Goal: Information Seeking & Learning: Learn about a topic

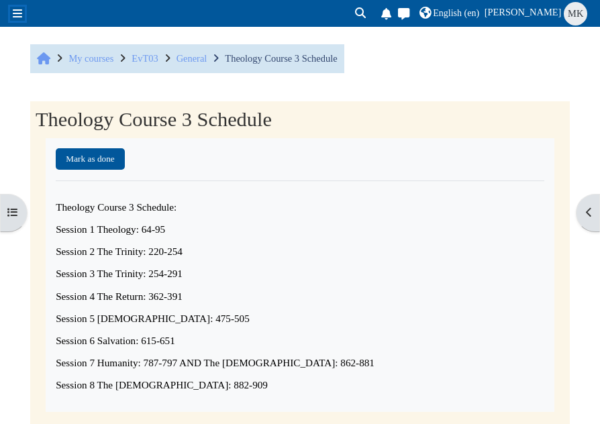
click at [20, 8] on span at bounding box center [17, 13] width 9 height 11
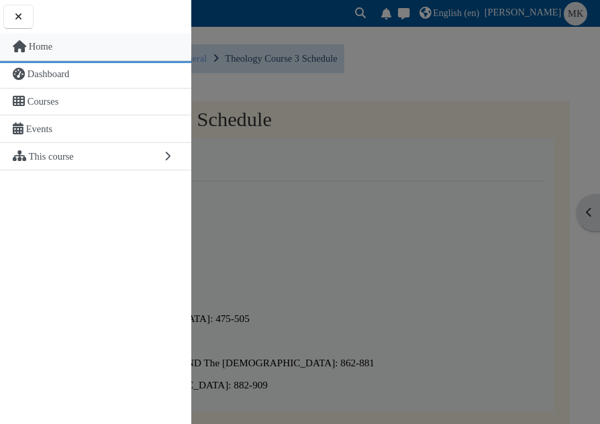
click at [48, 49] on span "Home" at bounding box center [40, 46] width 23 height 11
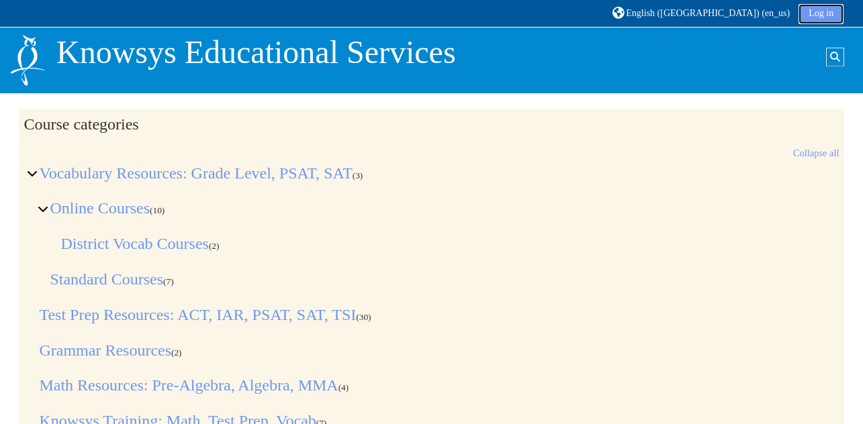
click at [599, 13] on link "Log in" at bounding box center [820, 14] width 45 height 20
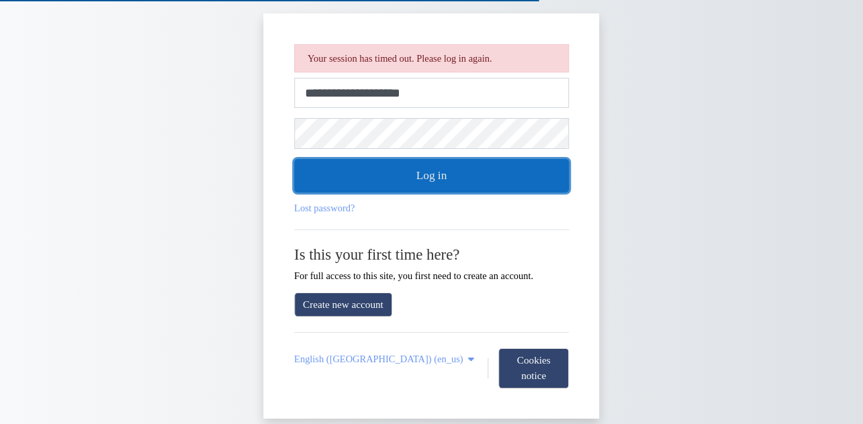
click at [456, 173] on button "Log in" at bounding box center [431, 176] width 275 height 34
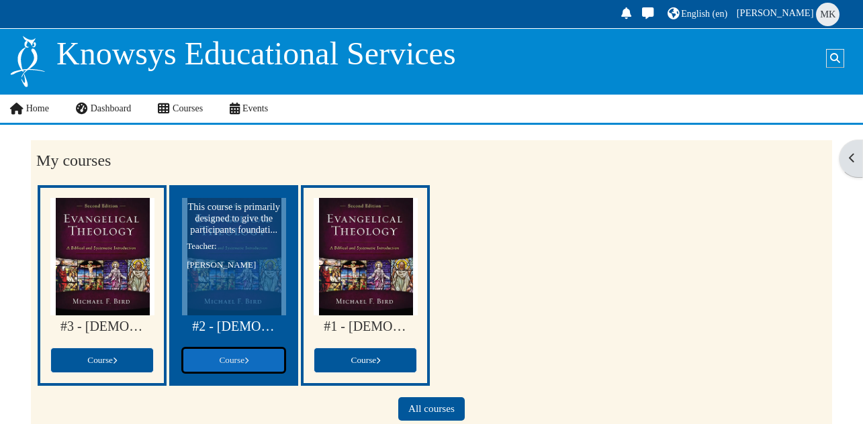
click at [242, 359] on span "Course" at bounding box center [234, 360] width 30 height 10
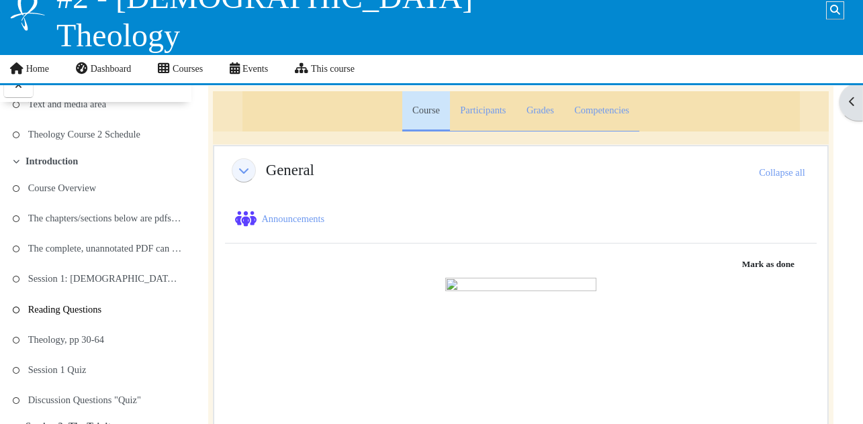
scroll to position [60, 0]
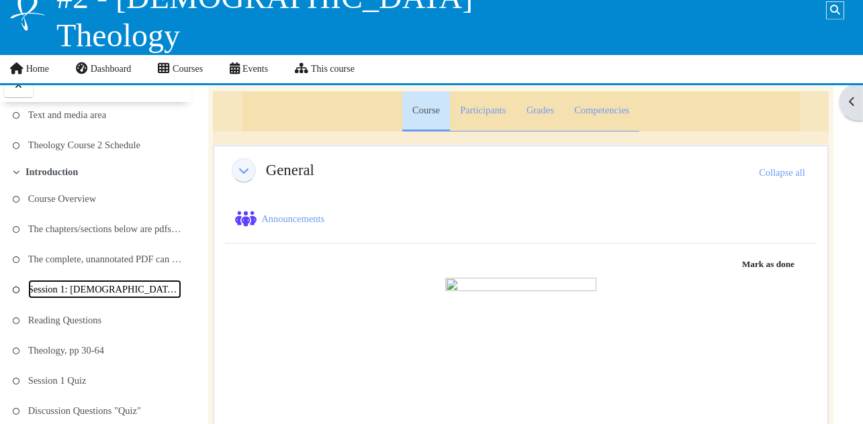
click at [93, 285] on link "Session 1: [DEMOGRAPHIC_DATA] and Theology" at bounding box center [105, 289] width 154 height 19
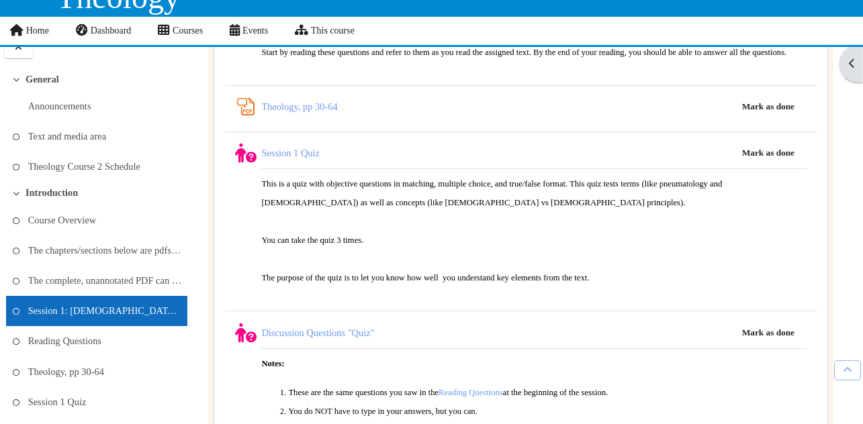
scroll to position [1618, 0]
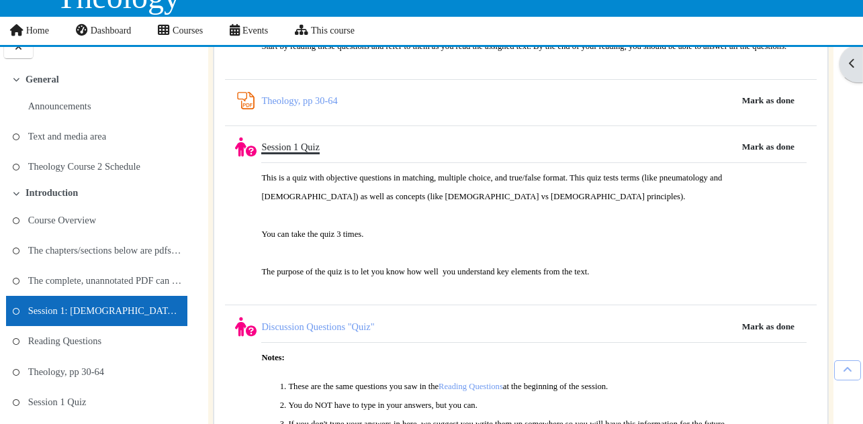
click at [295, 142] on link "Session 1 Quiz" at bounding box center [290, 147] width 58 height 11
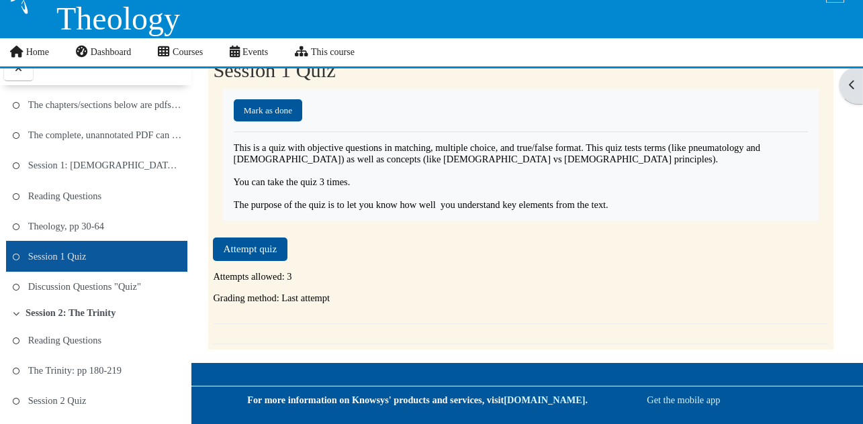
scroll to position [164, 0]
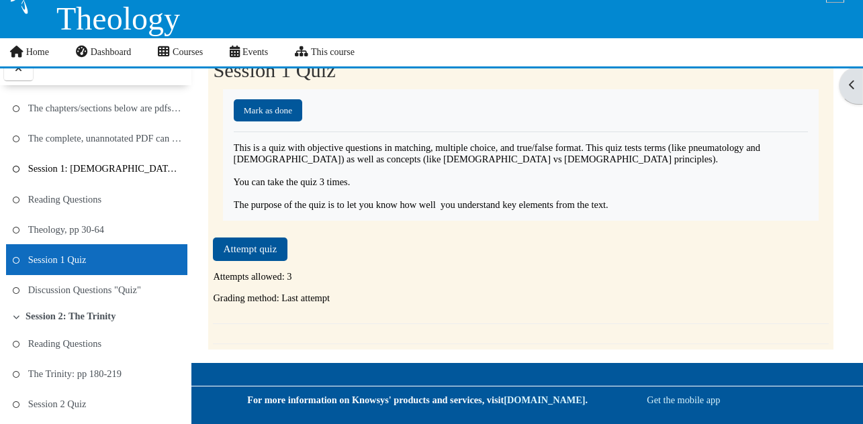
click at [140, 166] on link "Session 1: [DEMOGRAPHIC_DATA] and Theology" at bounding box center [105, 168] width 154 height 19
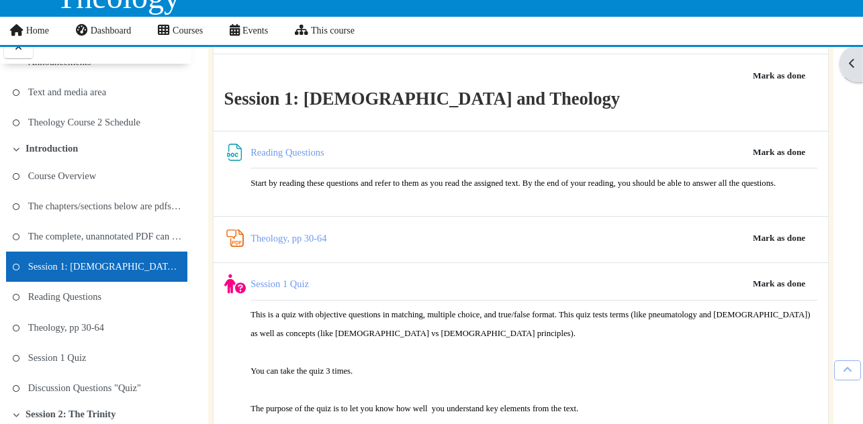
scroll to position [669, 0]
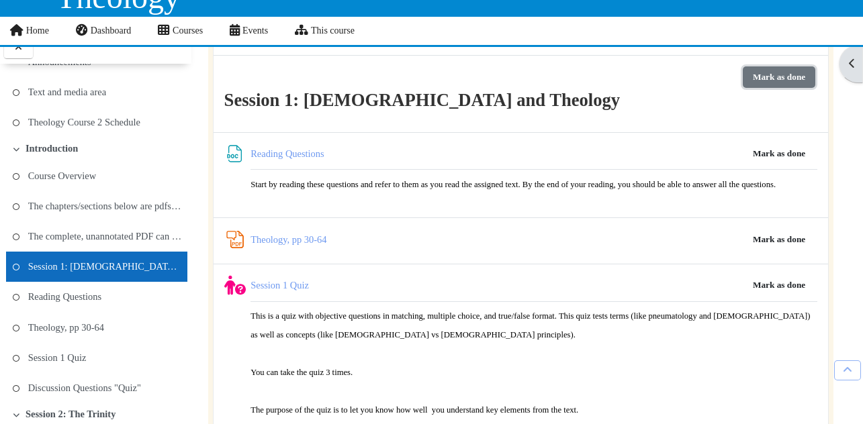
click at [785, 78] on button "Mark as done" at bounding box center [778, 76] width 73 height 21
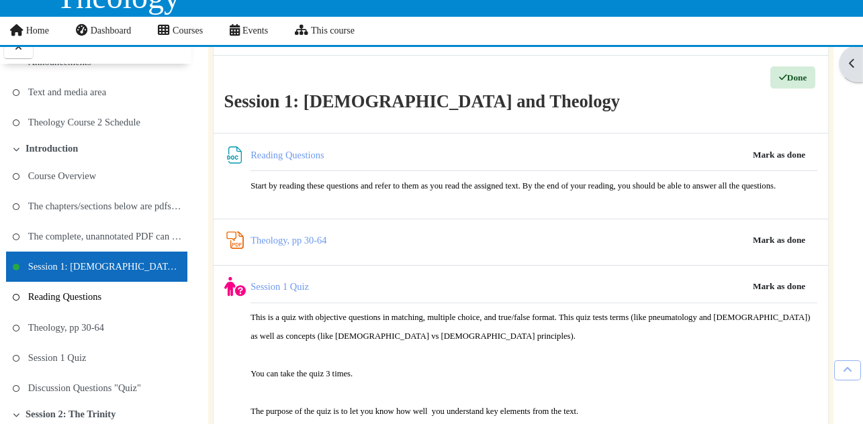
click at [86, 297] on link "Reading Questions" at bounding box center [64, 296] width 73 height 19
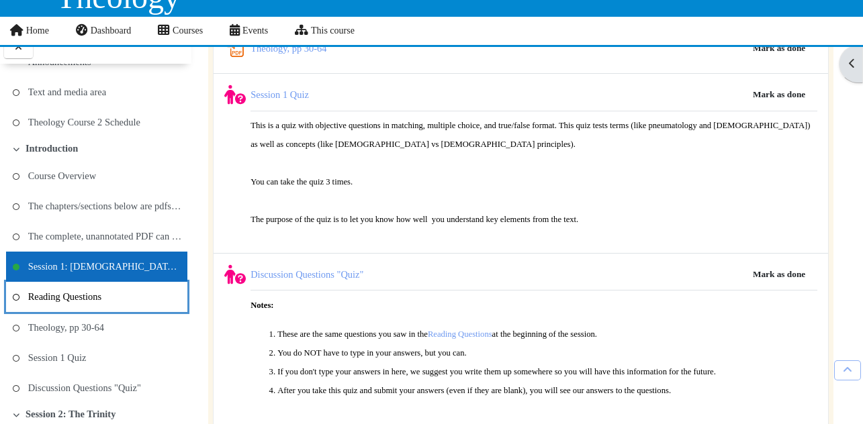
scroll to position [863, 0]
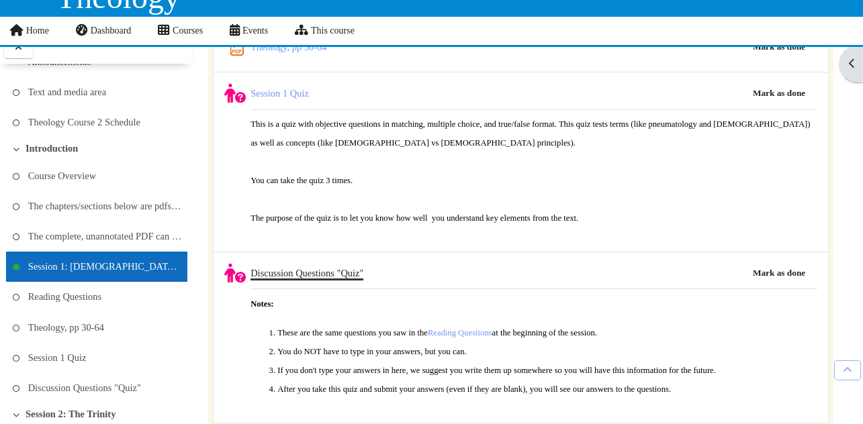
click at [328, 269] on link "Discussion Questions "Quiz"" at bounding box center [306, 273] width 113 height 11
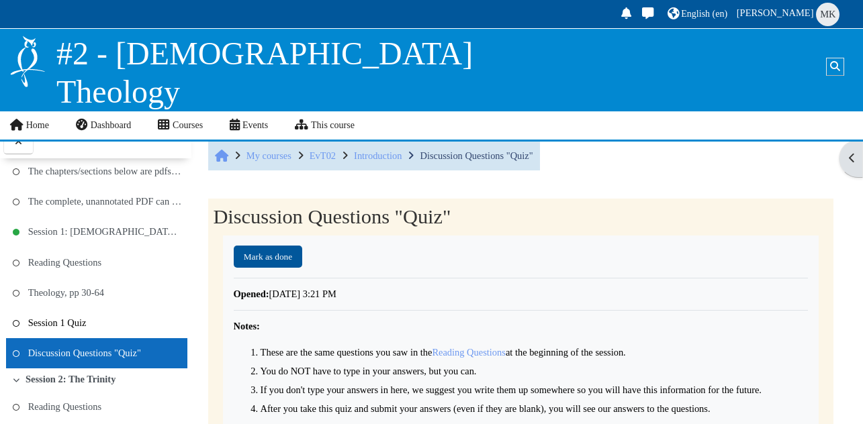
scroll to position [173, 0]
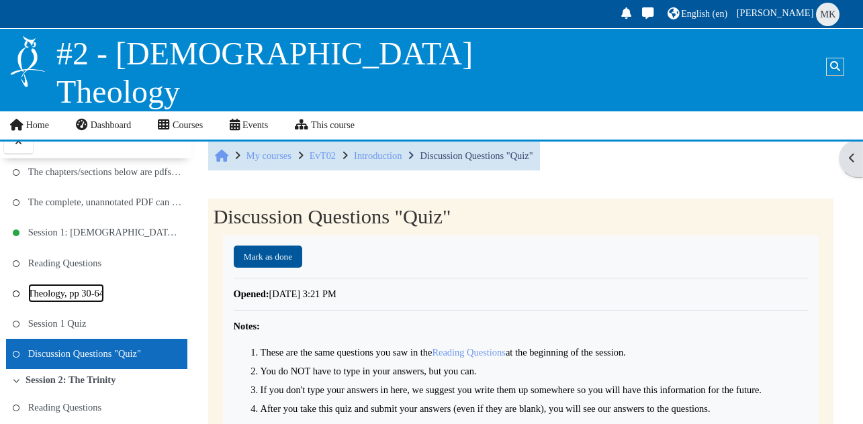
click at [95, 291] on link "Theology, pp 30-64" at bounding box center [66, 293] width 76 height 19
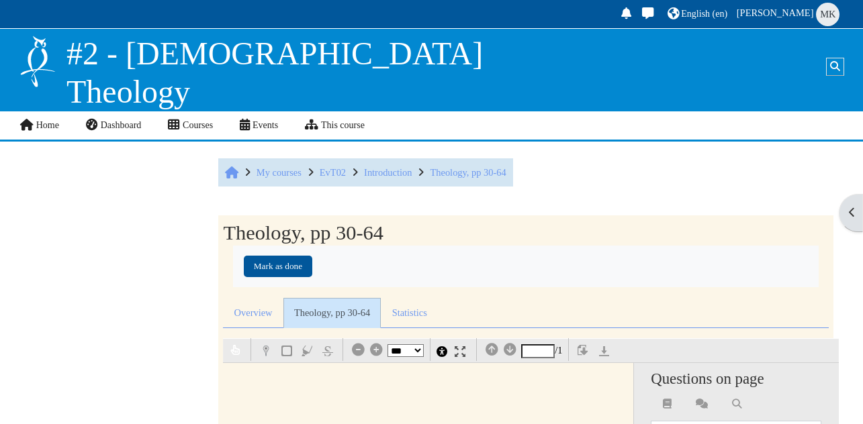
select select "*"
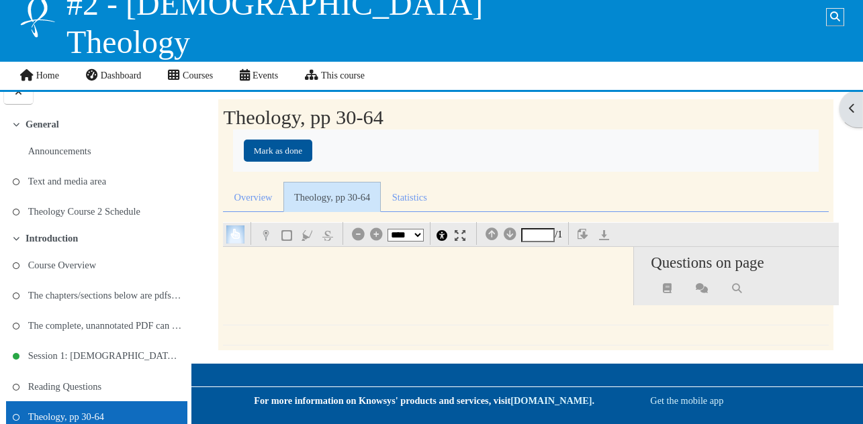
scroll to position [50, 0]
click at [346, 197] on link "Theology, pp 30-64" at bounding box center [332, 197] width 98 height 30
click at [65, 412] on link "Theology, pp 30-64" at bounding box center [66, 416] width 76 height 19
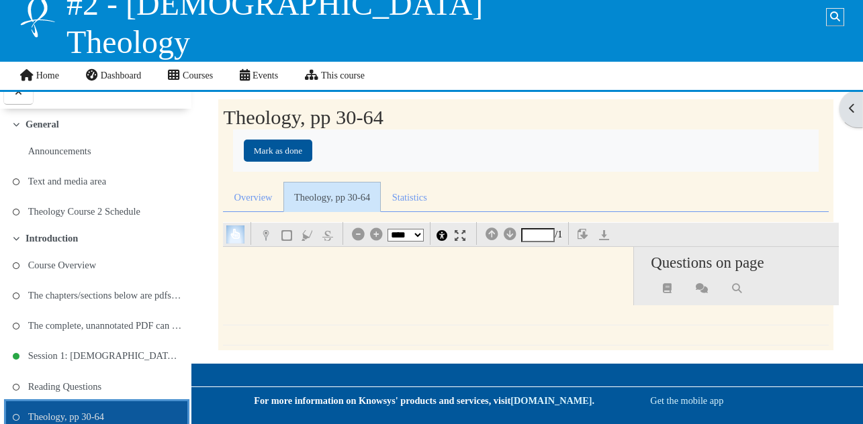
scroll to position [69, 0]
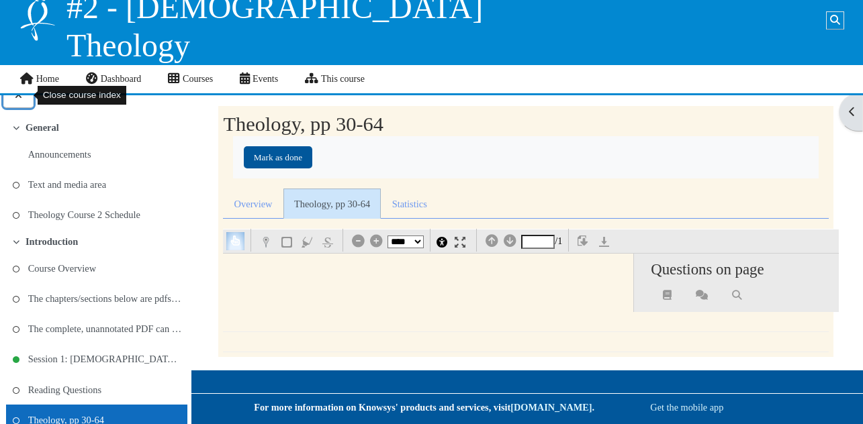
click at [15, 92] on icon at bounding box center [18, 95] width 13 height 10
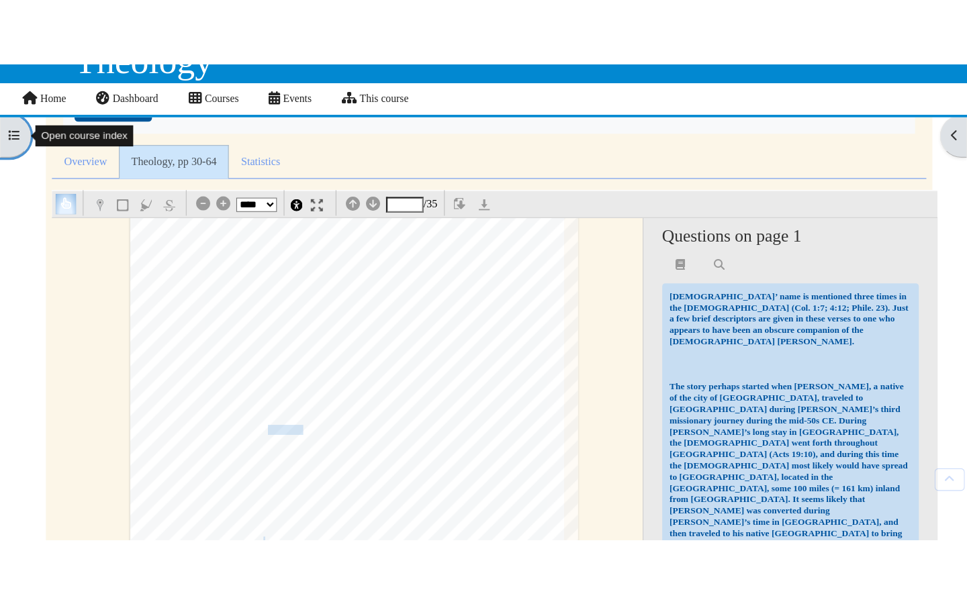
scroll to position [116, 0]
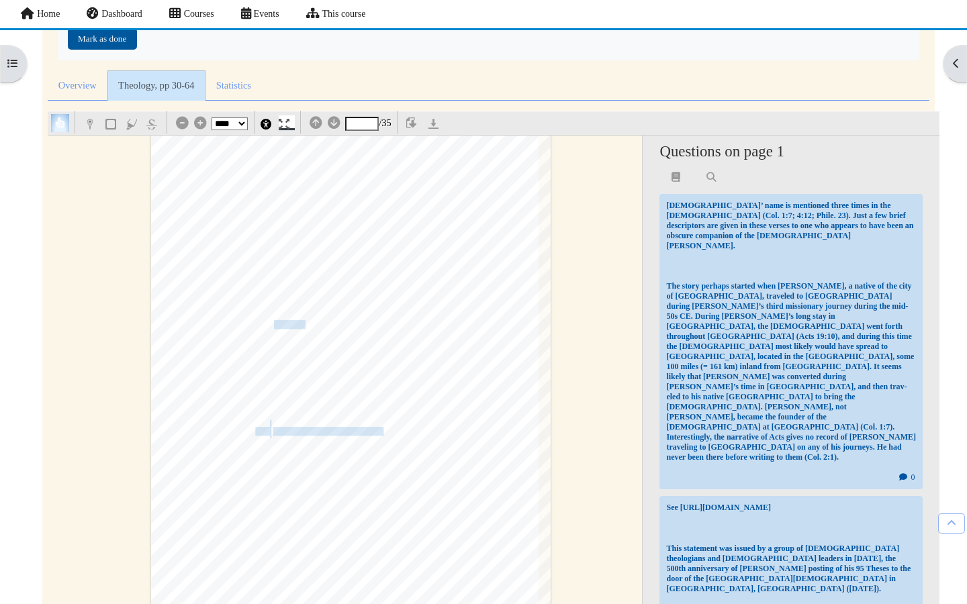
click at [288, 123] on img at bounding box center [284, 124] width 11 height 11
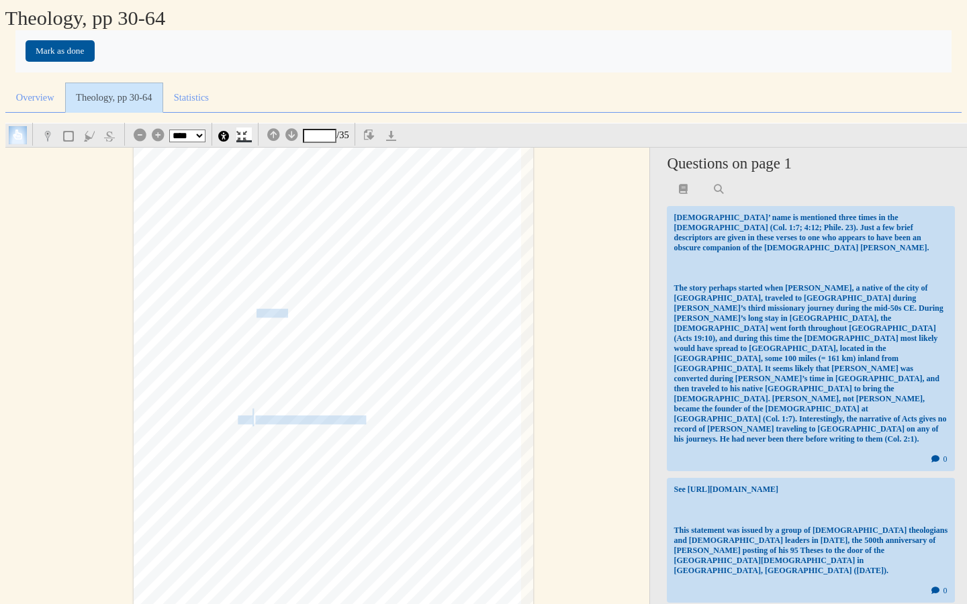
scroll to position [0, 0]
click at [197, 134] on select "*** *** **** **** **** ****" at bounding box center [187, 136] width 36 height 13
select select "***"
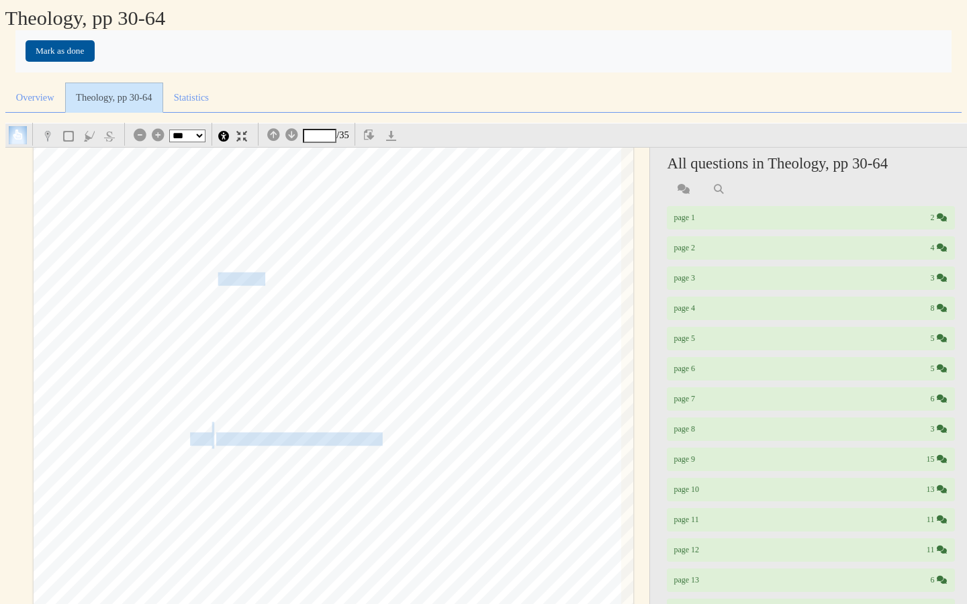
scroll to position [198, 0]
click at [244, 274] on span "gospel by_fu,aphras (Col1:6-7)." at bounding box center [302, 275] width 264 height 12
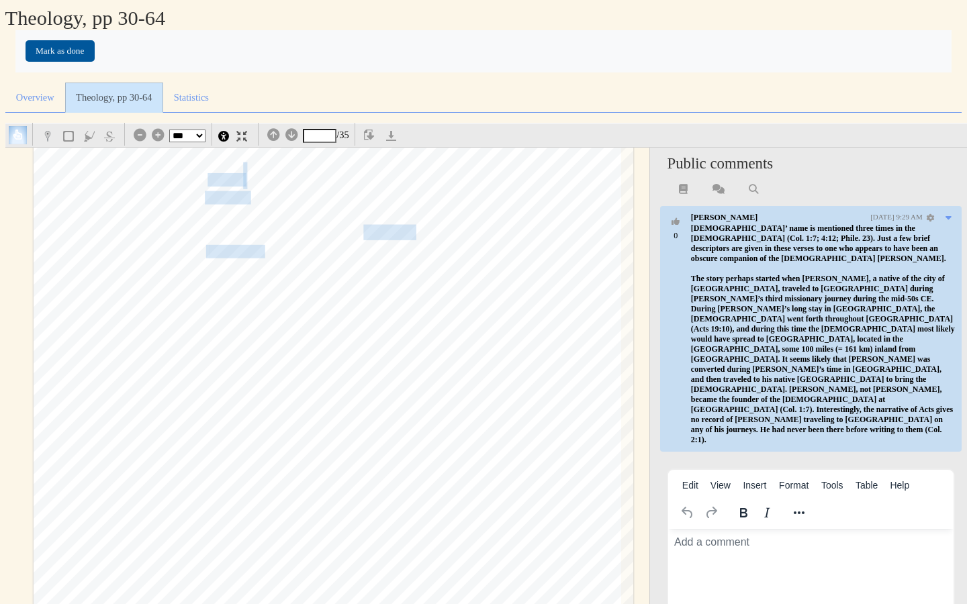
scroll to position [1130, 0]
click at [230, 172] on span "cogent" at bounding box center [225, 169] width 37 height 27
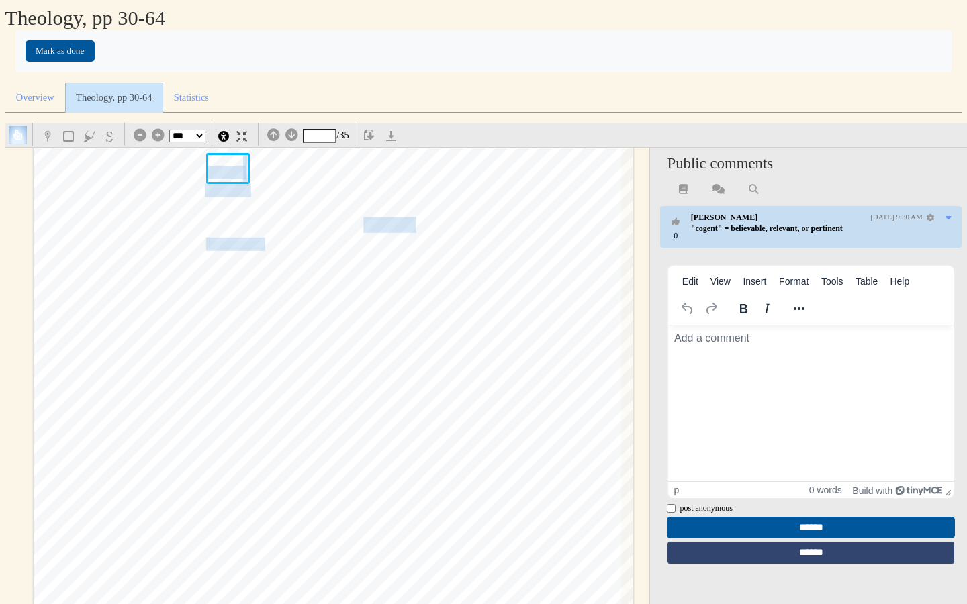
scroll to position [0, 0]
click at [230, 193] on span "contours" at bounding box center [228, 191] width 46 height 12
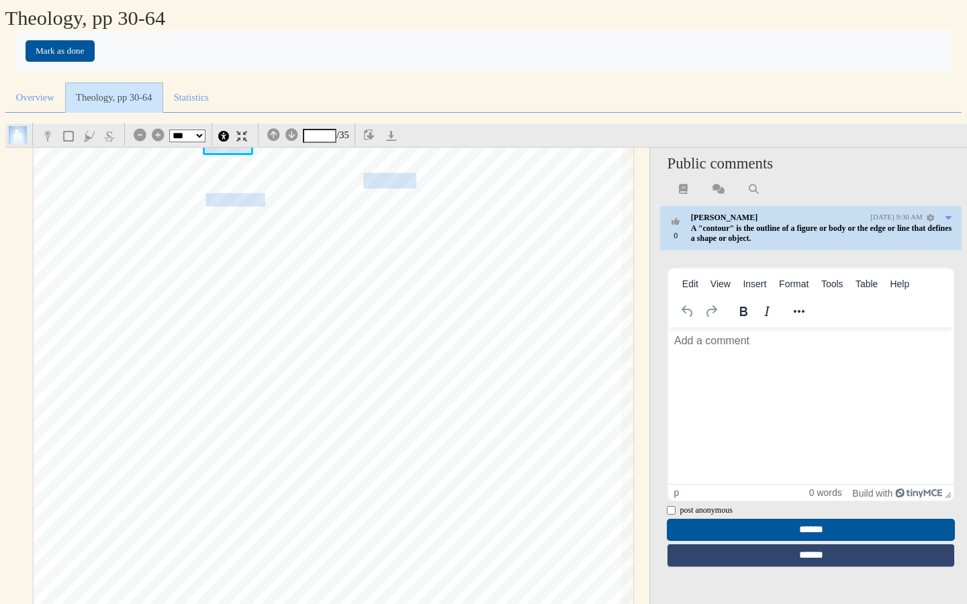
scroll to position [1181, 0]
click at [392, 174] on span "intimated in" at bounding box center [395, 176] width 63 height 13
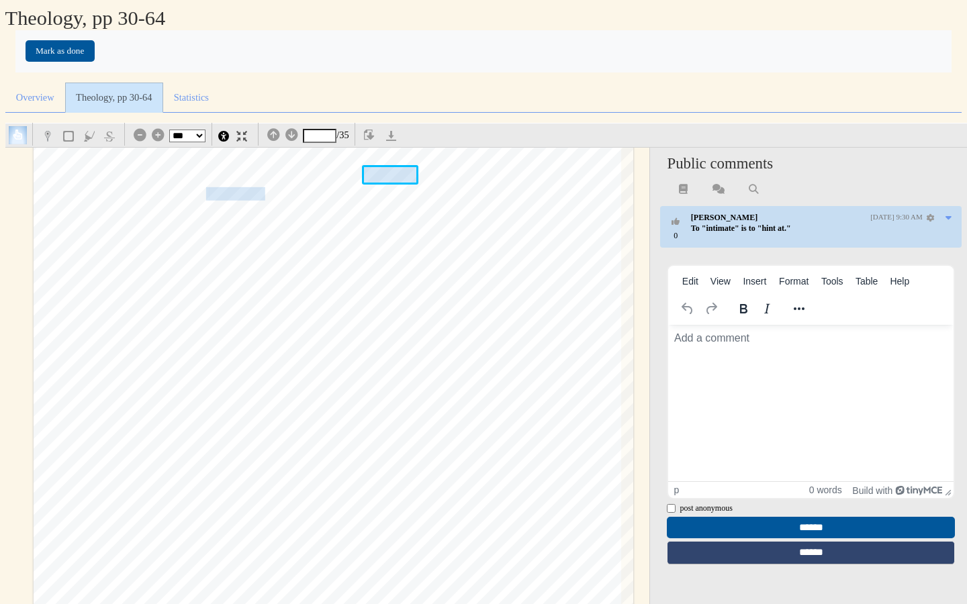
scroll to position [0, 0]
click at [426, 249] on span "eschatological salvation provided" at bounding box center [349, 248] width 175 height 12
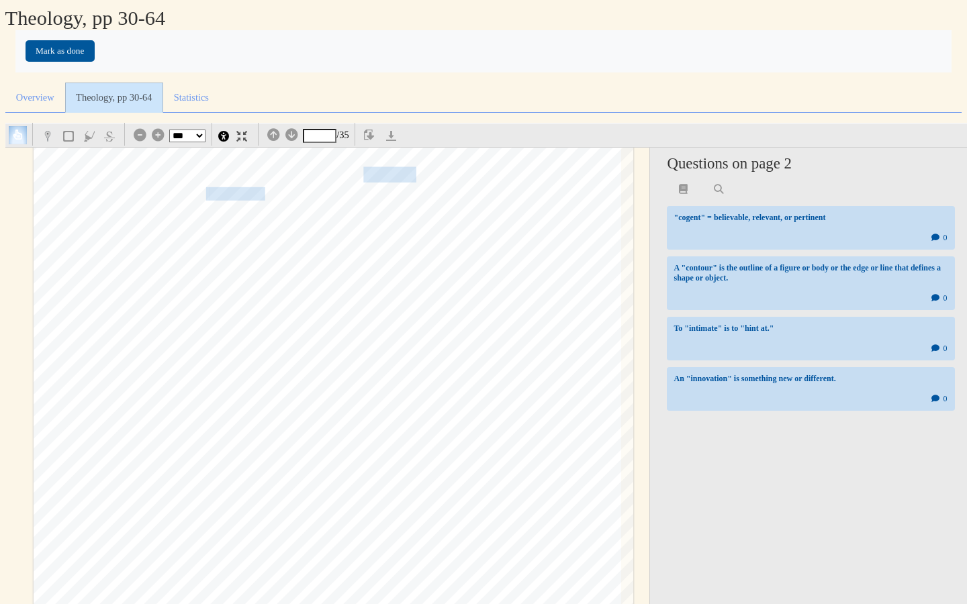
click at [238, 201] on span "innovation," at bounding box center [238, 194] width 60 height 17
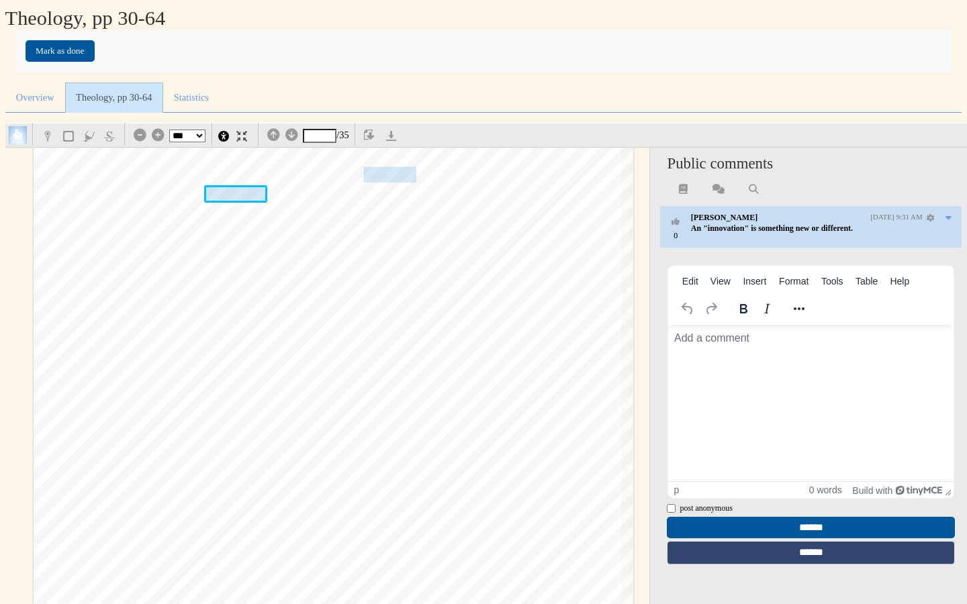
click at [353, 271] on span "victory" at bounding box center [369, 267] width 38 height 18
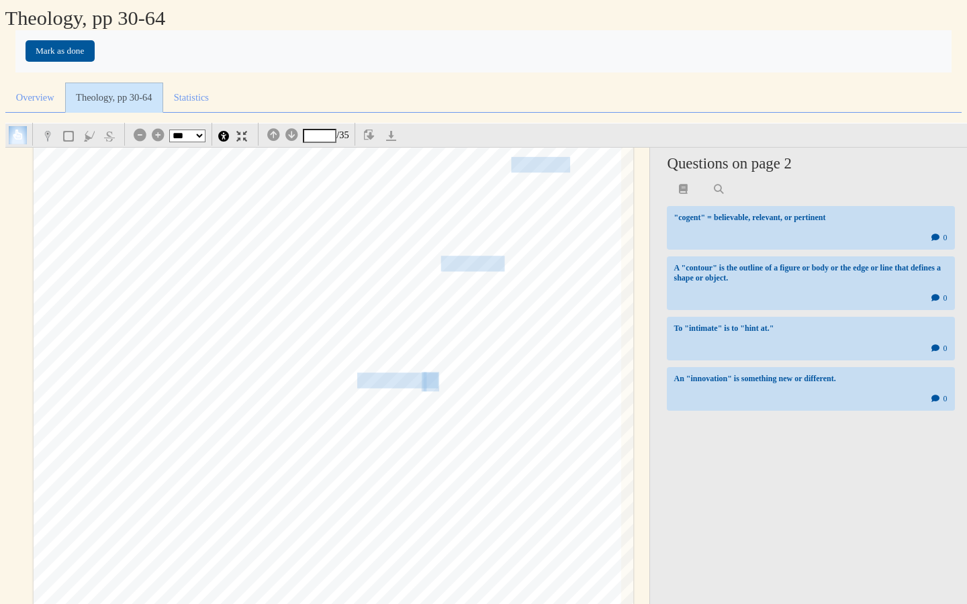
scroll to position [1783, 0]
click at [529, 168] on span "psalms about the righteous person who suffers unjustly and is afterwards vindic…" at bounding box center [347, 164] width 446 height 13
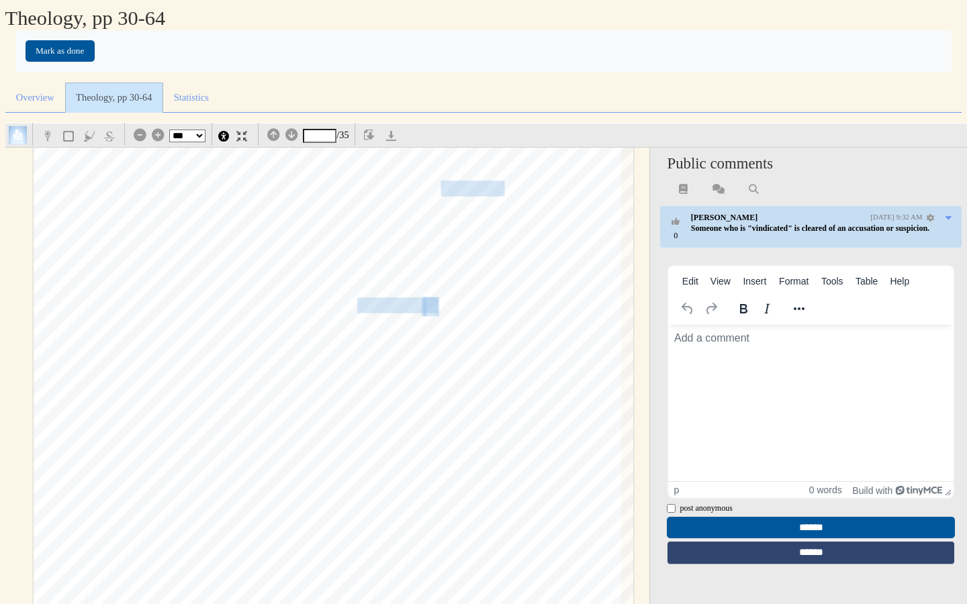
scroll to position [1858, 0]
click at [472, 185] on span "referring to the gospel's conformity" at bounding box center [464, 189] width 322 height 13
click at [399, 190] on span "reminiscent" at bounding box center [388, 190] width 66 height 19
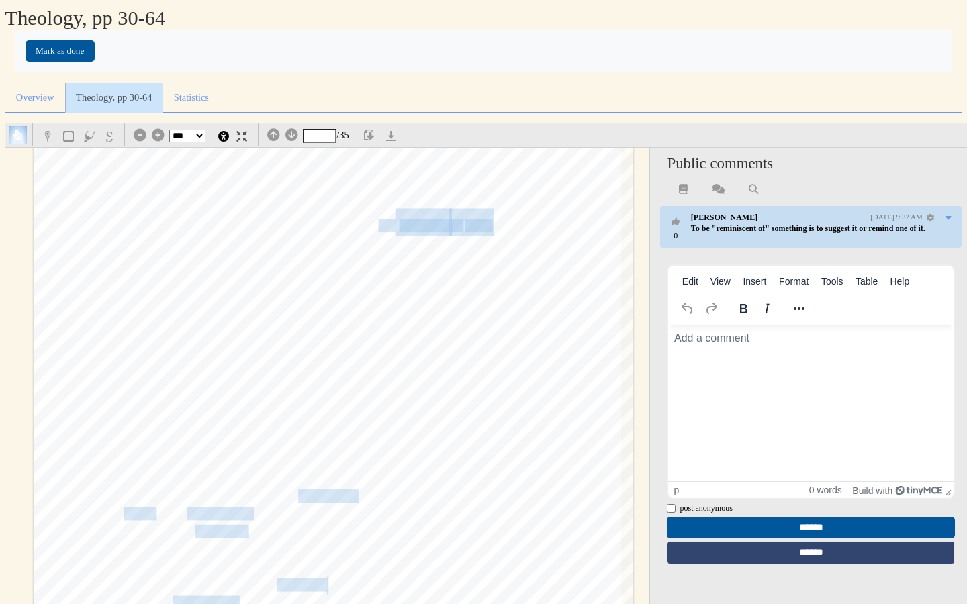
scroll to position [2612, 0]
click at [436, 224] on span "kingdom" at bounding box center [423, 226] width 48 height 13
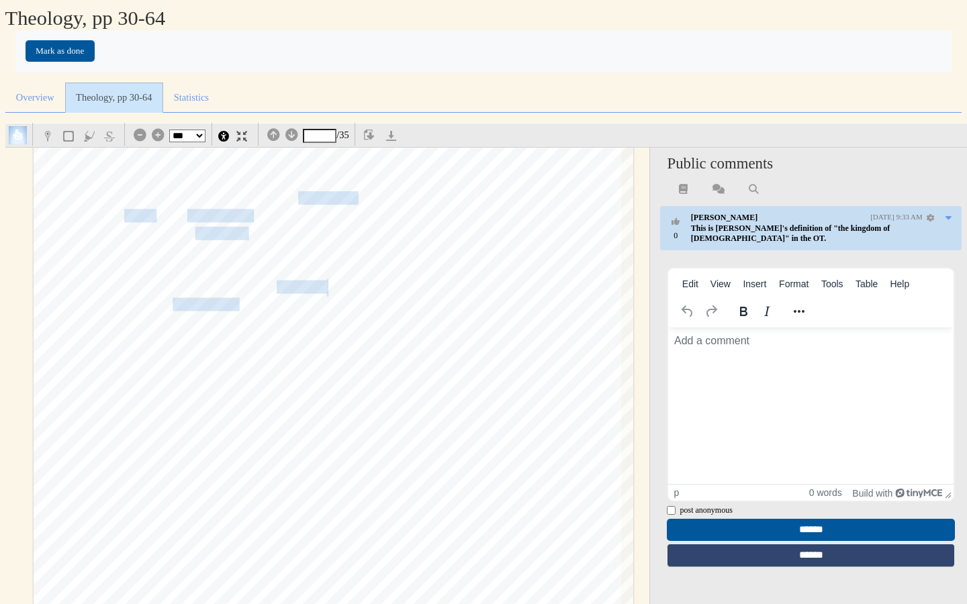
scroll to position [2909, 0]
click at [339, 199] on span "Testament and postbiblical literature, the kingdom" at bounding box center [346, 199] width 274 height 13
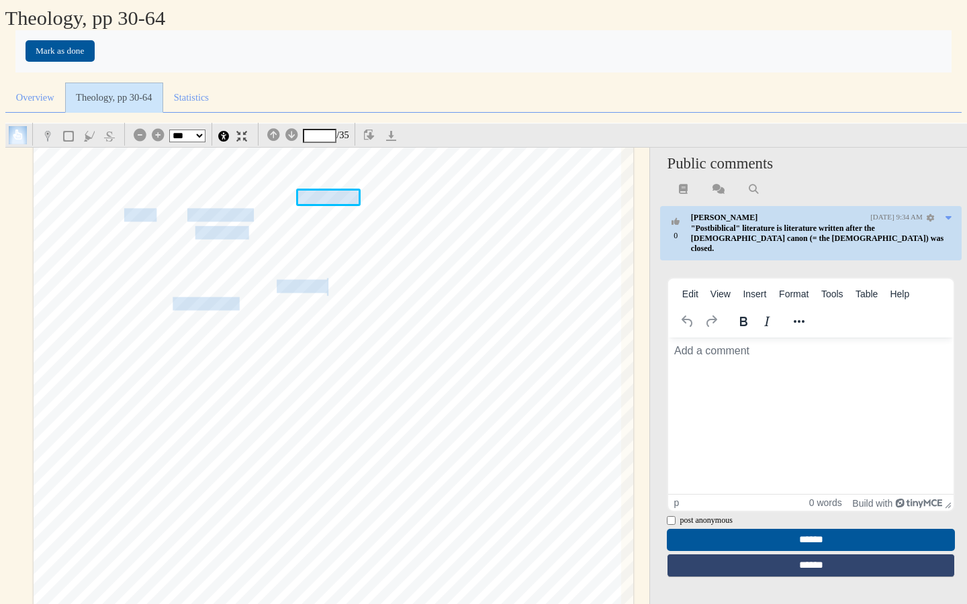
scroll to position [0, 0]
click at [397, 389] on span "the Spirit, through whom God's deliverance" at bounding box center [540, 394] width 440 height 18
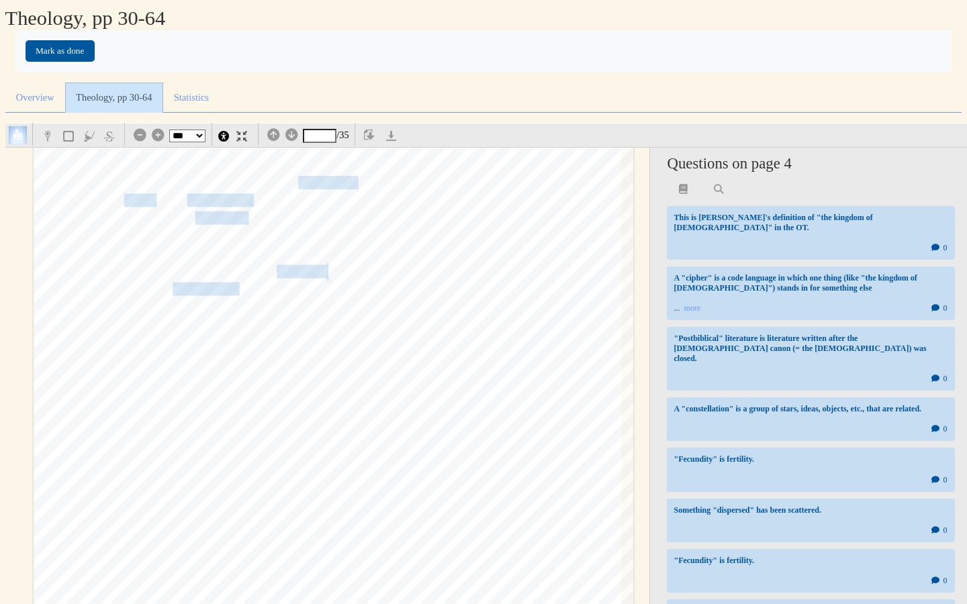
scroll to position [2928, 0]
click at [144, 194] on span "cipher for a constellation" at bounding box center [189, 197] width 130 height 13
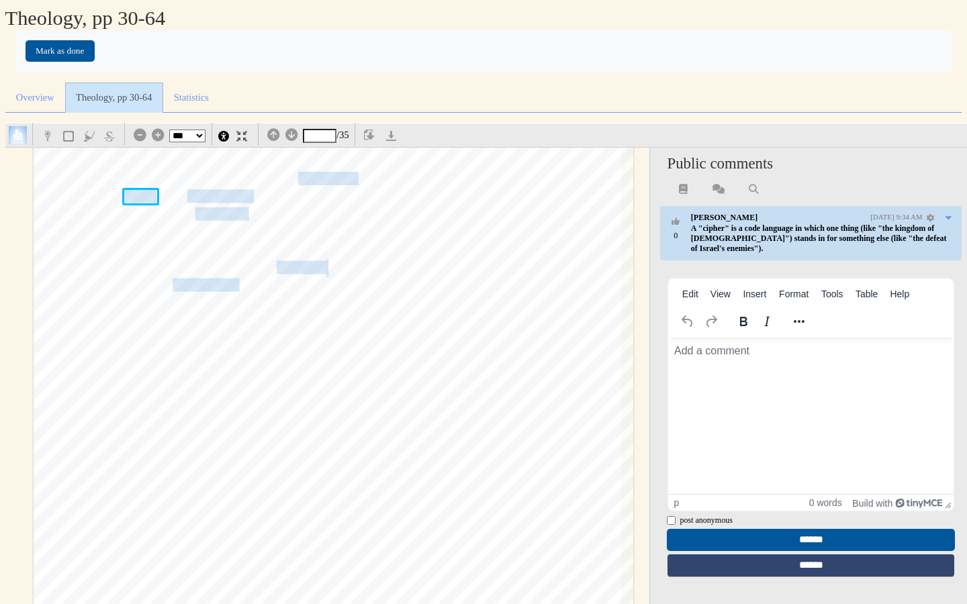
scroll to position [0, 0]
click at [391, 235] on span "a new Davidic king, the renewal" at bounding box center [442, 233] width 168 height 18
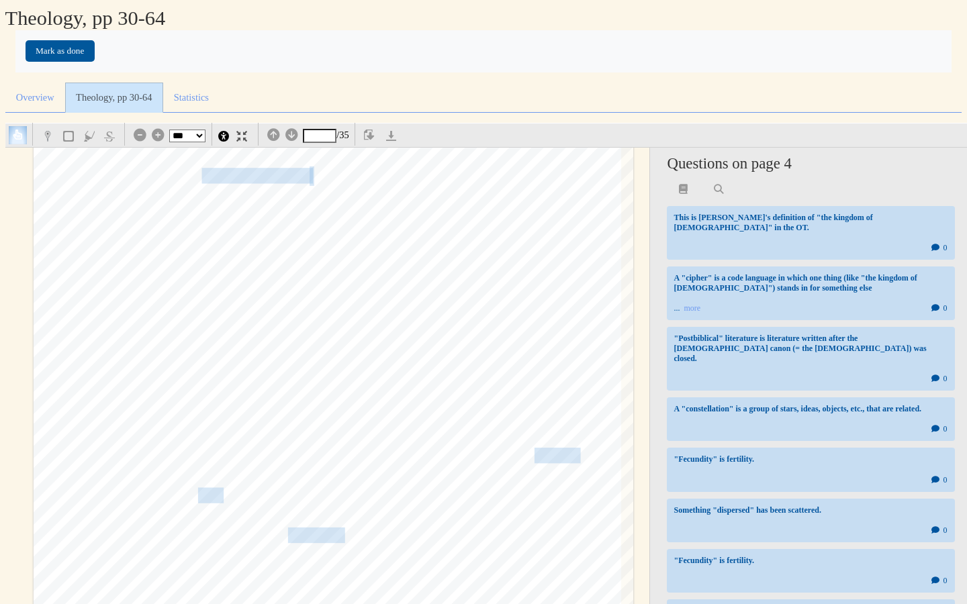
scroll to position [3573, 0]
click at [243, 173] on span "not a deductive argument" at bounding box center [241, 174] width 138 height 13
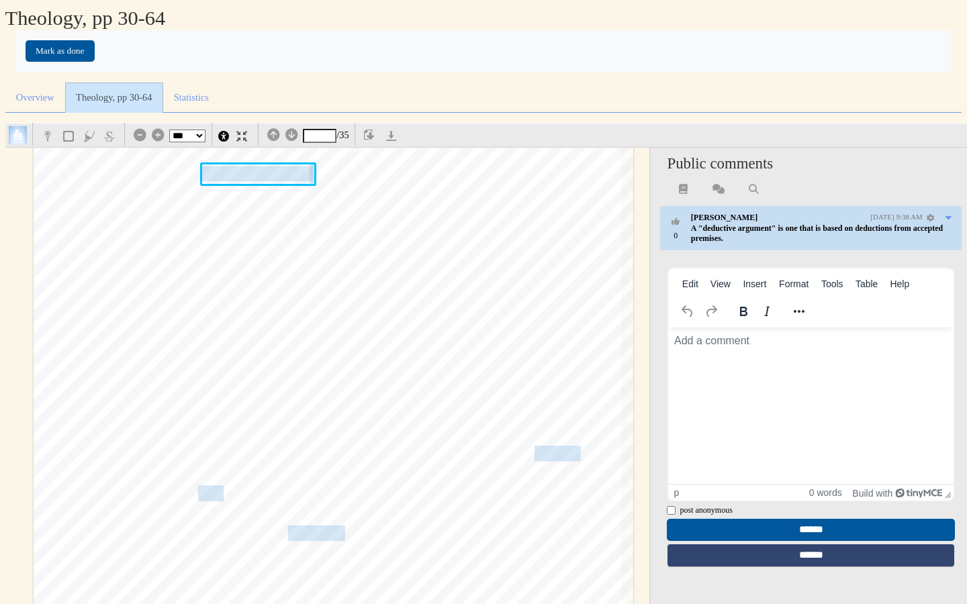
scroll to position [0, 0]
click at [402, 328] on span "his teaching, his journey to Jerusalem, and his arrest, crucifixion," at bounding box center [346, 334] width 450 height 13
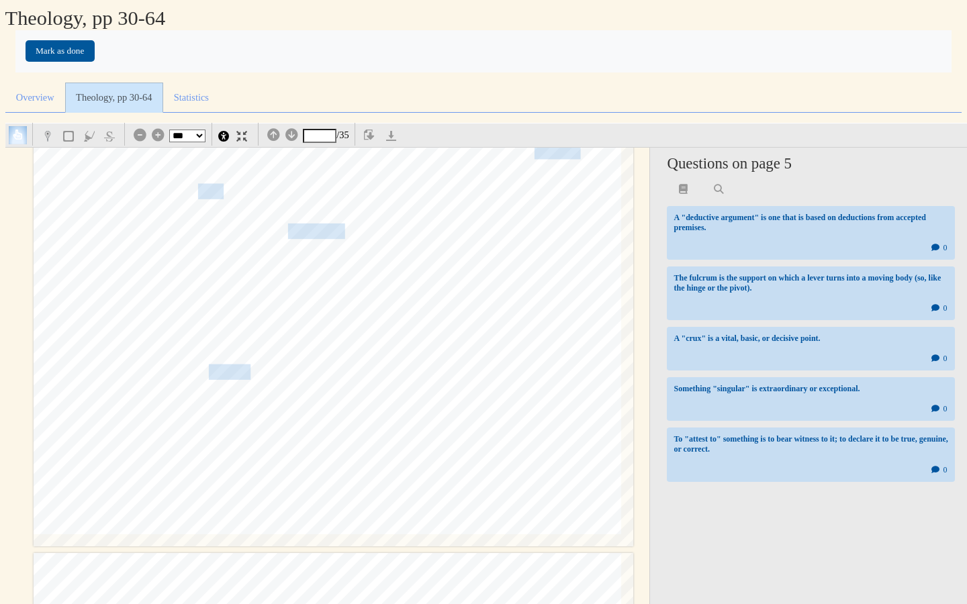
scroll to position [3867, 0]
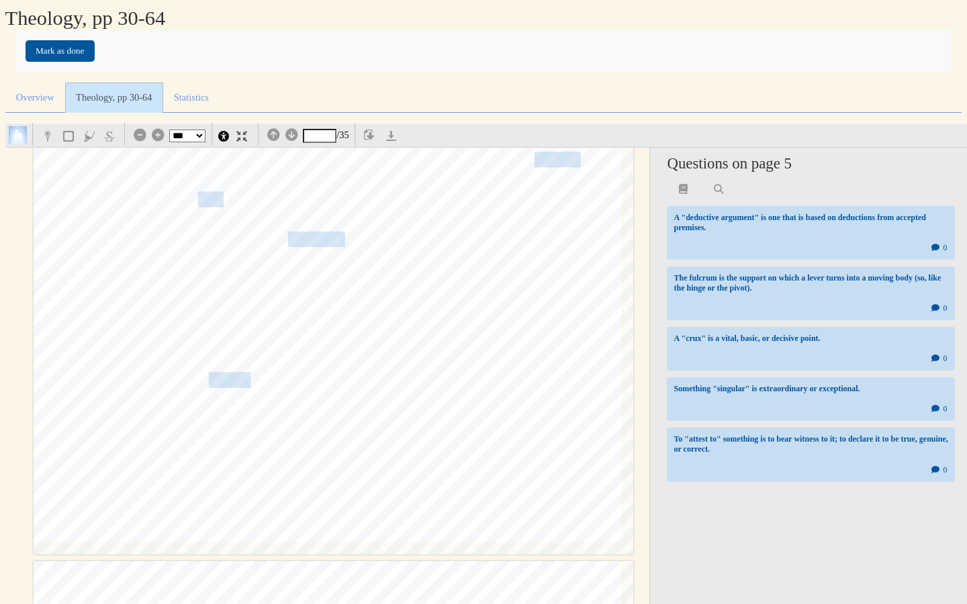
click at [545, 155] on span "fulcrum" at bounding box center [557, 159] width 46 height 13
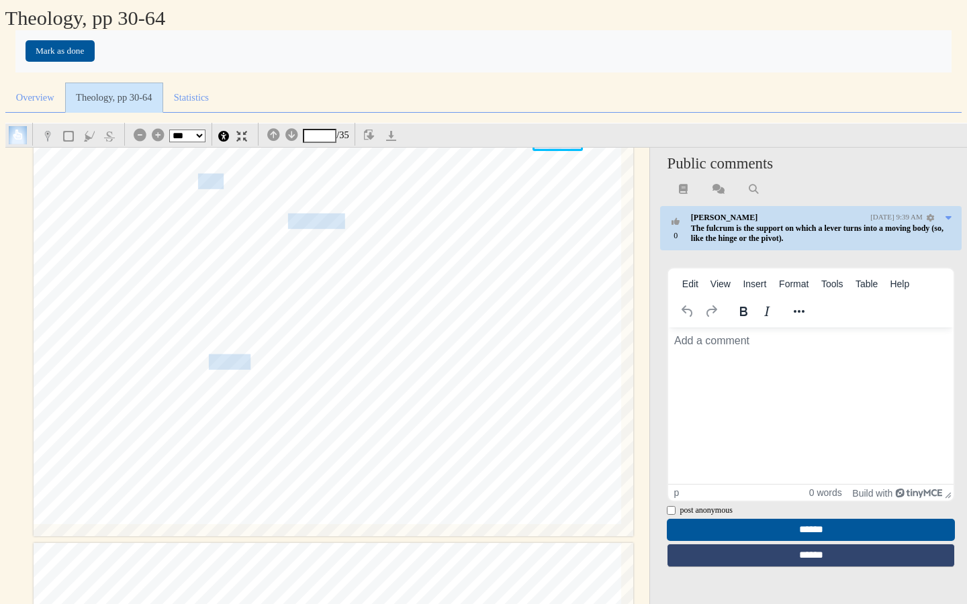
scroll to position [3878, 0]
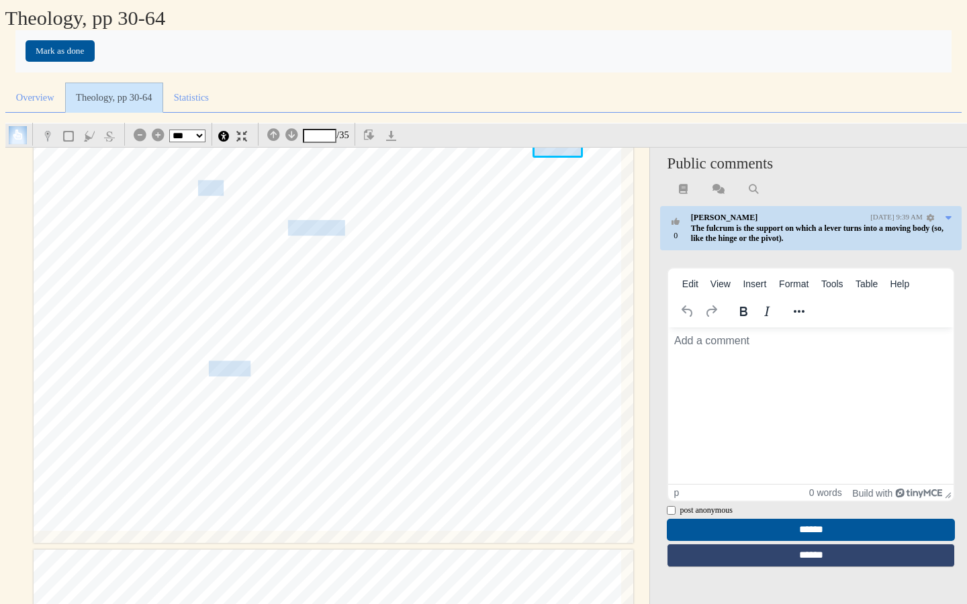
click at [213, 197] on div "34 Prolegomena them about Jesus," and "he proclaimed the kingdom of God and tau…" at bounding box center [333, 119] width 599 height 848
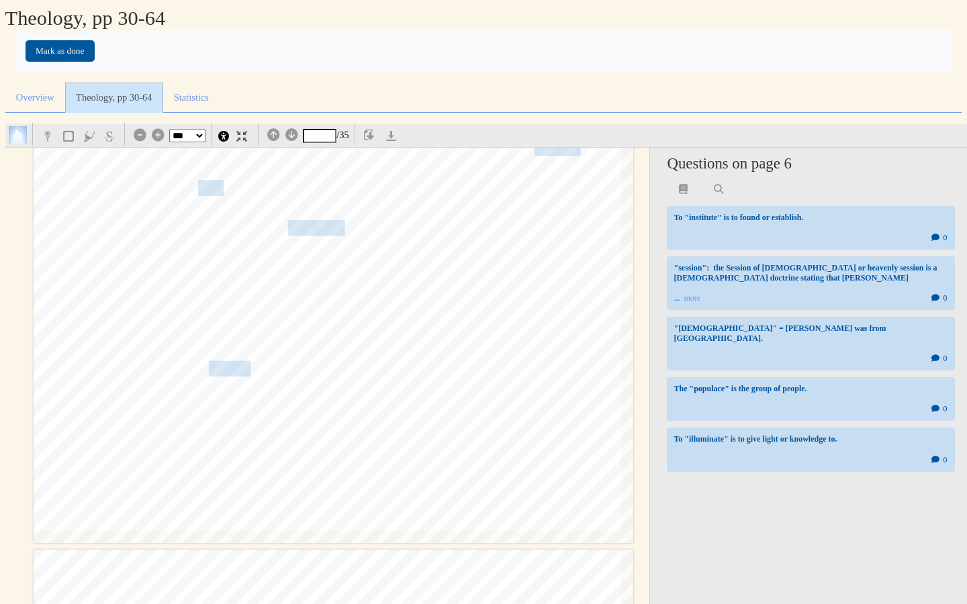
click at [213, 191] on span "the crux" at bounding box center [200, 188] width 47 height 13
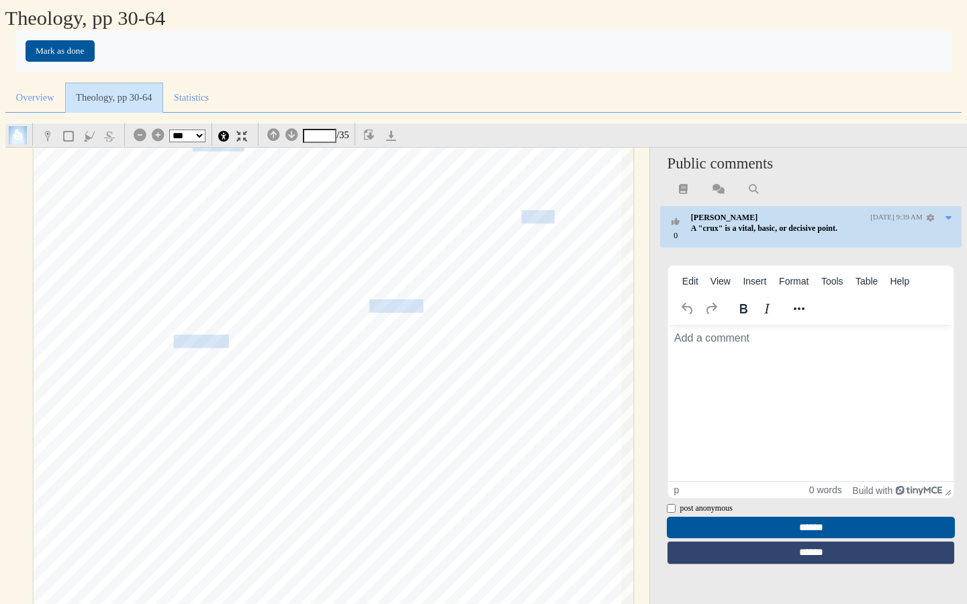
scroll to position [4442, 0]
click at [530, 209] on span "·the mission, passion, resurrection, and session" at bounding box center [431, 210] width 246 height 13
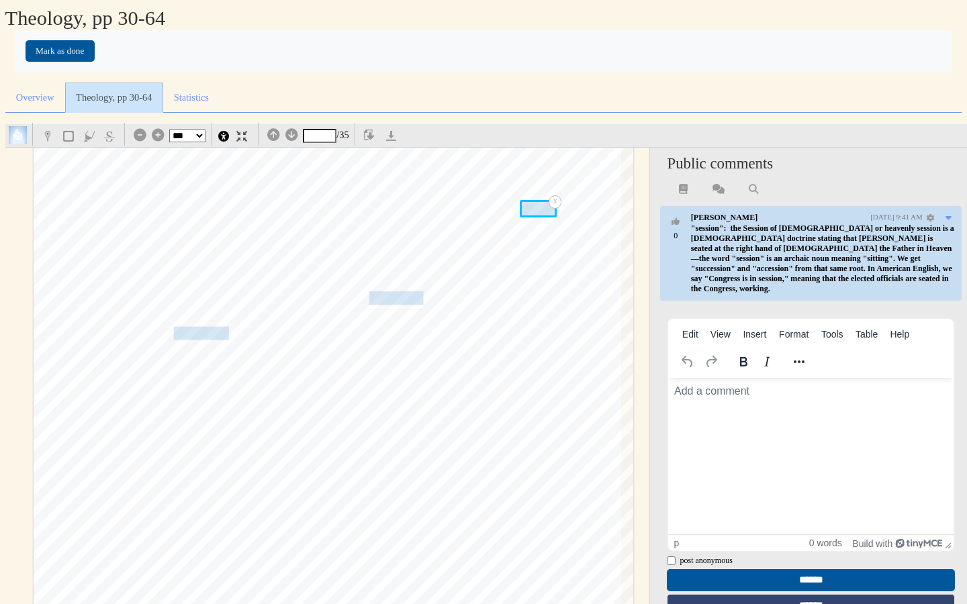
scroll to position [0, 0]
click at [294, 281] on span "gospel." at bounding box center [350, 281] width 144 height 13
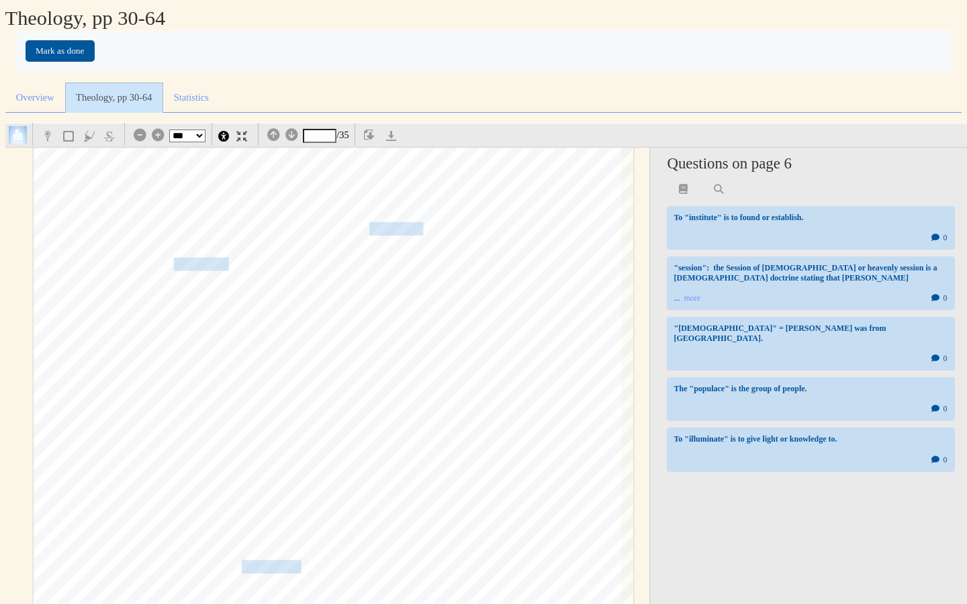
scroll to position [4517, 0]
click at [196, 253] on span "Jerusalem populace: "Therefore let all Israel be assured" at bounding box center [264, 259] width 295 height 13
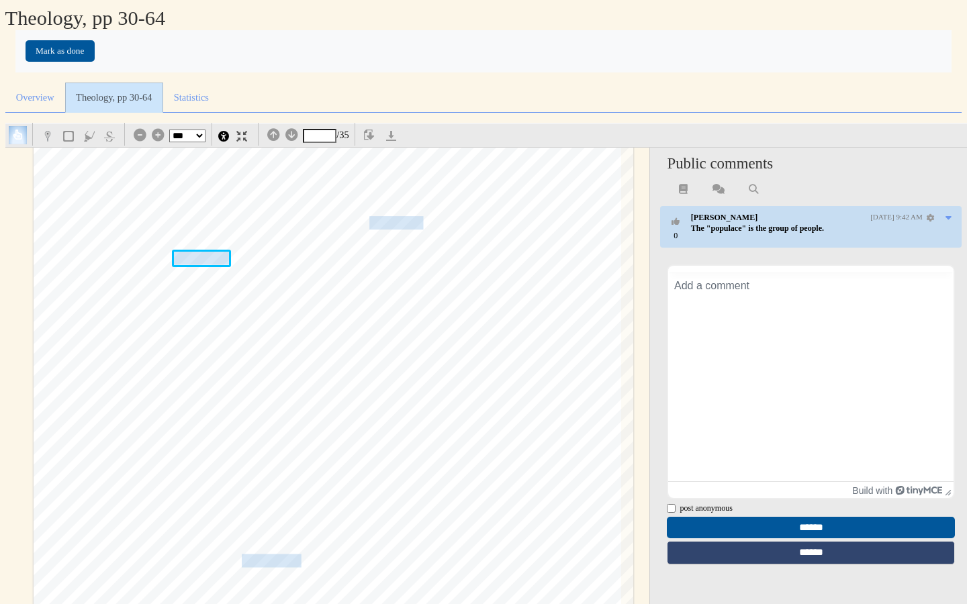
scroll to position [0, 0]
click at [363, 289] on span "of" at bounding box center [368, 295] width 13 height 13
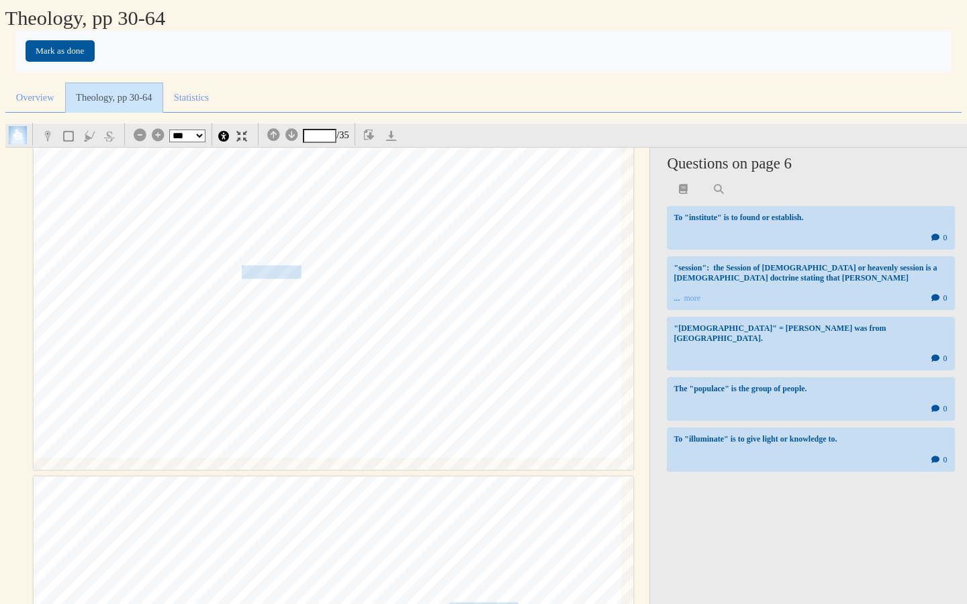
scroll to position [4809, 0]
click at [547, 271] on div "§ 1.3 What Is the Gospel? 35 in his letters, buthe did regard_the cru~ift.xion …" at bounding box center [333, 43] width 599 height 848
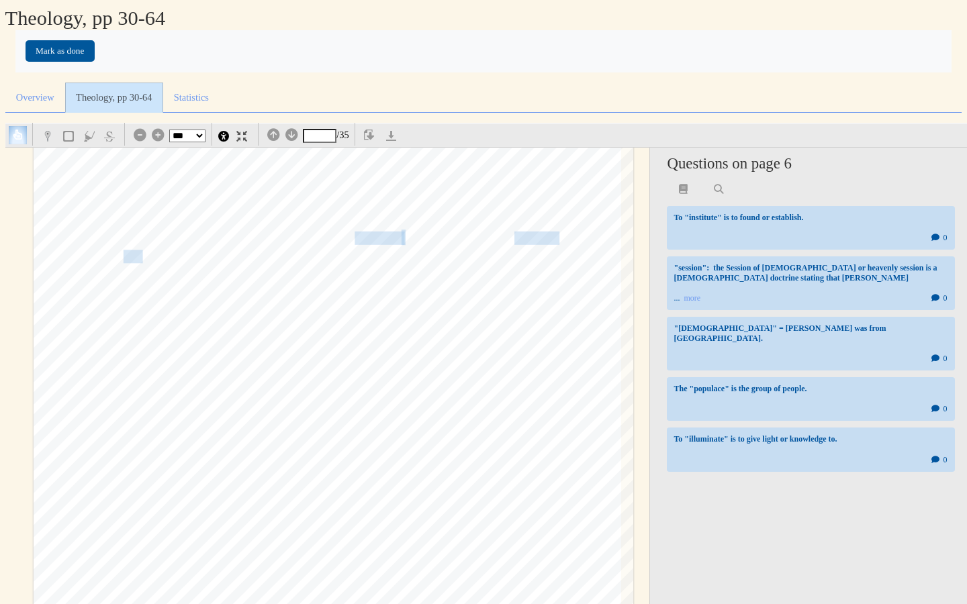
scroll to position [6219, 0]
click at [366, 229] on span "call for faith, and bestowal" at bounding box center [331, 231] width 140 height 13
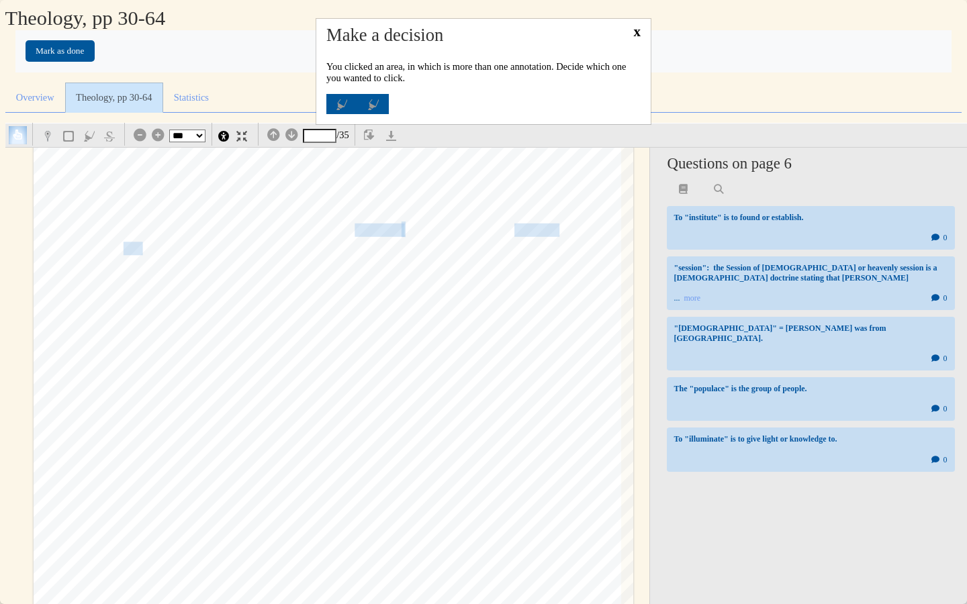
click at [639, 34] on button "x" at bounding box center [637, 31] width 28 height 34
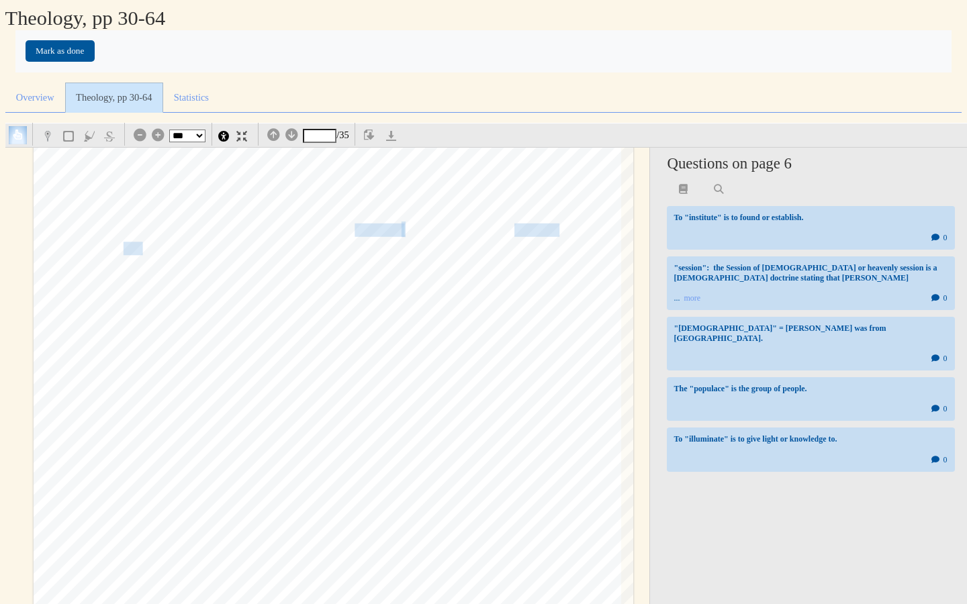
click at [401, 230] on div "§ 1.3 What Is the Gospel? 37 In light of those theological ftxtures I define th…" at bounding box center [333, 343] width 599 height 848
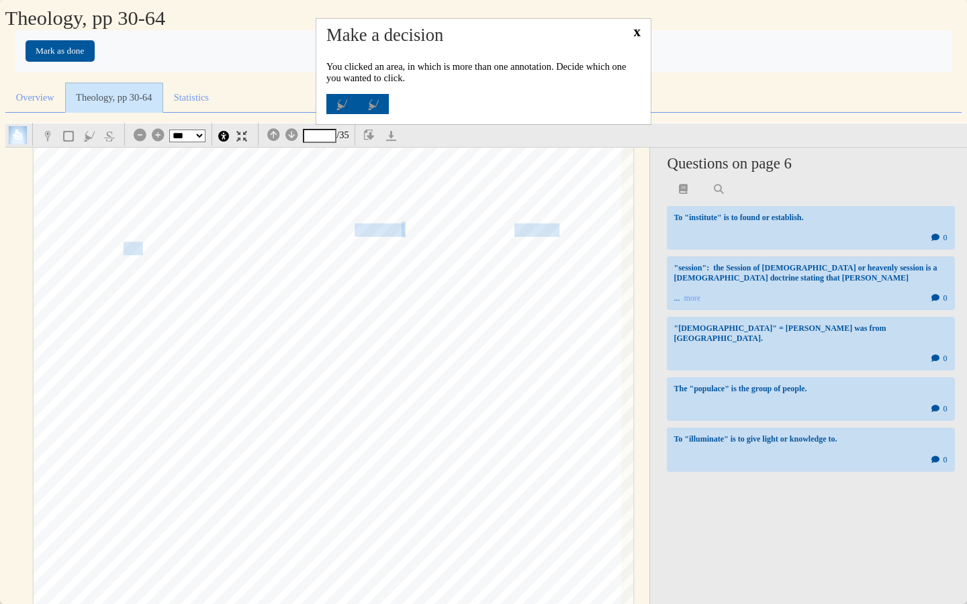
click at [632, 28] on button "x" at bounding box center [637, 31] width 28 height 34
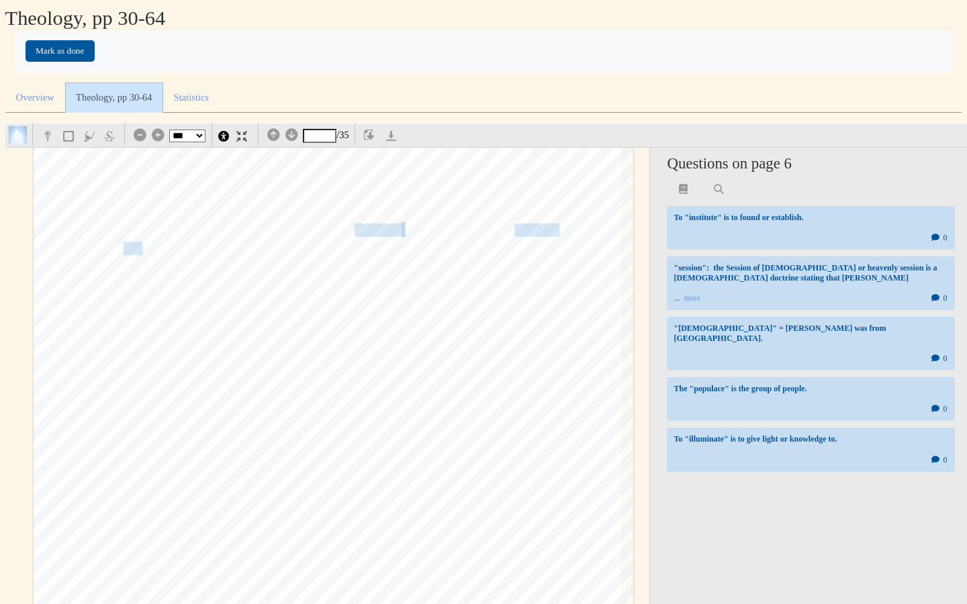
click at [357, 230] on span "call for faith, and bestowal" at bounding box center [331, 231] width 140 height 13
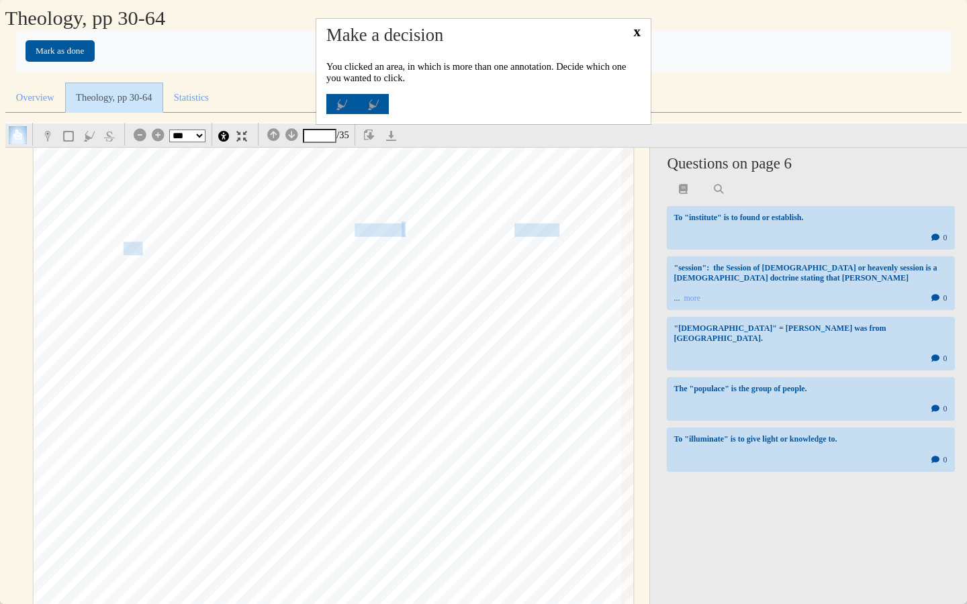
click at [635, 29] on button "x" at bounding box center [637, 31] width 28 height 34
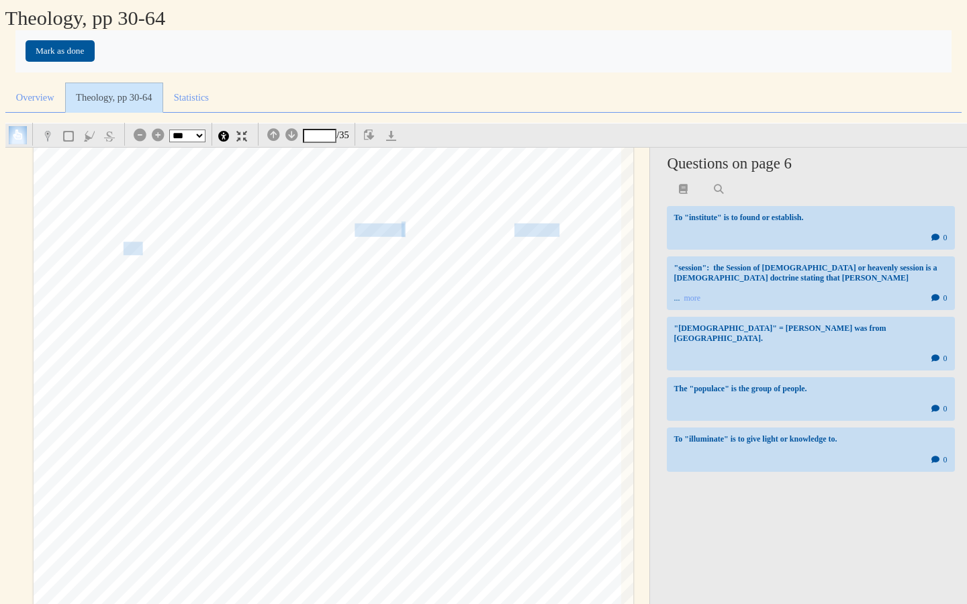
click at [363, 226] on span "call for faith, and bestowal" at bounding box center [331, 231] width 140 height 13
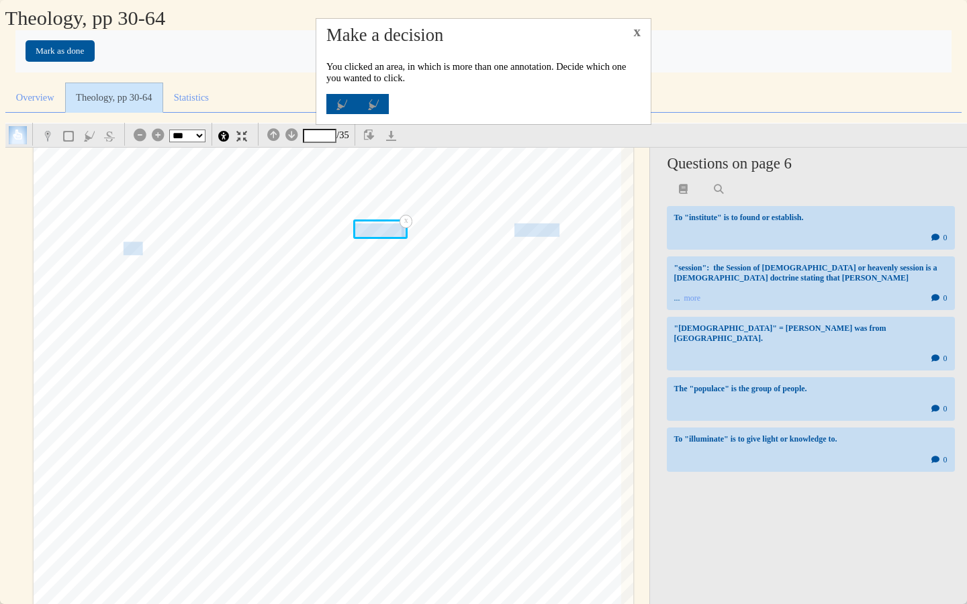
click at [336, 99] on button at bounding box center [341, 104] width 31 height 20
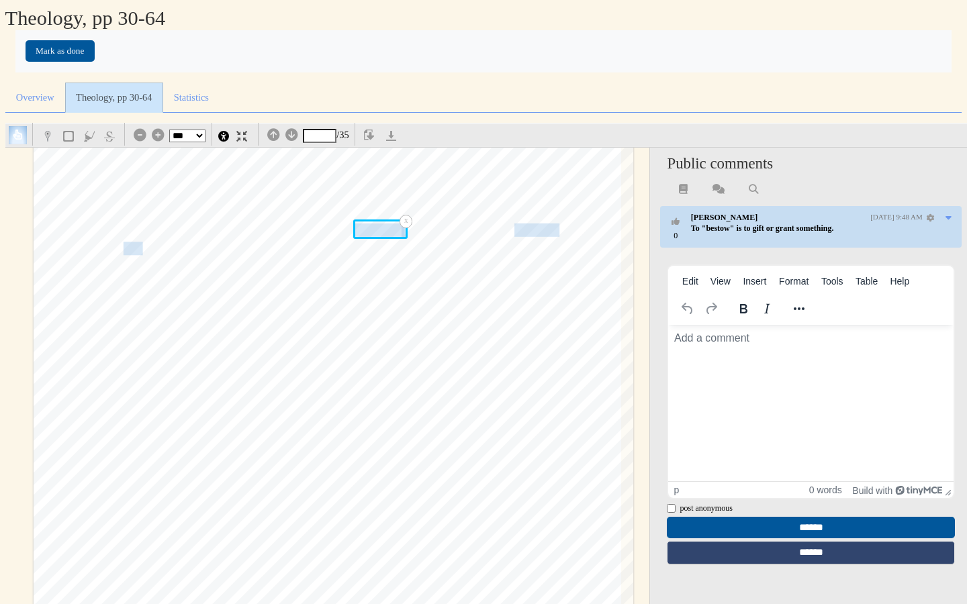
scroll to position [0, 0]
click at [432, 274] on span "is suitably broad to encompass all" at bounding box center [367, 268] width 176 height 13
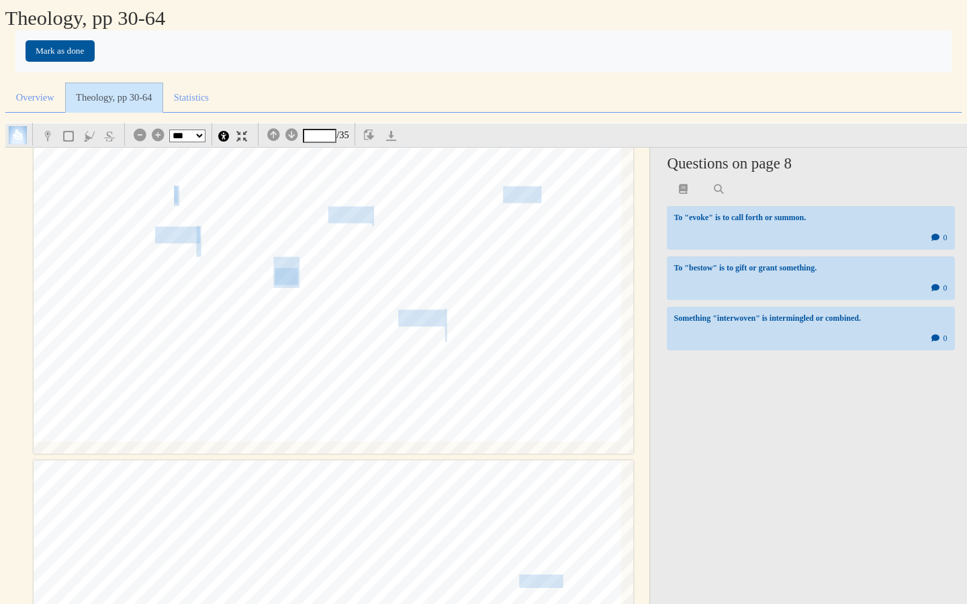
scroll to position [7393, 0]
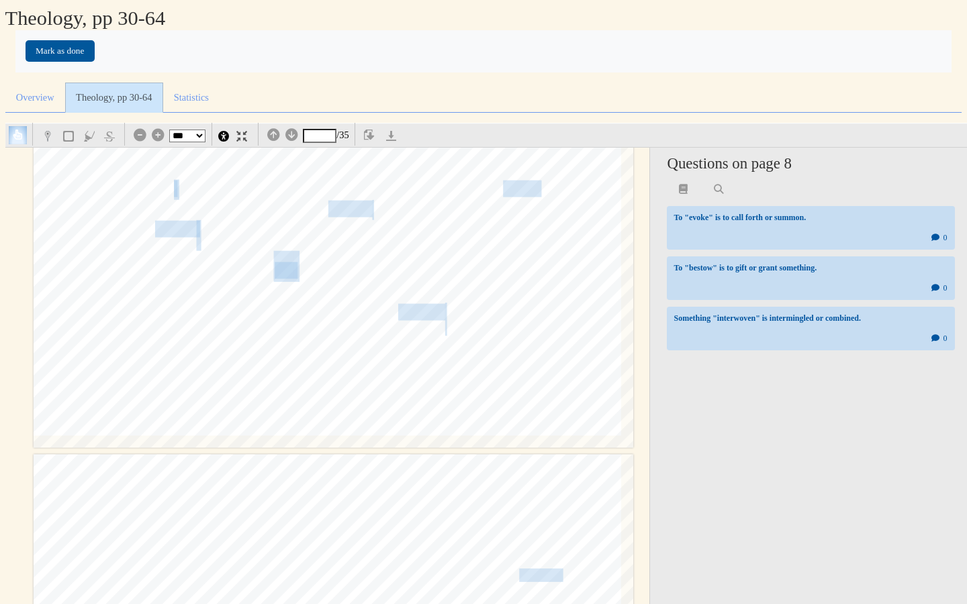
click at [285, 264] on span "loci" at bounding box center [284, 271] width 19 height 15
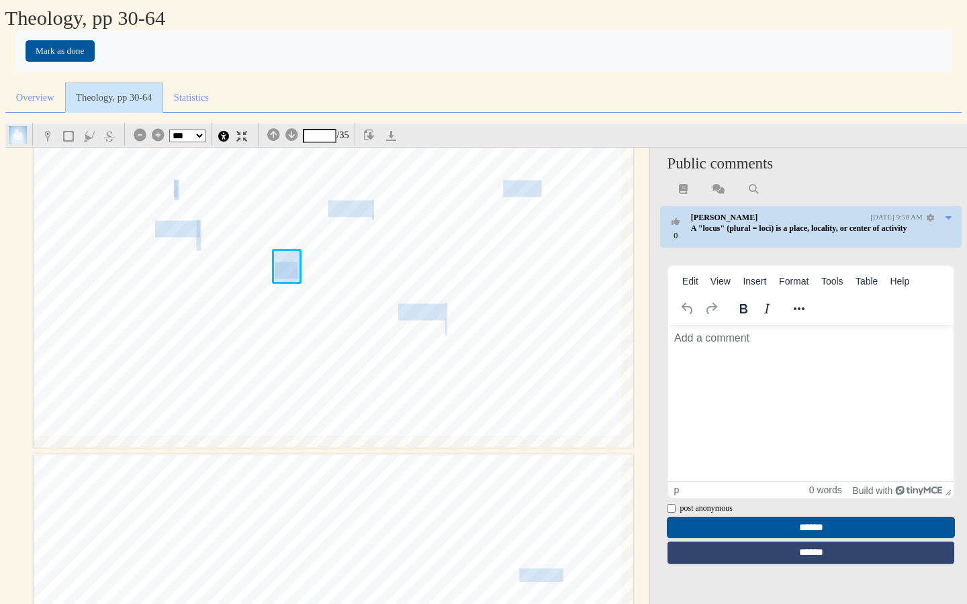
scroll to position [0, 0]
click at [290, 310] on span "materials" at bounding box center [305, 319] width 51 height 33
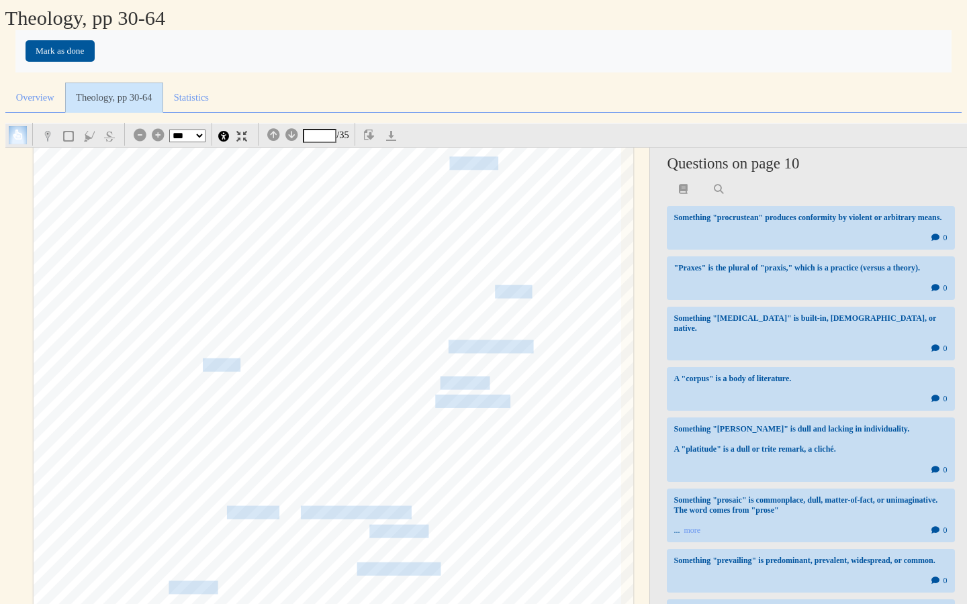
scroll to position [7974, 0]
click at [478, 162] on span "Bible contains endemic .diversity: a" at bounding box center [593, 162] width 452 height 18
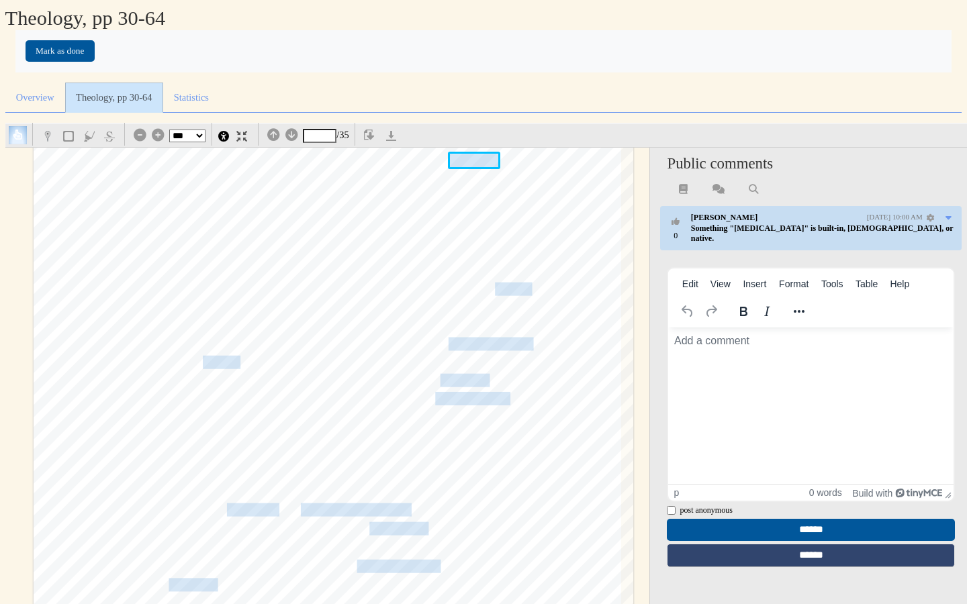
scroll to position [0, 0]
click at [391, 262] on div "§ 1.4 Is Theology Possible? 39 not represent the most natural way of organizing…" at bounding box center [333, 297] width 599 height 848
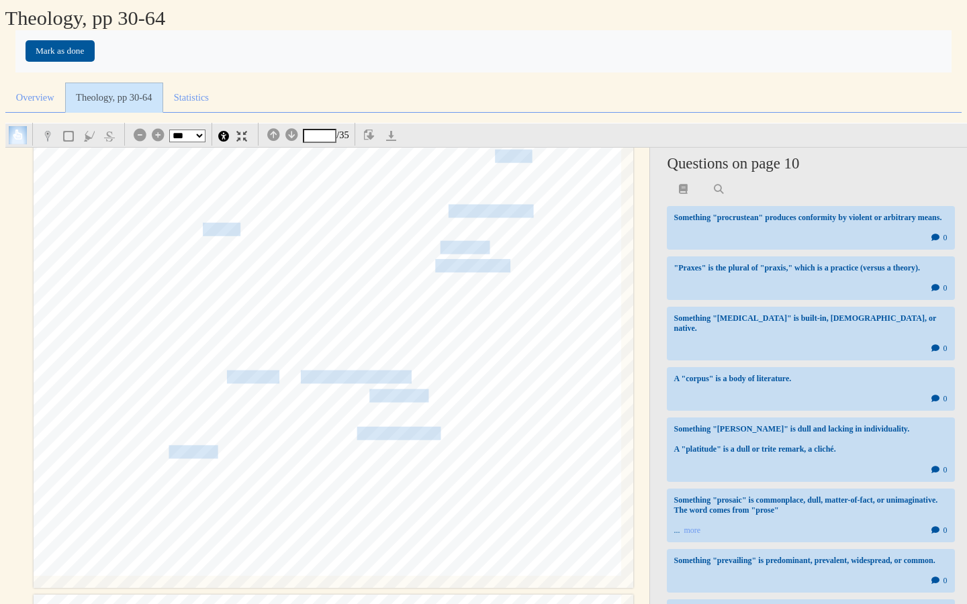
scroll to position [8109, 0]
click at [514, 157] on span "corpus while" at bounding box center [563, 155] width 140 height 18
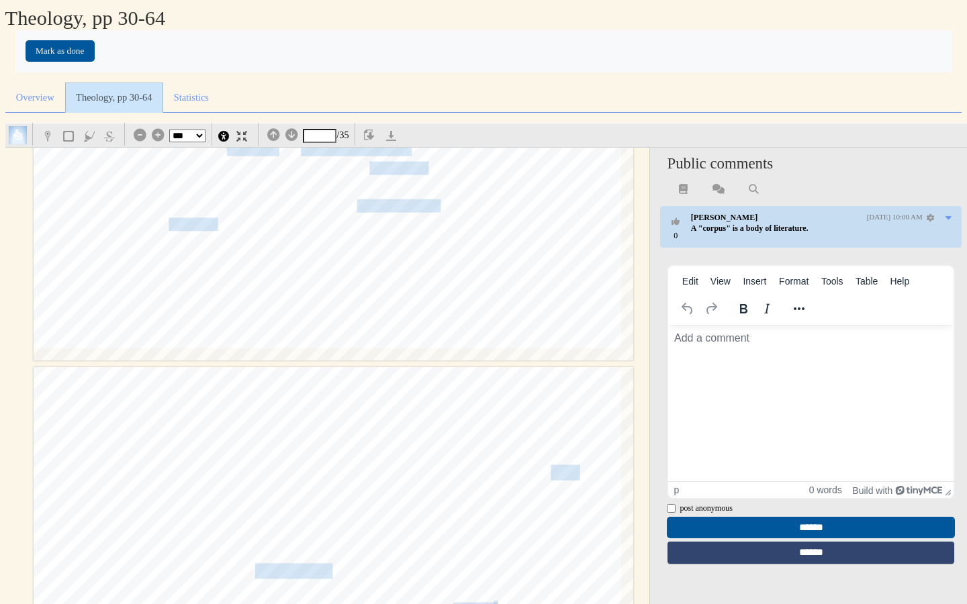
scroll to position [8334, 0]
click at [390, 166] on span "the end theology becomes subservient to the philosophical frame." at bounding box center [435, 170] width 396 height 18
click at [258, 187] on span "problem is how.we deal ." at bounding box center [295, 189] width 136 height 13
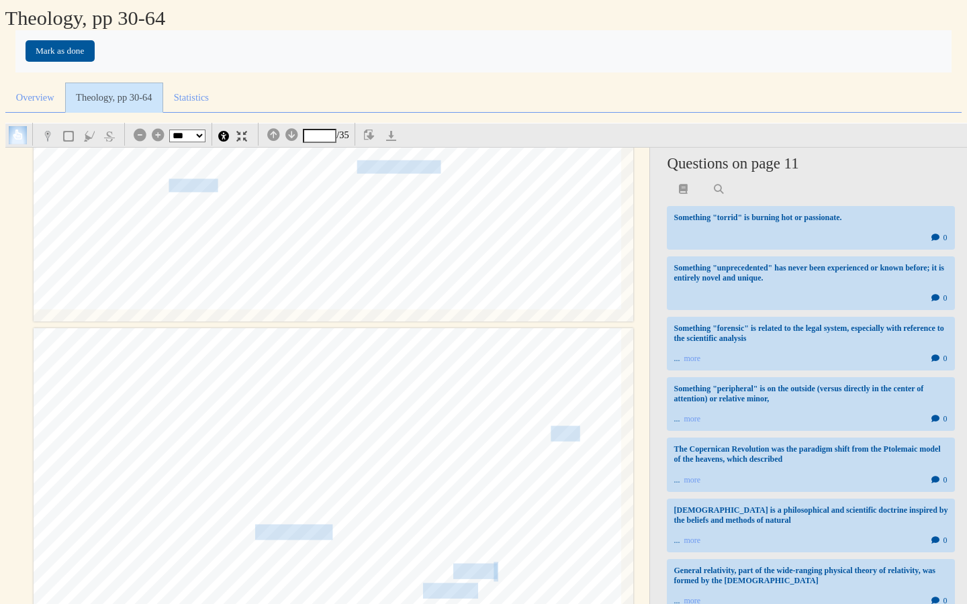
scroll to position [8376, 0]
click at [386, 160] on span "cognitive assent to timeless propositions" at bounding box center [458, 165] width 203 height 13
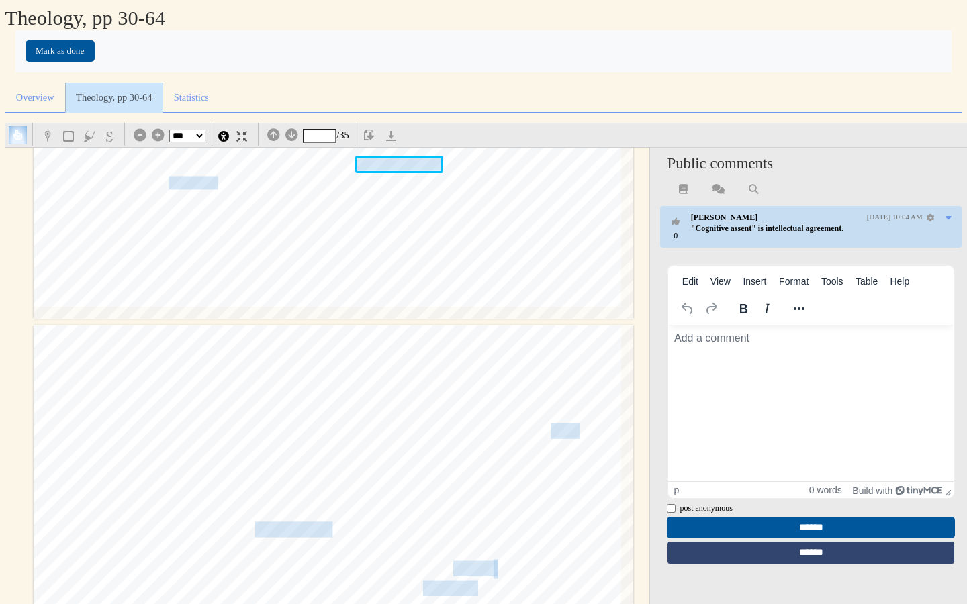
scroll to position [0, 0]
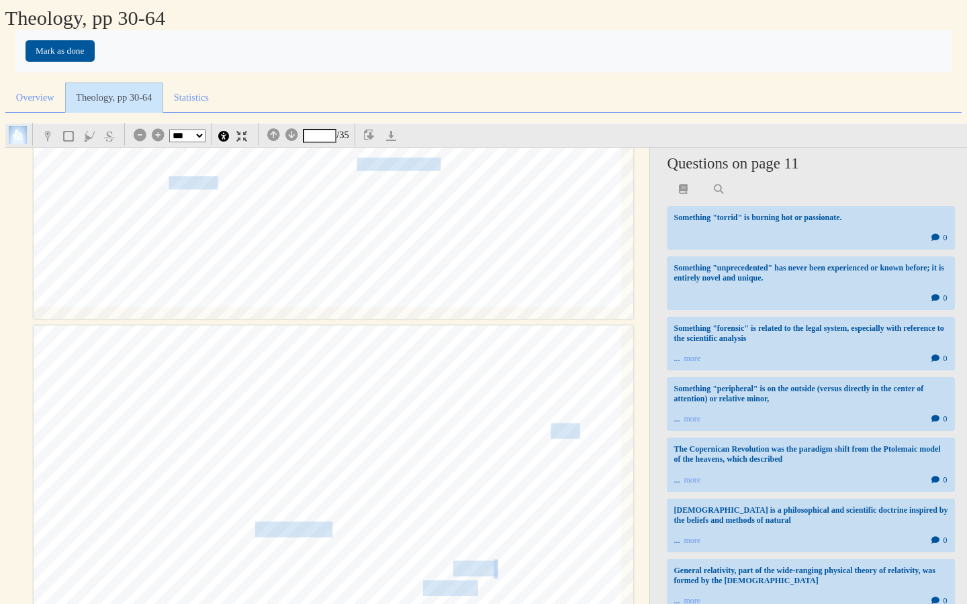
click at [216, 180] on span "excavated from Scripture, how do we explain the fact that the church's theology" at bounding box center [385, 188] width 702 height 27
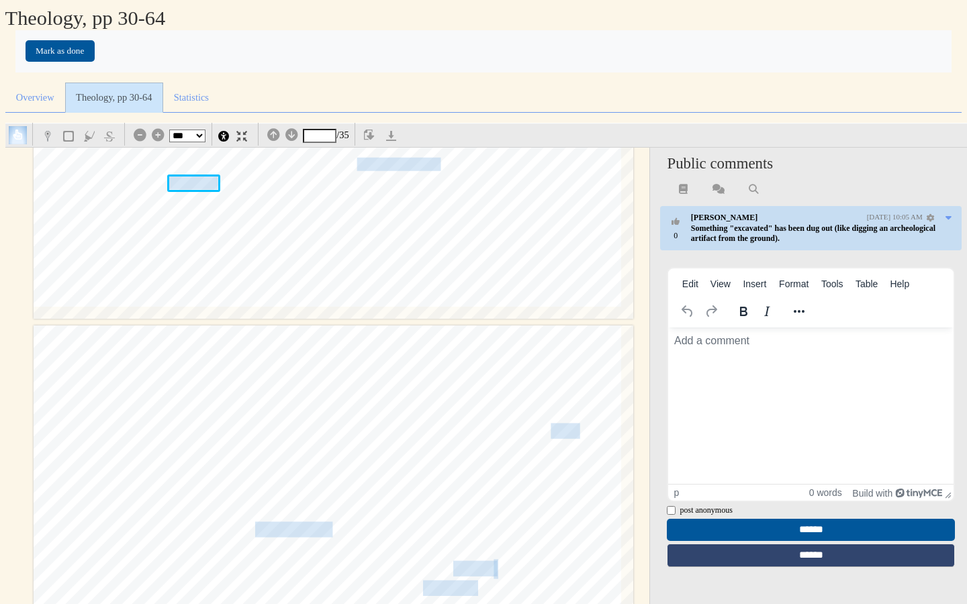
click at [366, 226] on span "principled" at bounding box center [371, 230] width 38 height 11
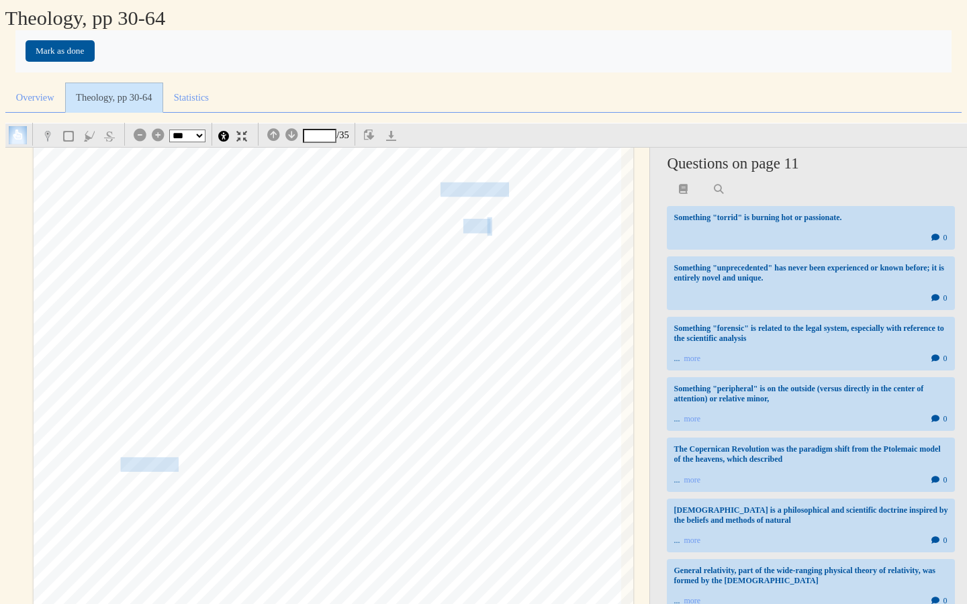
scroll to position [11191, 0]
click at [446, 187] on span "permutation, doctrines" at bounding box center [536, 181] width 194 height 28
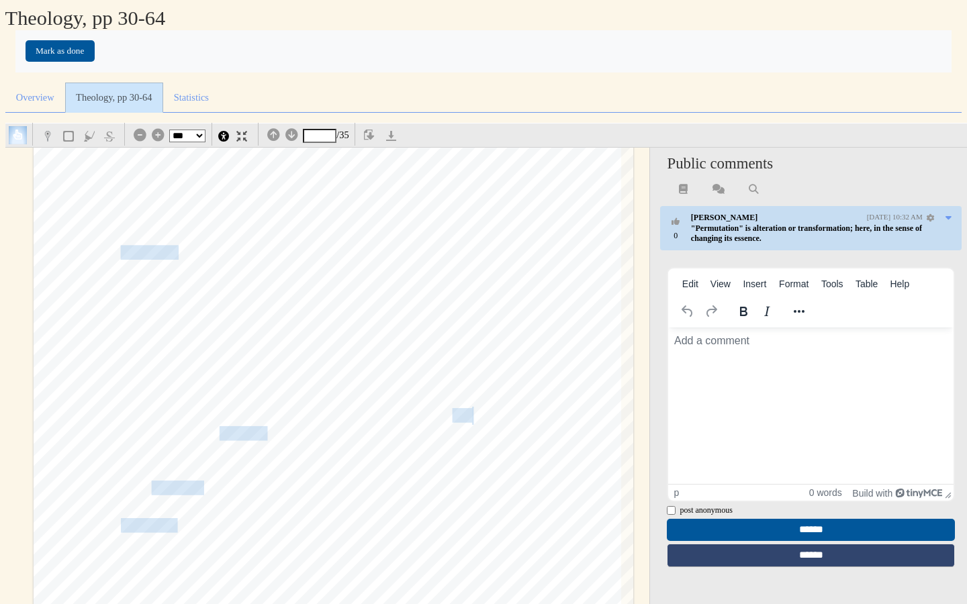
scroll to position [11400, 0]
click at [154, 250] on span "syncretism, compromise," at bounding box center [188, 251] width 134 height 13
click at [247, 311] on span "everything is .neat, orderly, and perfectly fits together. One's doctrine" at bounding box center [267, 306] width 467 height 18
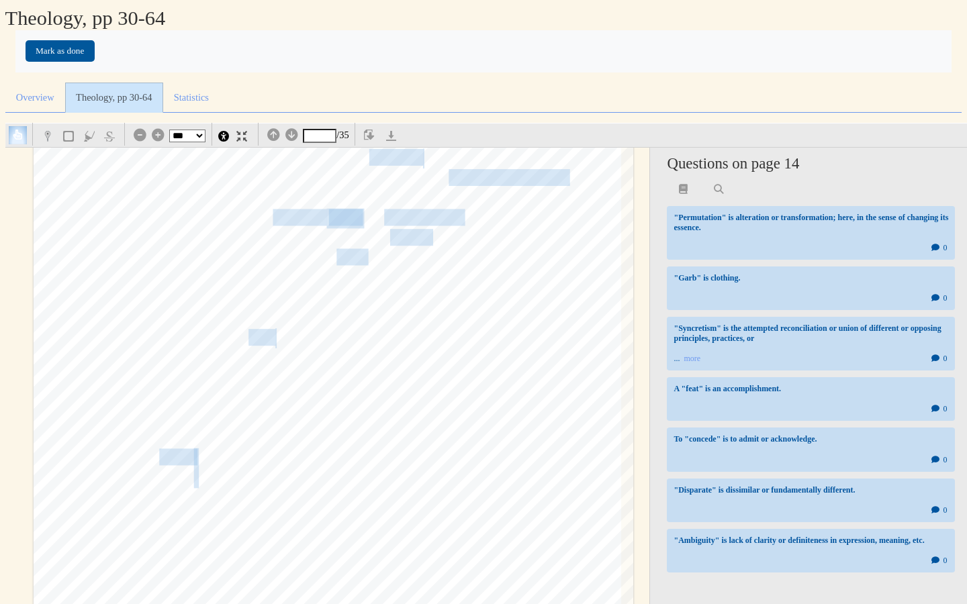
scroll to position [12219, 0]
click at [552, 186] on span "between infralapsarianism and" at bounding box center [486, 182] width 166 height 15
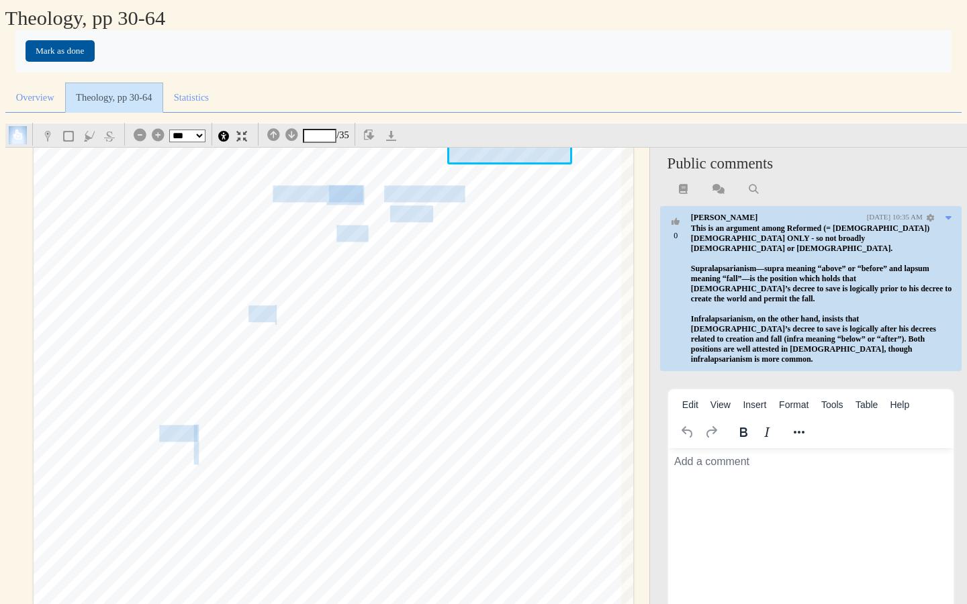
scroll to position [12245, 0]
click at [339, 189] on span "union" at bounding box center [344, 195] width 30 height 15
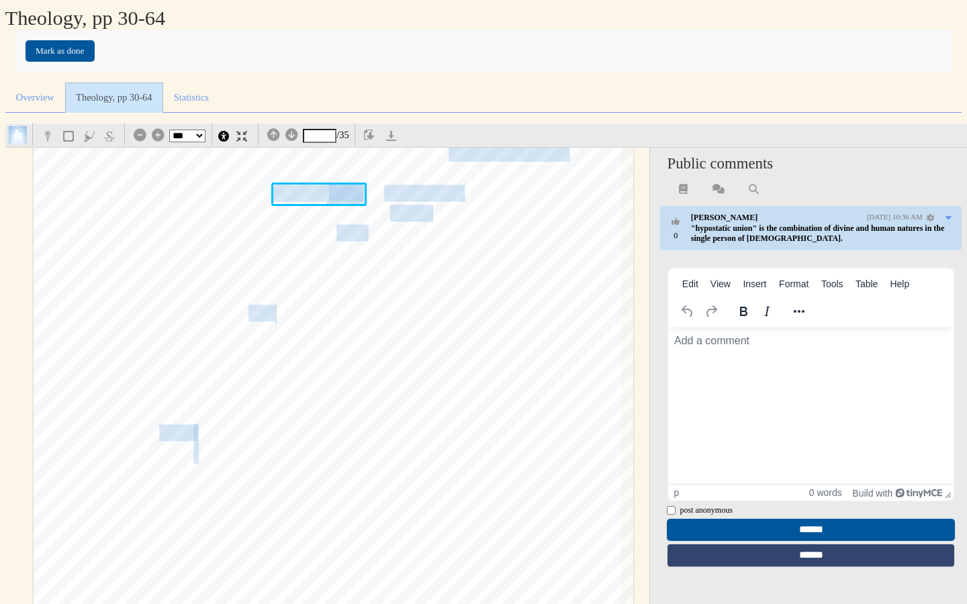
scroll to position [0, 0]
click at [426, 193] on span "monotheletism done" at bounding box center [474, 195] width 181 height 15
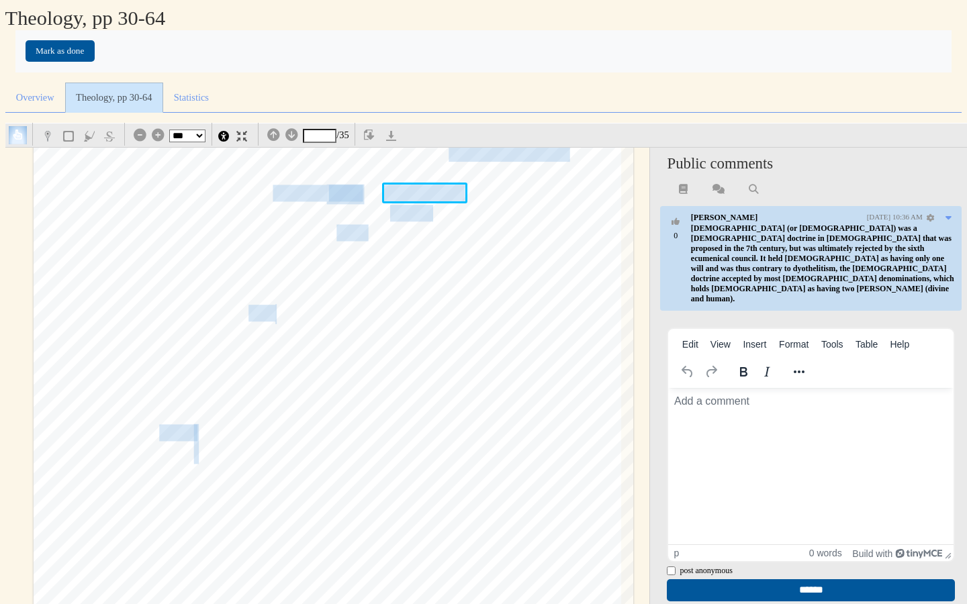
click at [523, 237] on div "44 § 1.5 THE NECESSITY AND GOAL OF THEOLOGY Given the problems associated with …" at bounding box center [333, 299] width 599 height 848
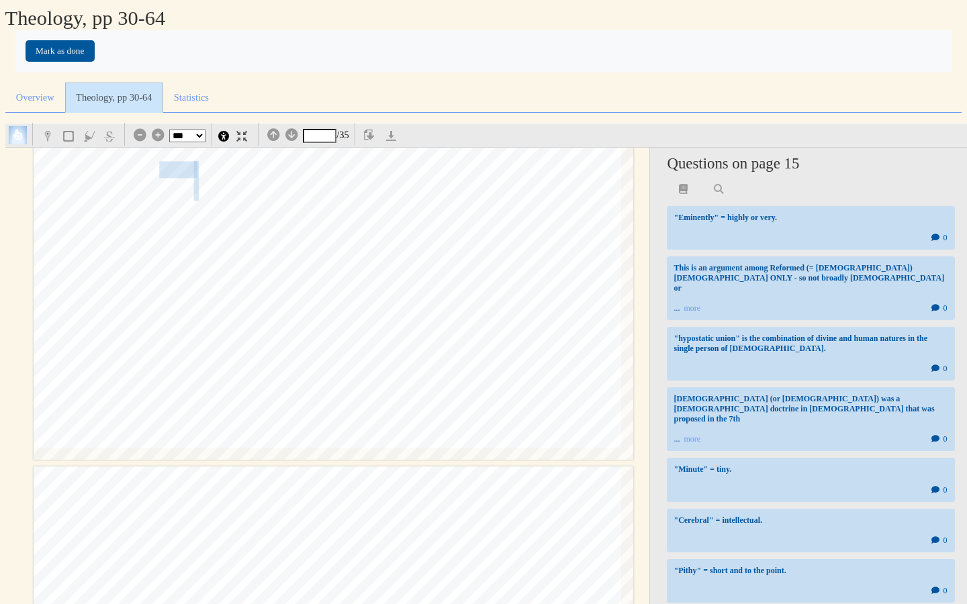
scroll to position [12513, 0]
click at [182, 161] on span "cogent" at bounding box center [176, 167] width 35 height 15
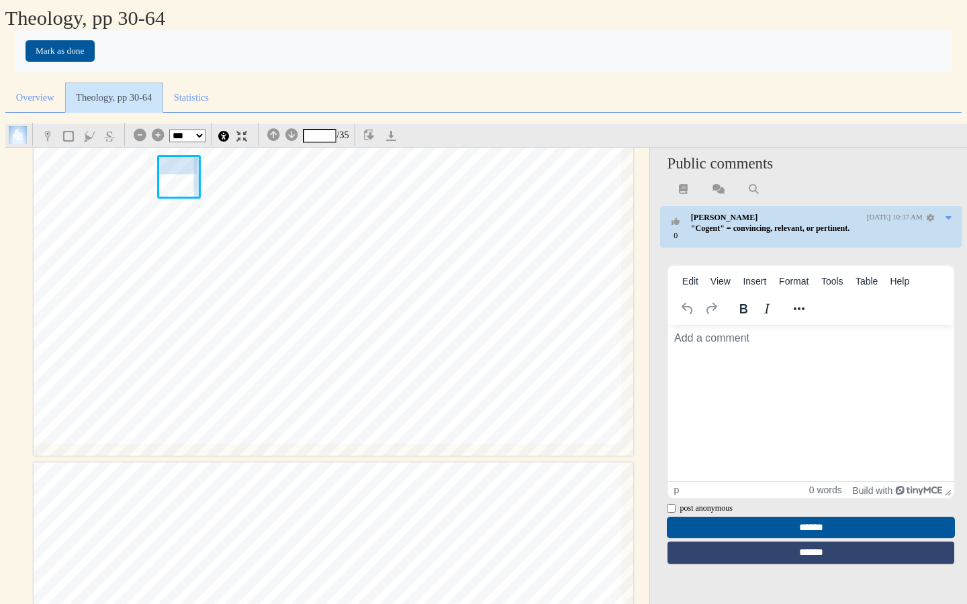
scroll to position [0, 0]
click at [440, 220] on div "44 § 1.5 THE NECESSITY AND GOAL OF THEOLOGY Given the problems associated with …" at bounding box center [333, 32] width 599 height 848
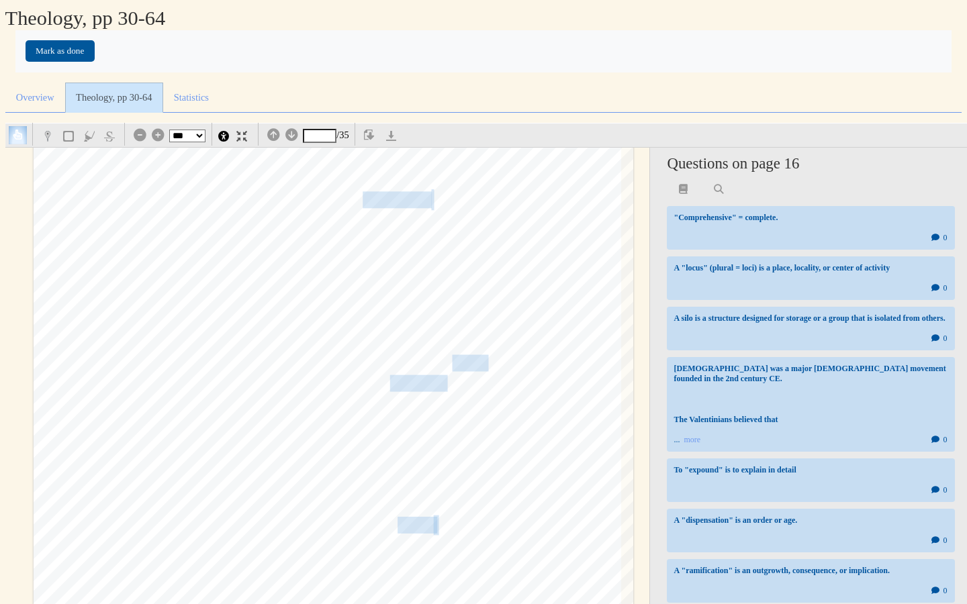
scroll to position [15435, 0]
click at [411, 195] on span "licentiousness" at bounding box center [393, 202] width 77 height 15
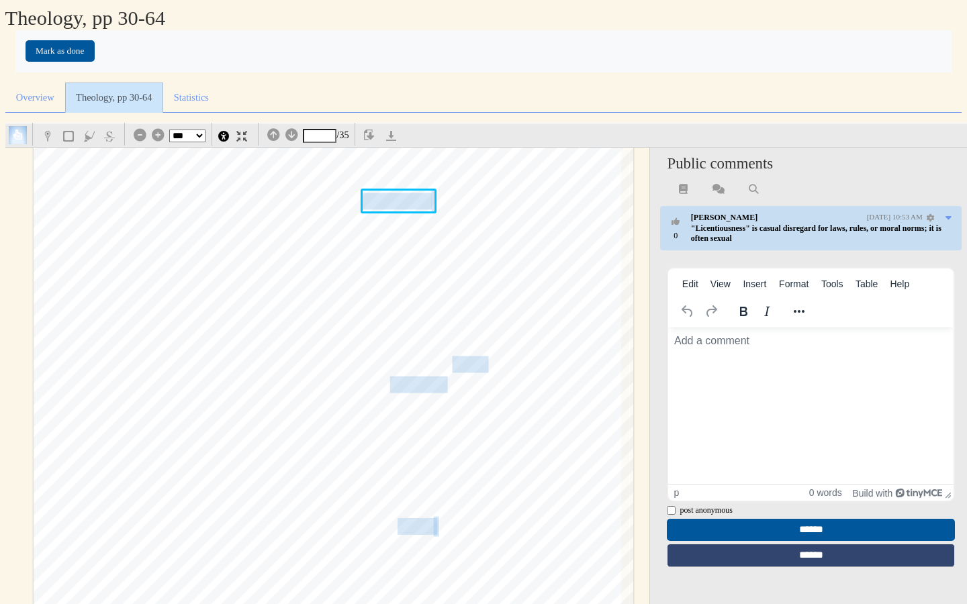
scroll to position [0, 0]
click at [862, 215] on link at bounding box center [938, 217] width 33 height 9
click at [785, 238] on p ""Licentiousness" is casual disregard for laws, rules, or moral norms; it is oft…" at bounding box center [823, 234] width 264 height 20
click at [791, 232] on strong ""Licentiousness" is casual disregard for laws, rules, or moral norms; it is oft…" at bounding box center [816, 233] width 250 height 19
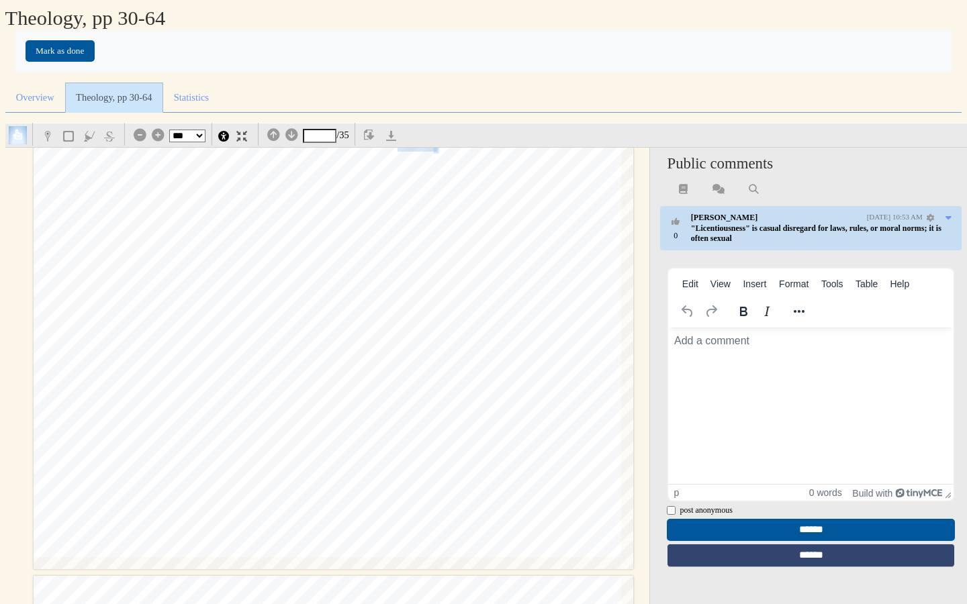
scroll to position [15822, 0]
type input "**"
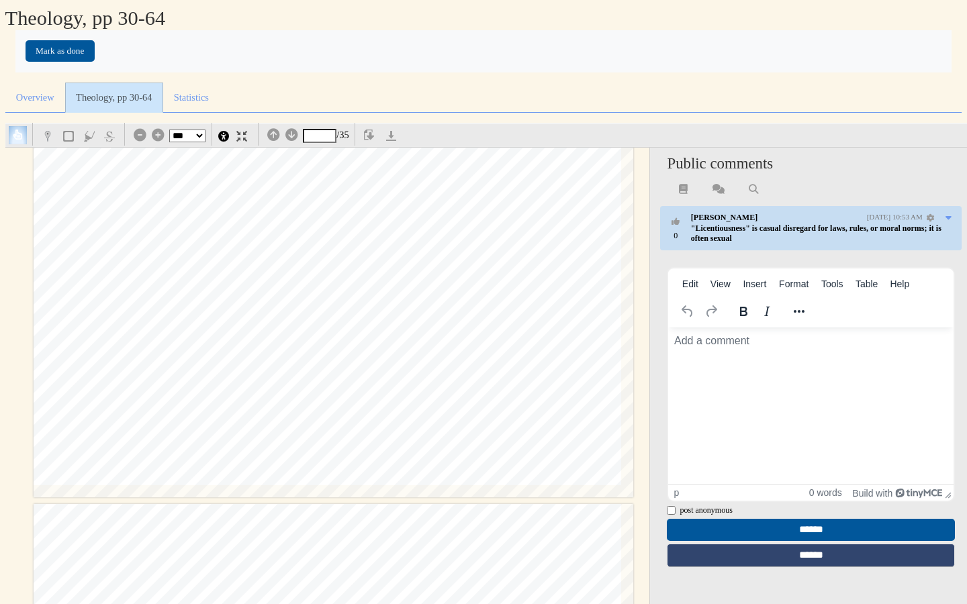
scroll to position [15893, 0]
click at [194, 135] on select "*** *** **** **** **** ****" at bounding box center [187, 136] width 36 height 13
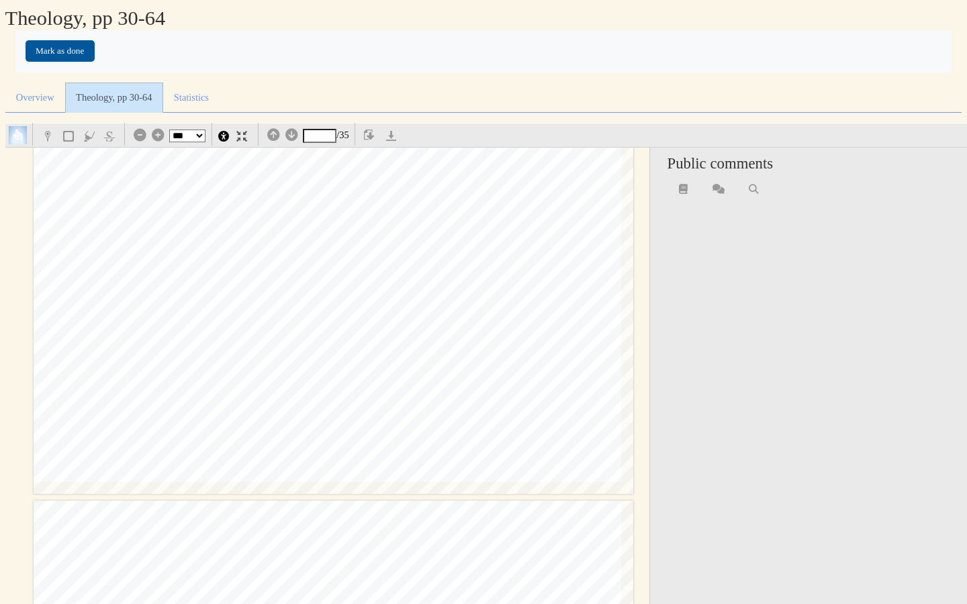
select select "*"
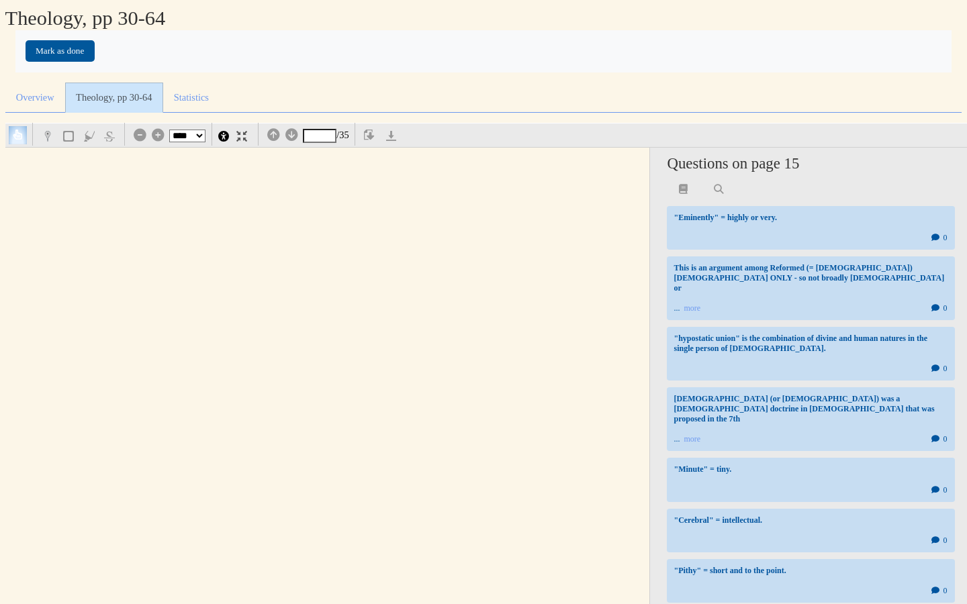
scroll to position [18501, 119]
type input "**"
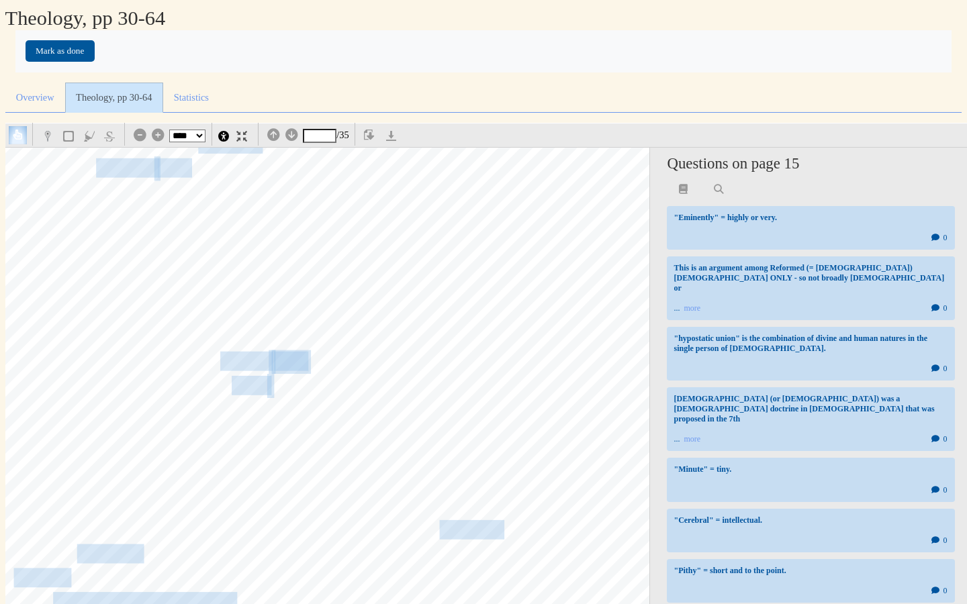
scroll to position [19637, 119]
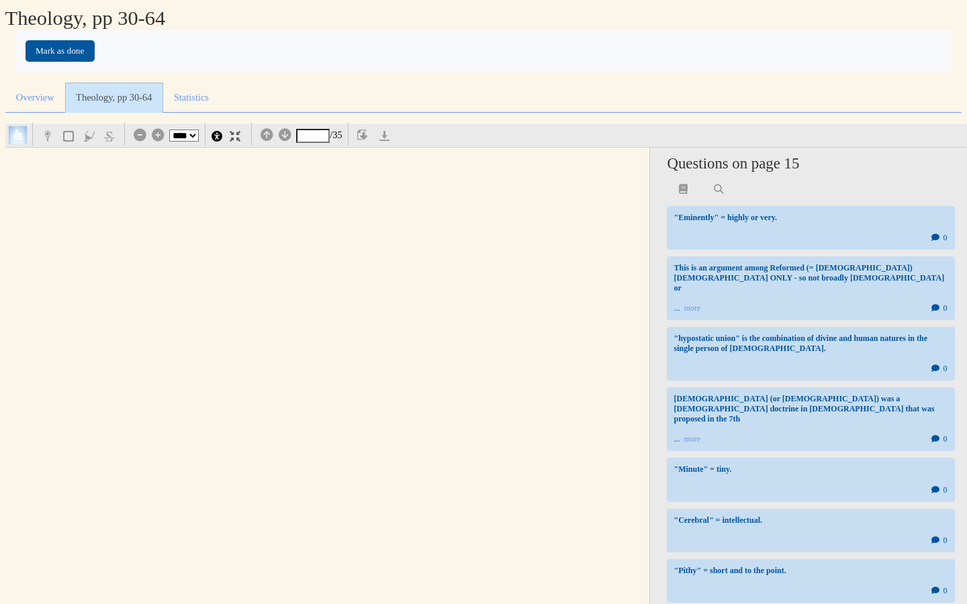
select select "*"
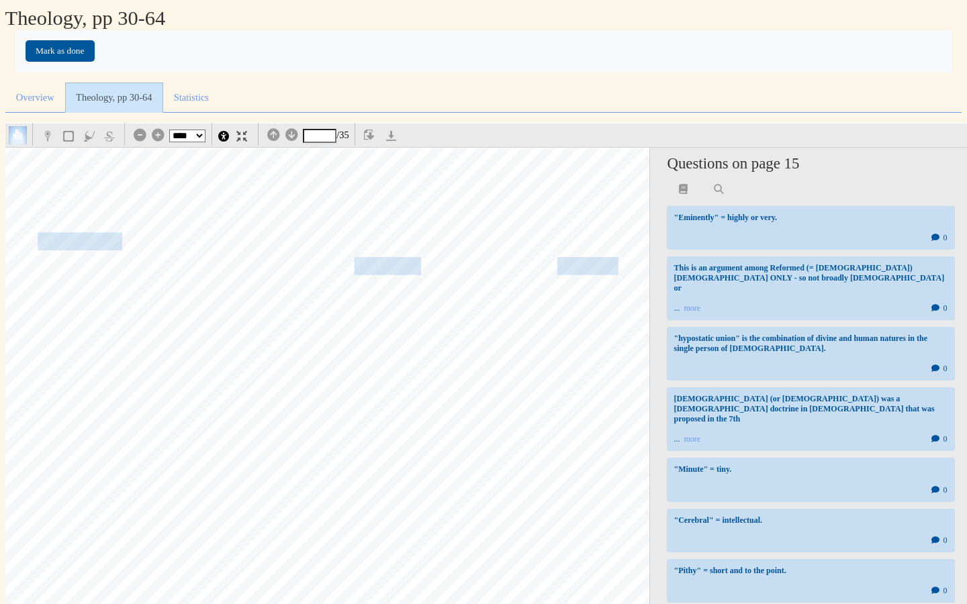
scroll to position [24434, 93]
click at [579, 269] on span "days ofTertullian" at bounding box center [608, 264] width 237 height 25
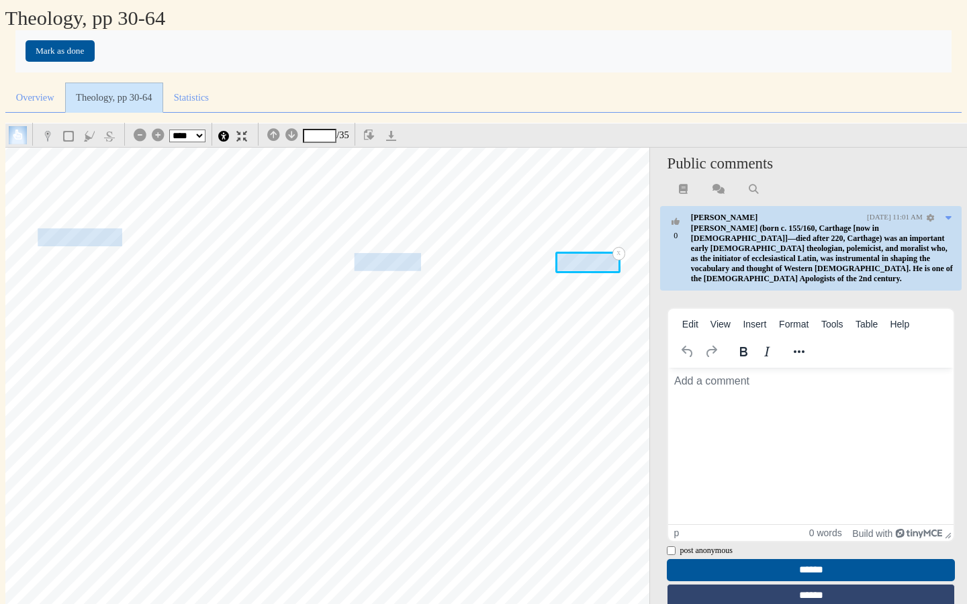
scroll to position [0, 0]
click at [520, 330] on span "Edwards, and contemporary Pentecostal theologians." at bounding box center [503, 338] width 674 height 17
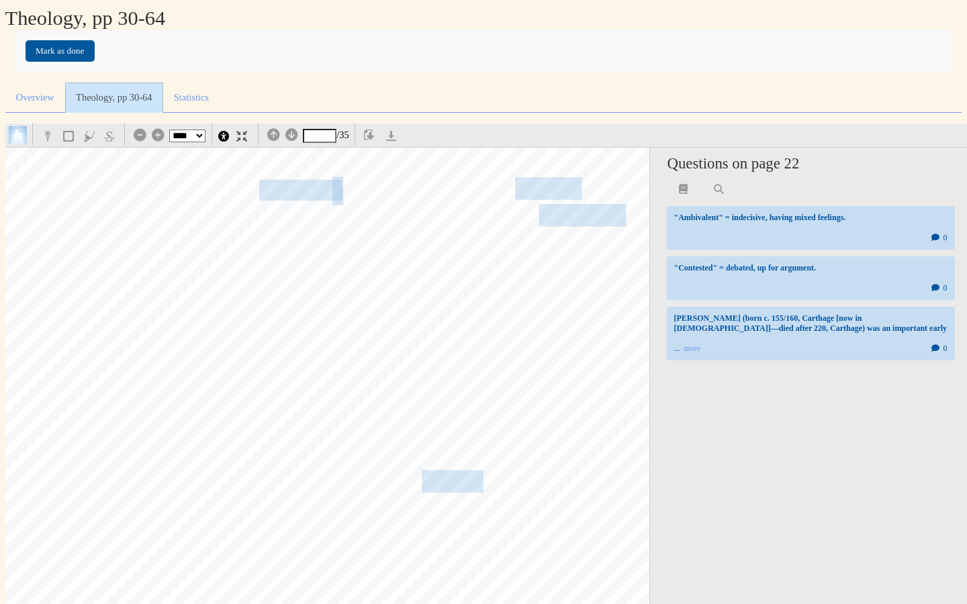
scroll to position [25572, 119]
click at [542, 184] on span "paramount in the" at bounding box center [565, 188] width 119 height 19
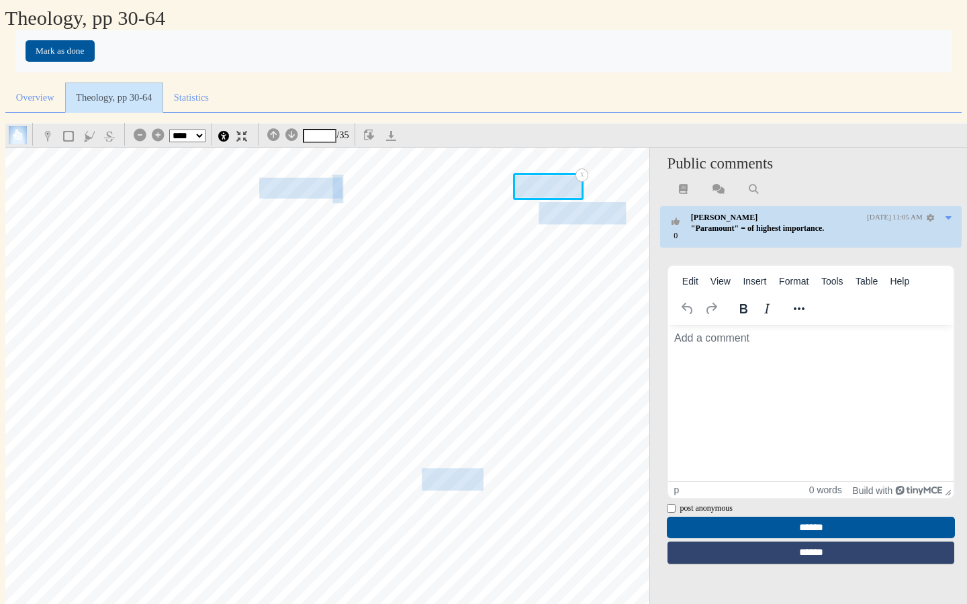
scroll to position [0, 0]
click at [454, 318] on div "52 Prolegomena "Word made flesh"; (2) the prophetic word for admonishing Israel…" at bounding box center [302, 172] width 799 height 1130
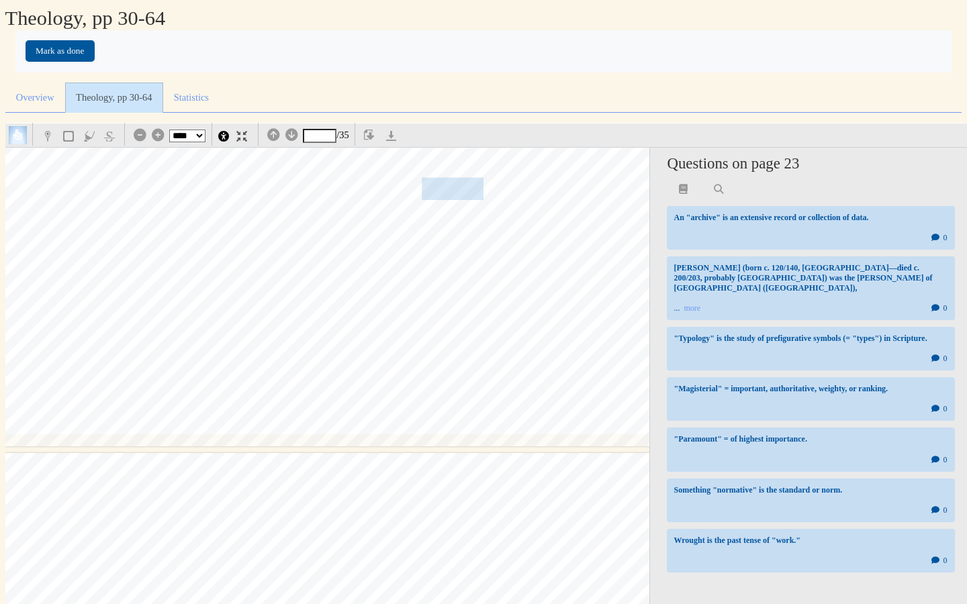
scroll to position [25866, 119]
click at [443, 183] on span "wrought" at bounding box center [451, 188] width 64 height 27
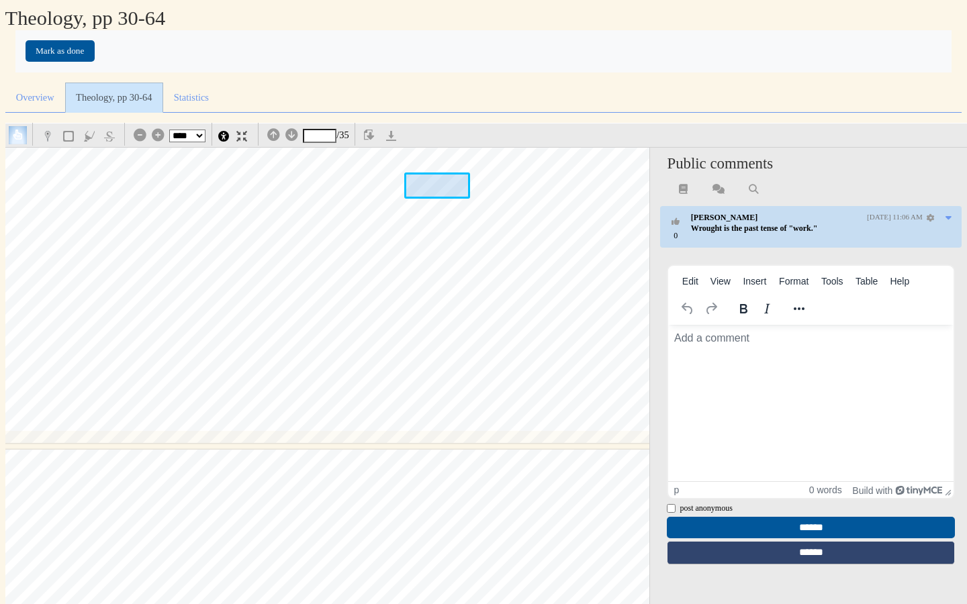
scroll to position [25866, 136]
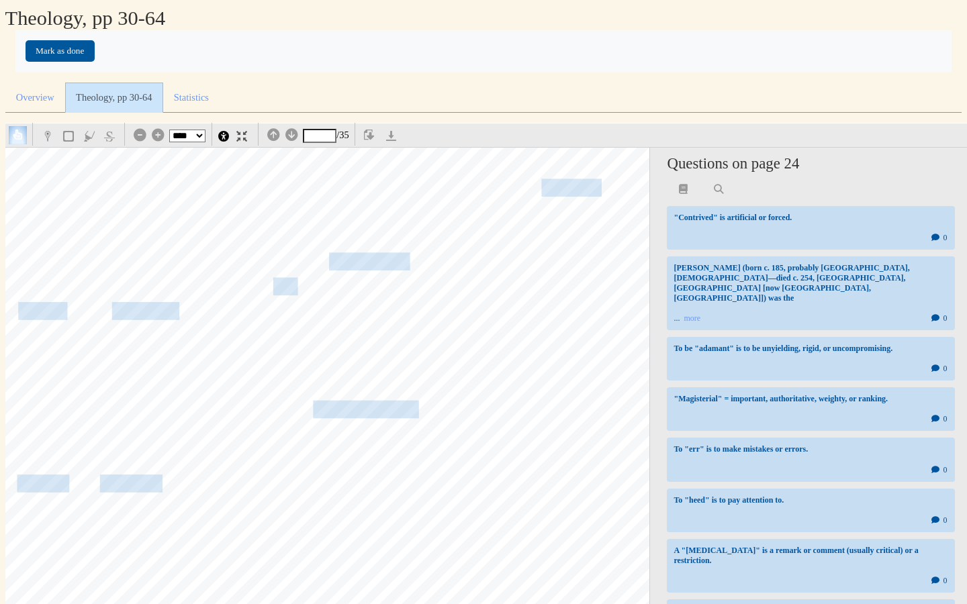
scroll to position [26617, 117]
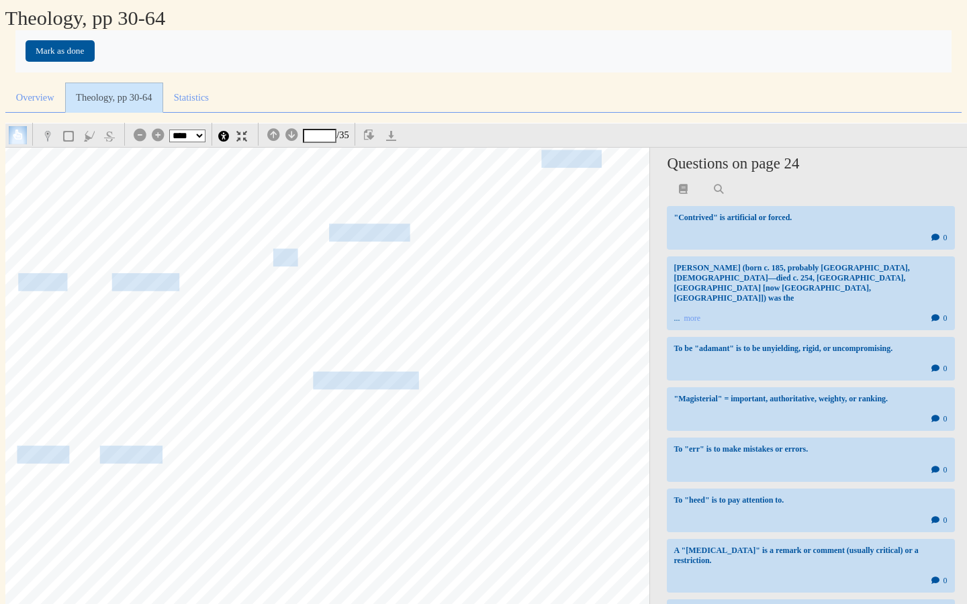
click at [556, 209] on span "Scriptum" at bounding box center [620, 209] width 165 height 25
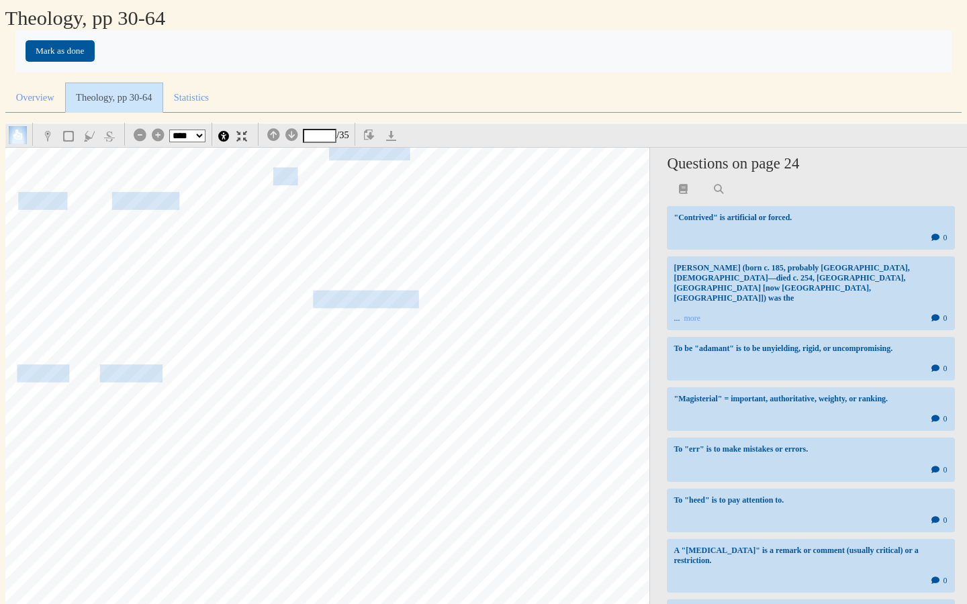
scroll to position [26704, 117]
click at [282, 174] on span "church could err, and" at bounding box center [328, 172] width 314 height 17
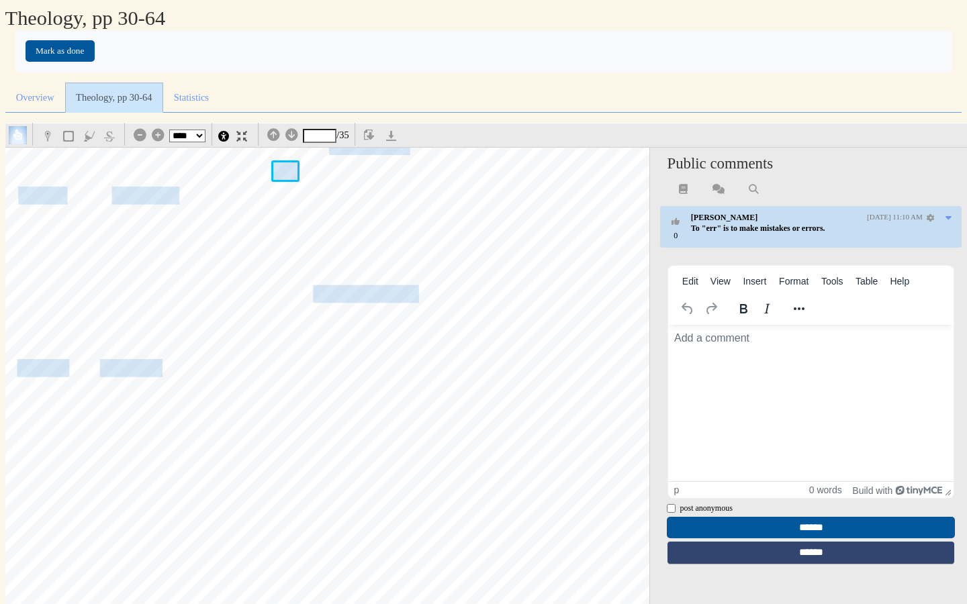
scroll to position [0, 0]
click at [260, 303] on span "However, it was not anticlericalism, antinationalism, or anti-" at bounding box center [381, 295] width 435 height 17
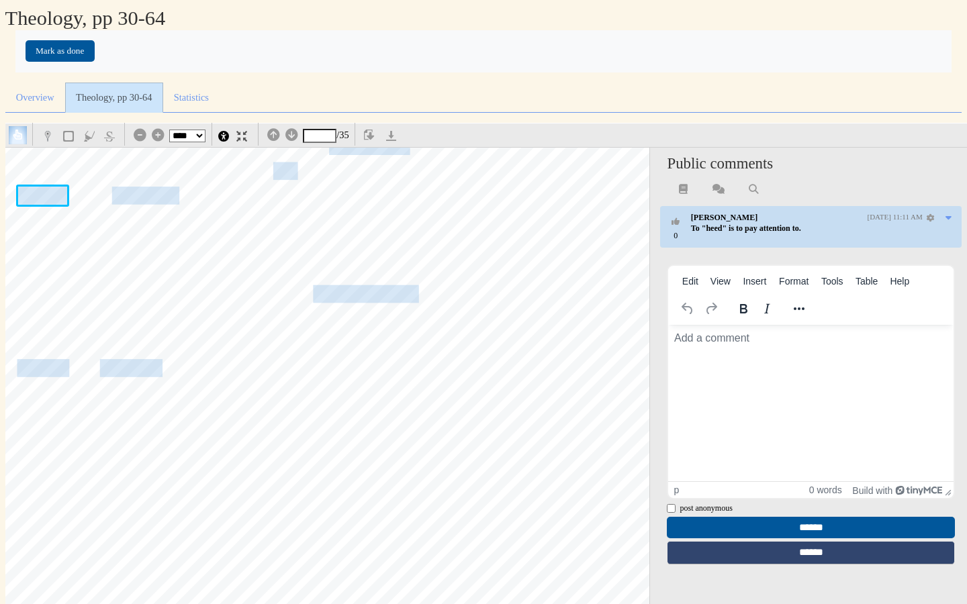
click at [135, 193] on span "strictures" at bounding box center [144, 197] width 67 height 17
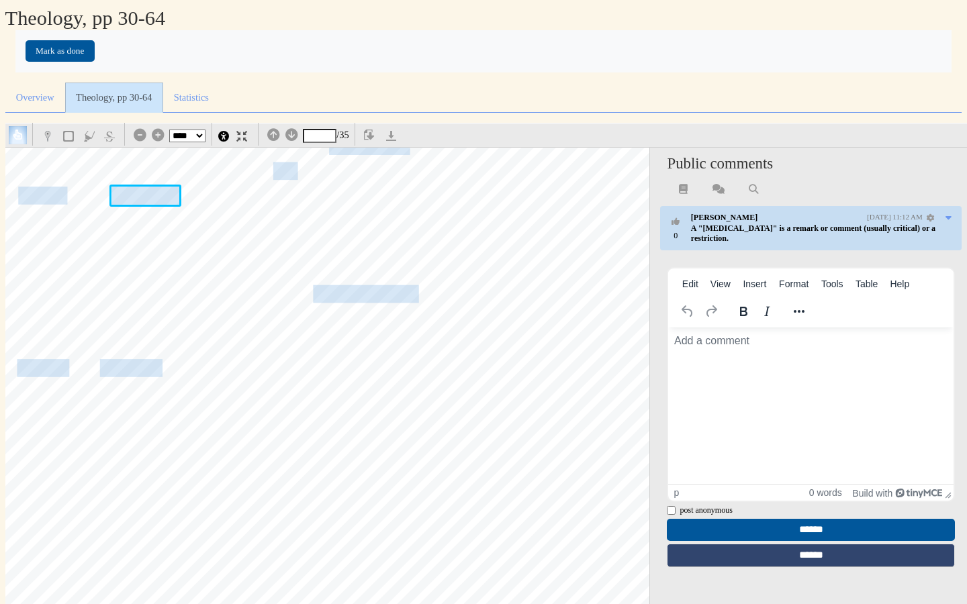
click at [236, 291] on span "However, it was not anticlericalism, antinationalism, or anti-" at bounding box center [381, 295] width 435 height 17
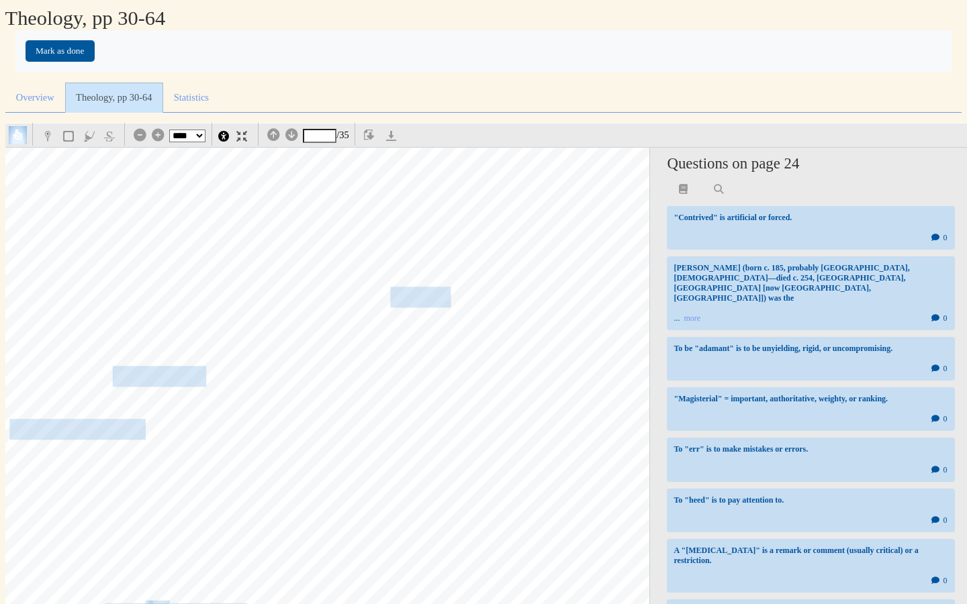
scroll to position [27455, 117]
click at [426, 303] on span "a license for a plethora" at bounding box center [367, 296] width 168 height 18
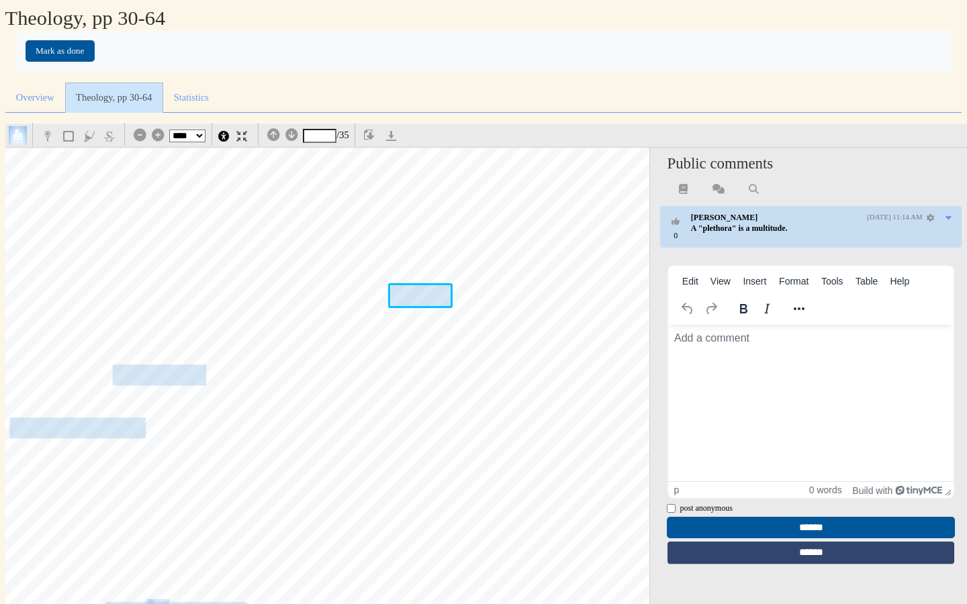
scroll to position [0, 0]
click at [499, 383] on span "all the faithful who preceded them. For a case" at bounding box center [462, 376] width 338 height 18
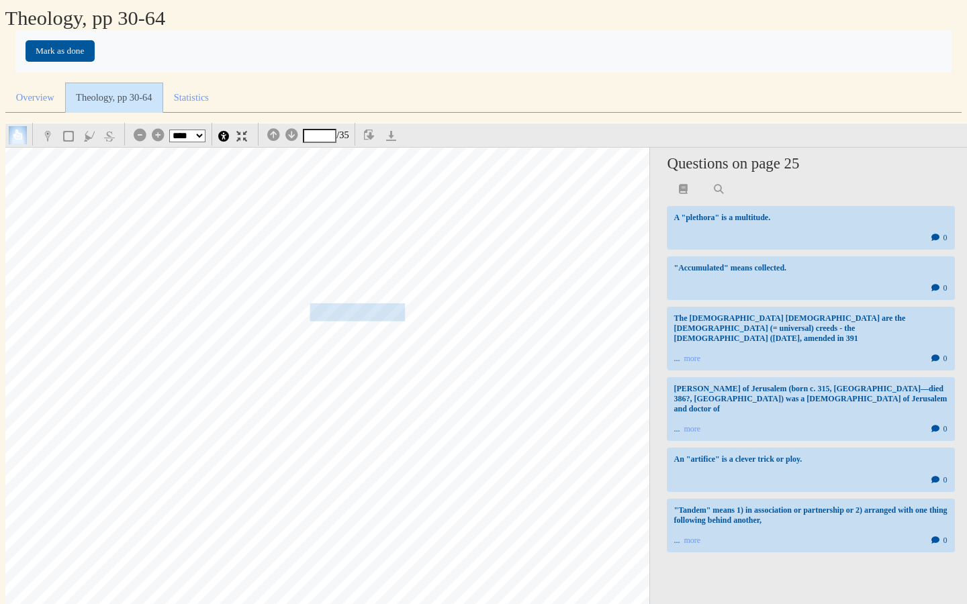
scroll to position [29056, 111]
click at [387, 307] on span "fathers, church councils, popes, and the magisterium." at bounding box center [234, 311] width 646 height 24
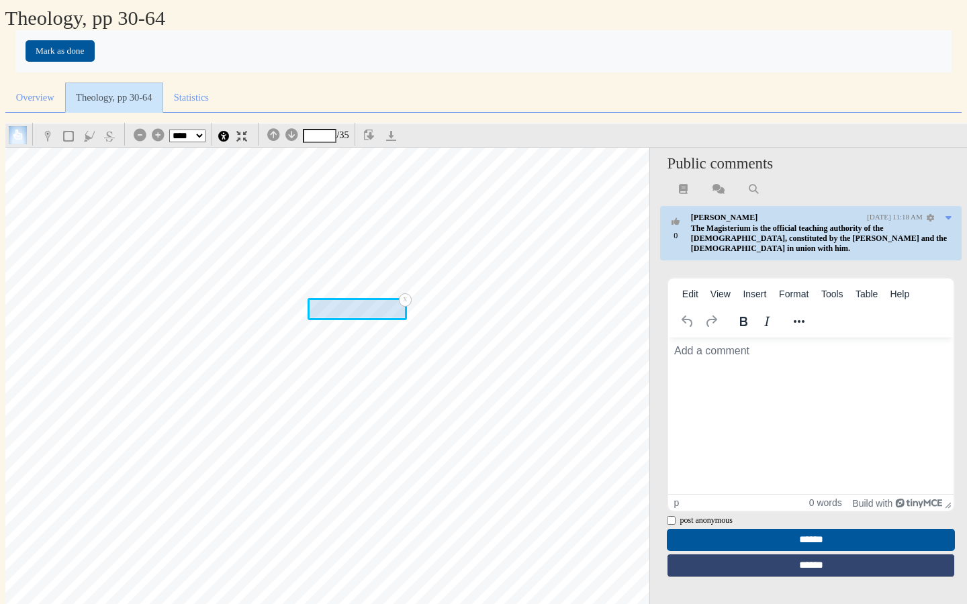
scroll to position [0, 0]
click at [448, 367] on span "entrusted, derives their theological judgments not from Scripture's alone but f…" at bounding box center [369, 360] width 917 height 25
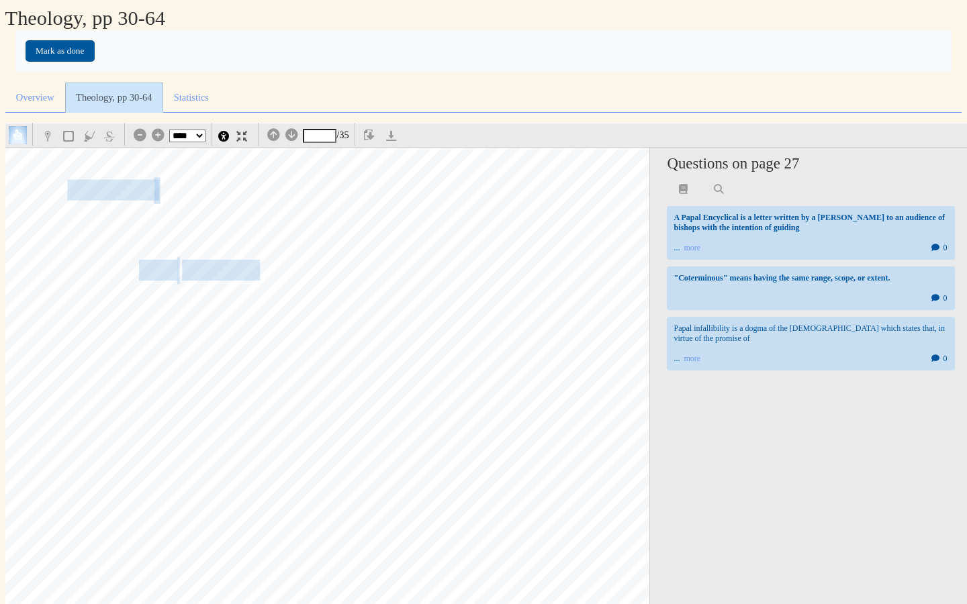
scroll to position [30008, 130]
click at [232, 266] on span "infallibility," at bounding box center [222, 269] width 84 height 27
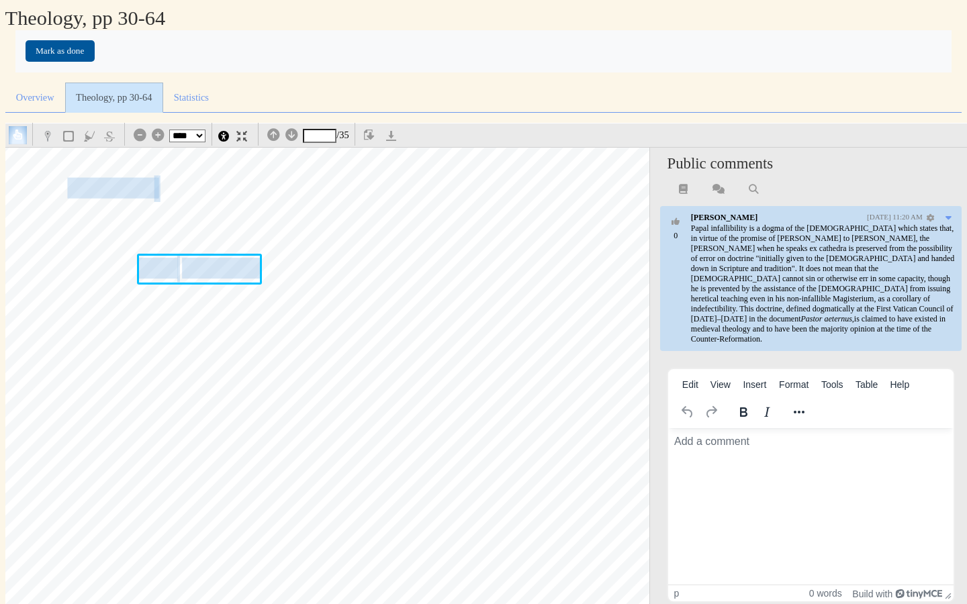
scroll to position [0, 0]
click at [346, 274] on span "instead urged a" at bounding box center [378, 269] width 114 height 27
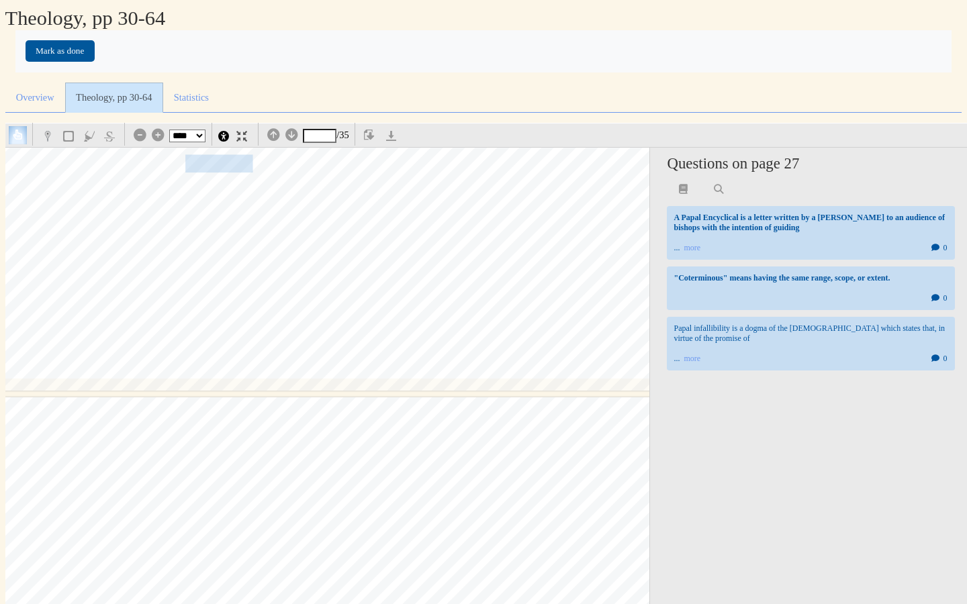
scroll to position [31608, 122]
click at [232, 161] on span "adopt a jaundiced view" at bounding box center [210, 162] width 160 height 17
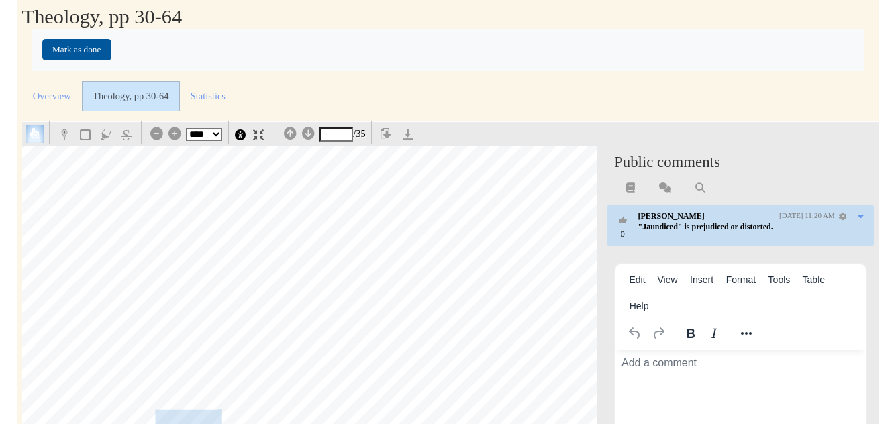
scroll to position [0, 0]
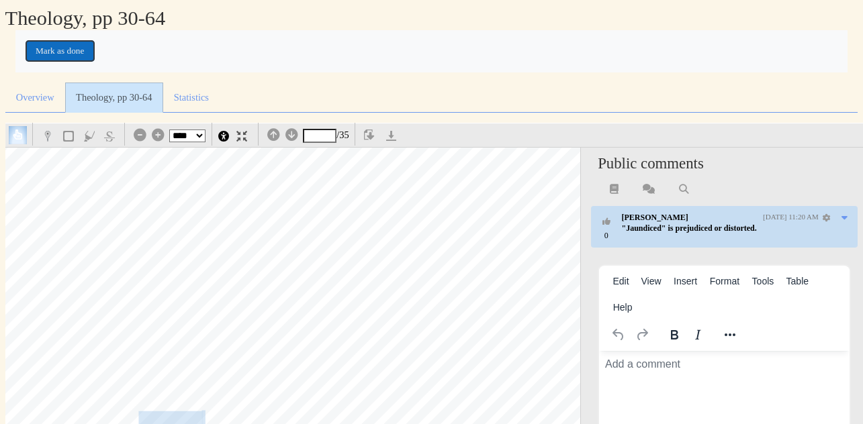
click at [60, 50] on button "Mark as done" at bounding box center [60, 50] width 69 height 21
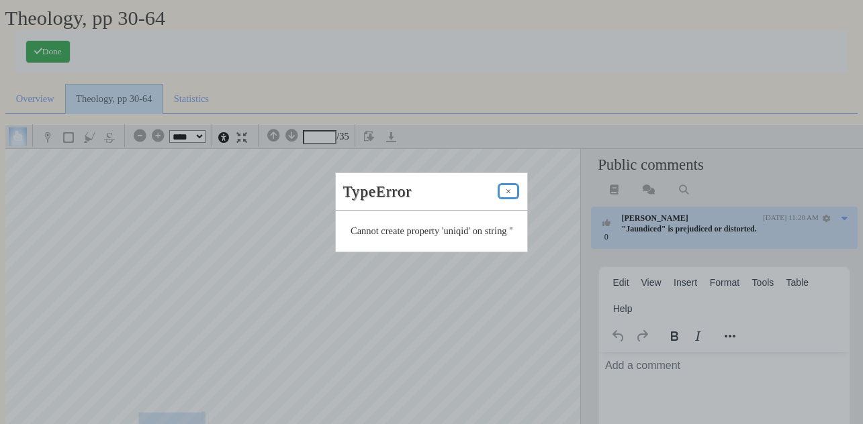
click at [513, 191] on button "Close" at bounding box center [507, 191] width 17 height 12
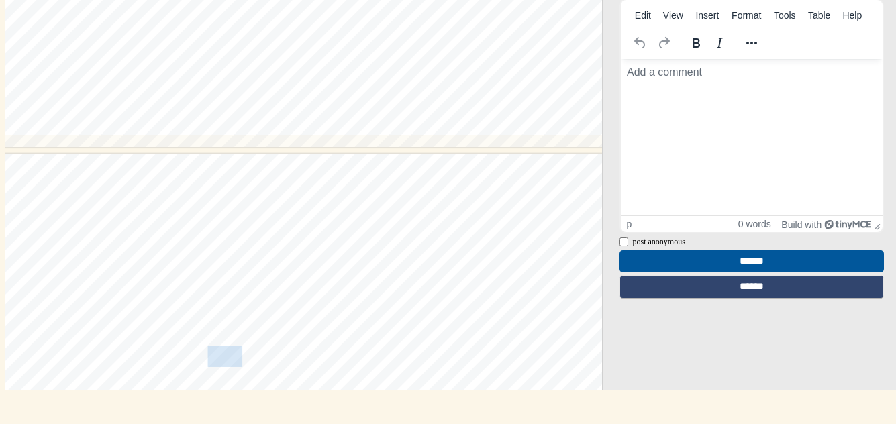
scroll to position [31111, 109]
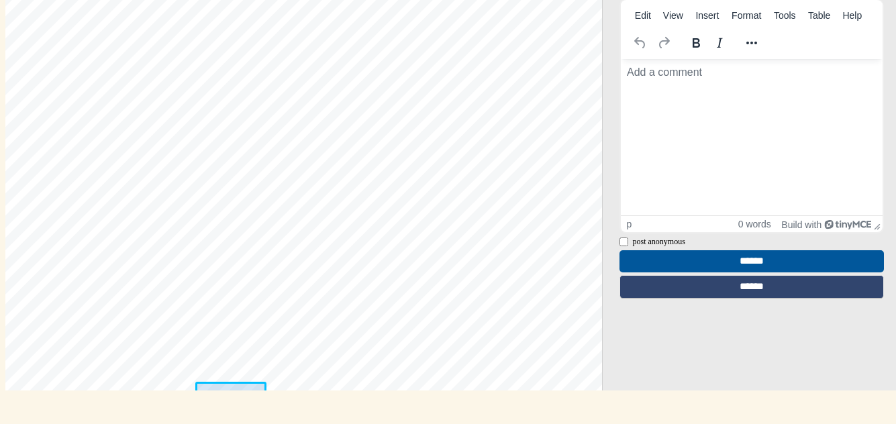
type input "**"
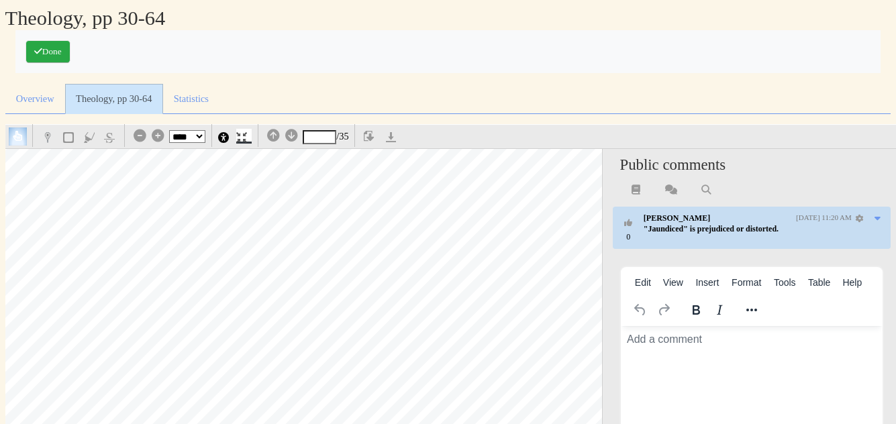
click at [241, 138] on img at bounding box center [241, 137] width 11 height 11
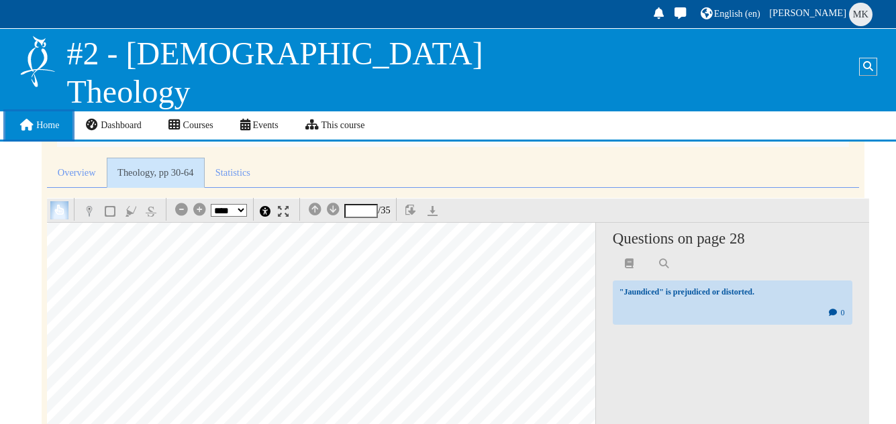
click at [44, 120] on span "Home" at bounding box center [47, 125] width 23 height 10
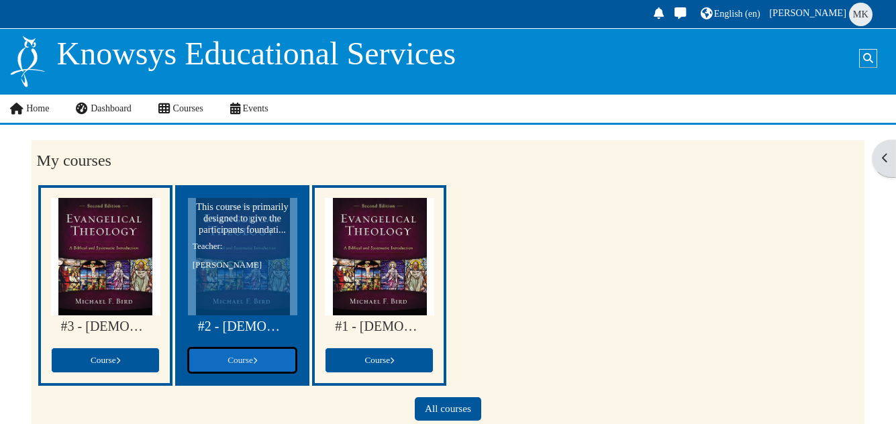
click at [244, 363] on span "Course" at bounding box center [243, 360] width 30 height 10
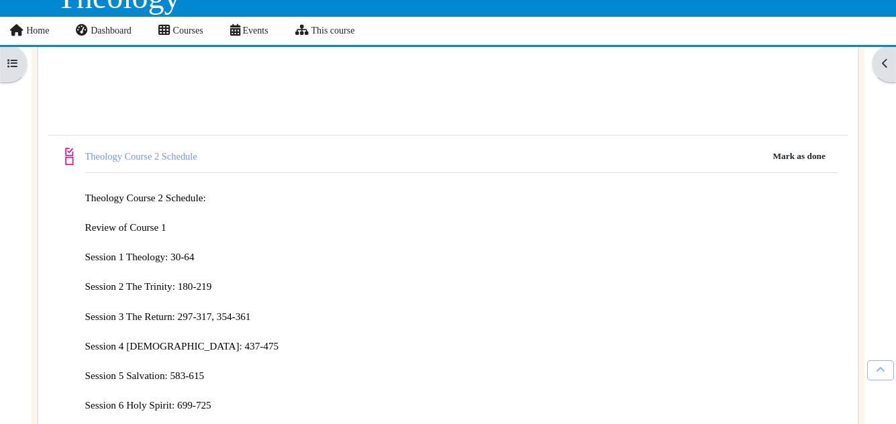
scroll to position [299, 0]
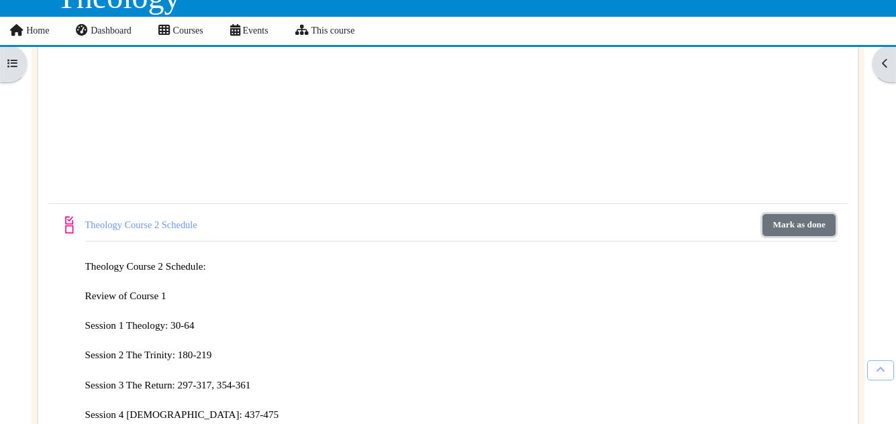
click at [803, 222] on button "Mark as done" at bounding box center [799, 224] width 73 height 21
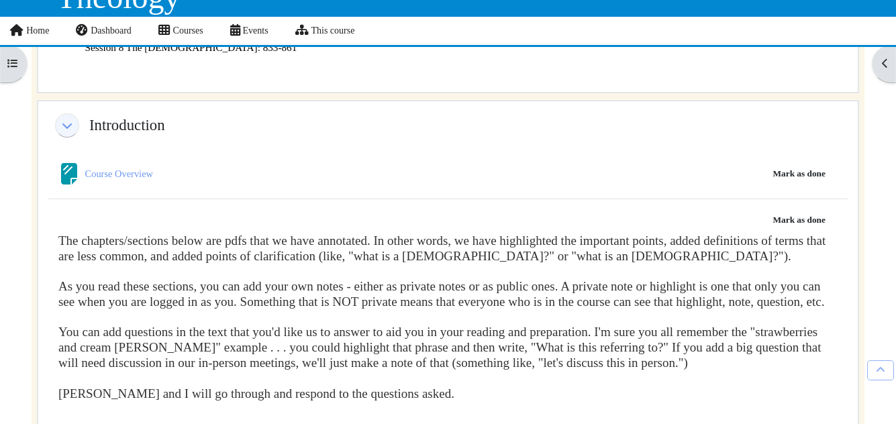
scroll to position [787, 0]
click at [789, 166] on button "Mark as done" at bounding box center [799, 172] width 73 height 21
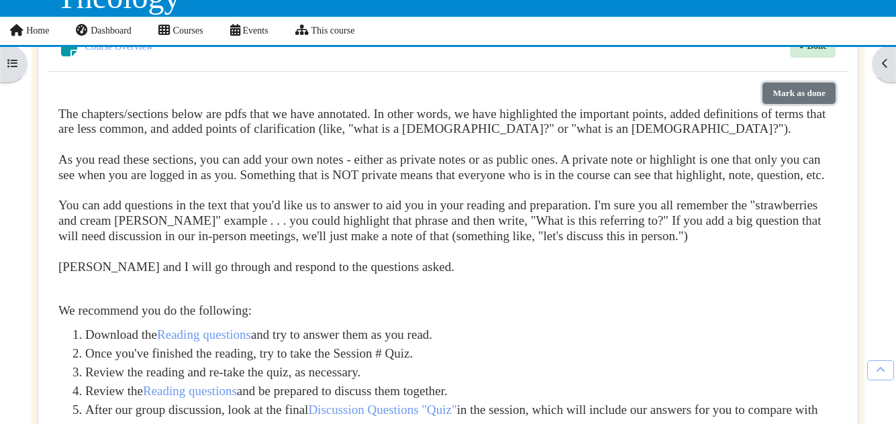
click at [802, 83] on button "Mark as done" at bounding box center [799, 93] width 73 height 21
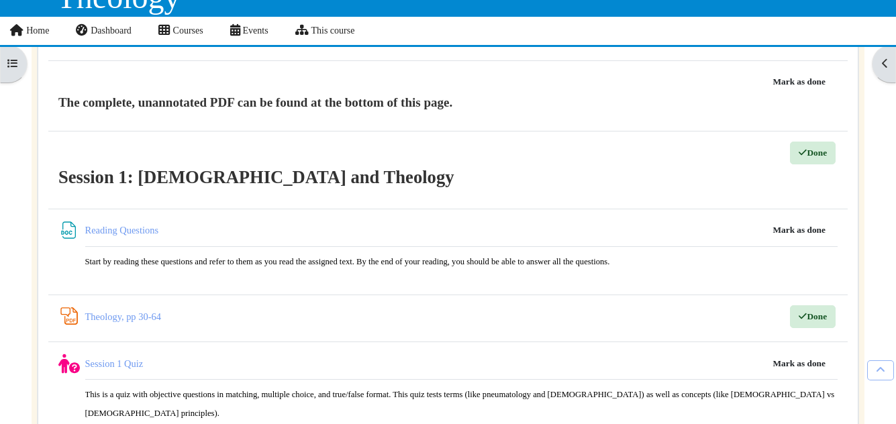
scroll to position [1360, 0]
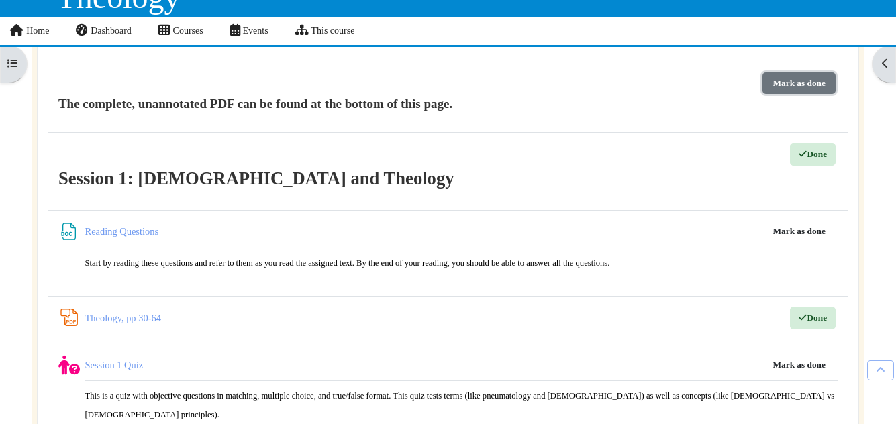
click at [810, 77] on button "Mark as done" at bounding box center [799, 83] width 73 height 21
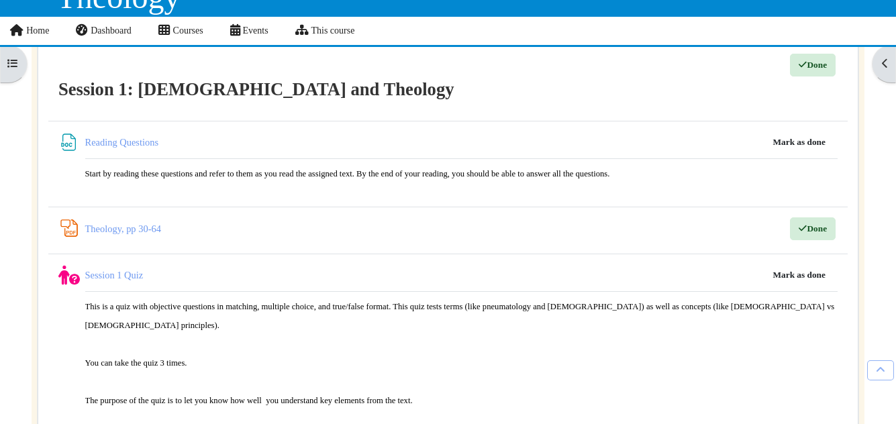
scroll to position [1448, 0]
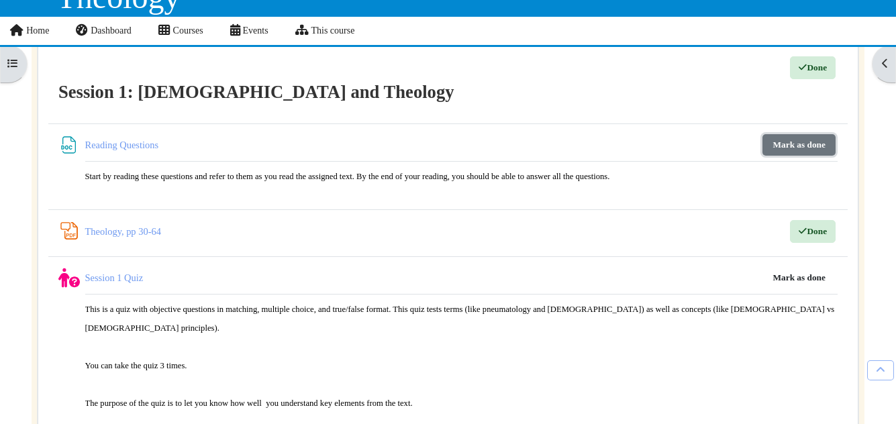
click at [789, 134] on button "Mark as done" at bounding box center [799, 144] width 73 height 21
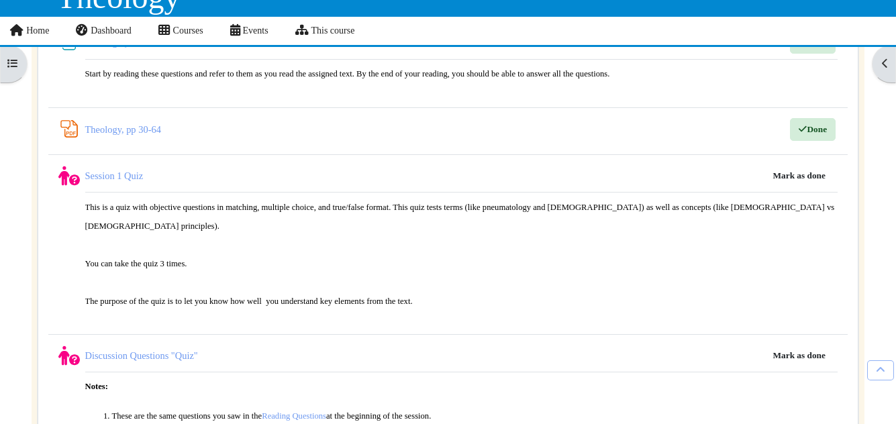
scroll to position [1557, 0]
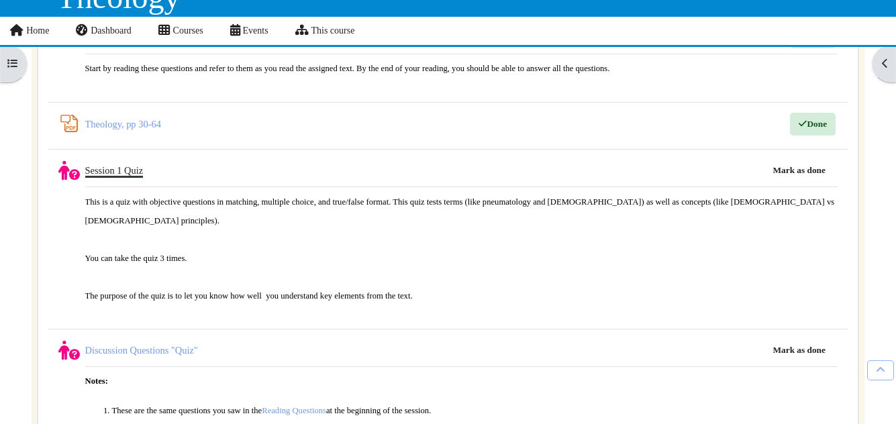
click at [117, 165] on link "Session 1 Quiz" at bounding box center [114, 170] width 58 height 11
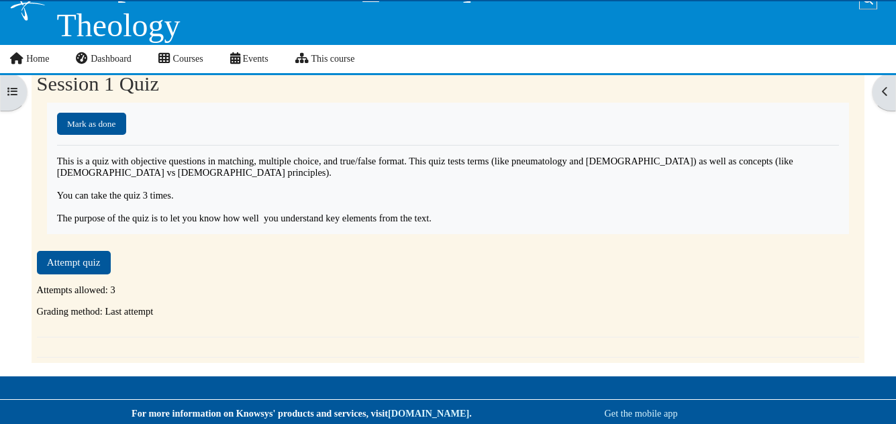
scroll to position [73, 0]
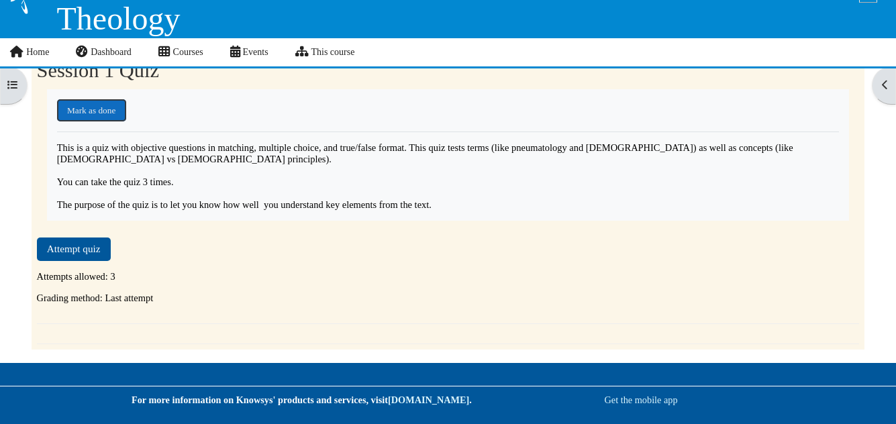
click at [101, 109] on button "Mark as done" at bounding box center [91, 109] width 69 height 21
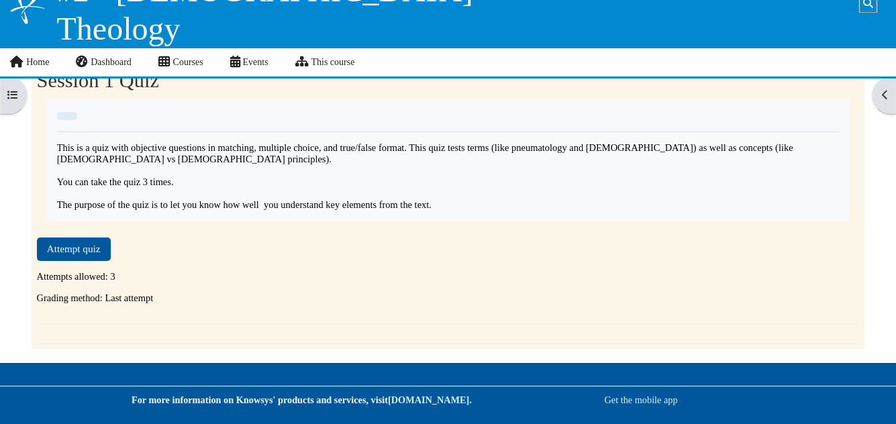
scroll to position [63, 0]
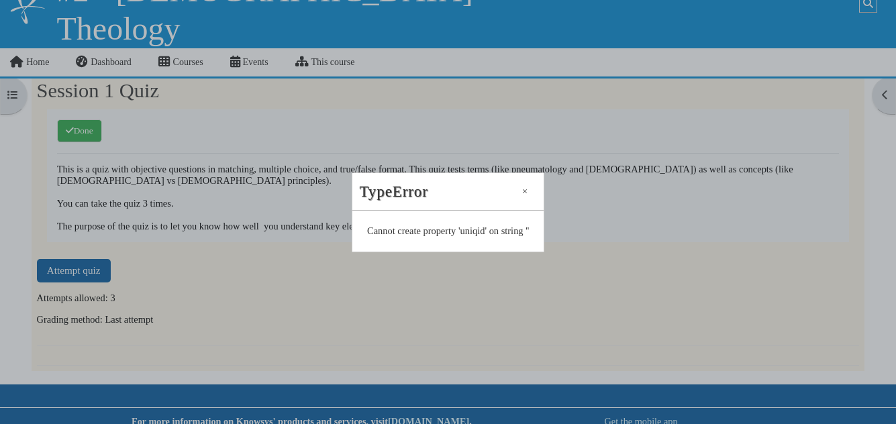
click at [526, 191] on button "Close" at bounding box center [524, 191] width 17 height 12
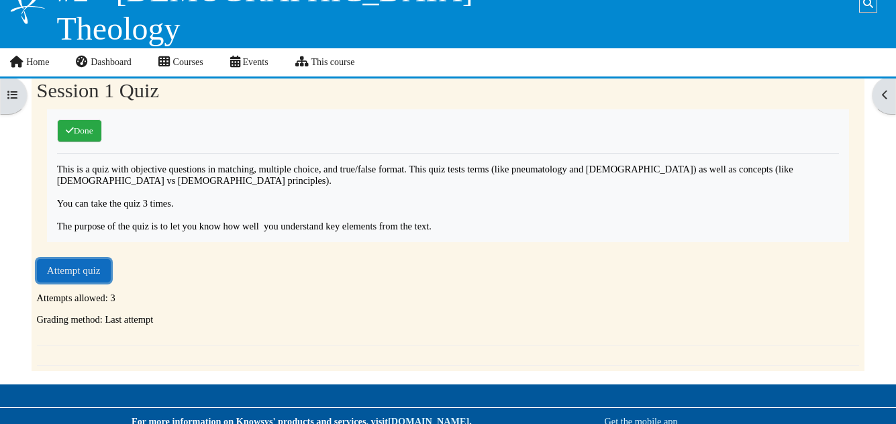
click at [73, 267] on button "Attempt quiz" at bounding box center [74, 270] width 74 height 23
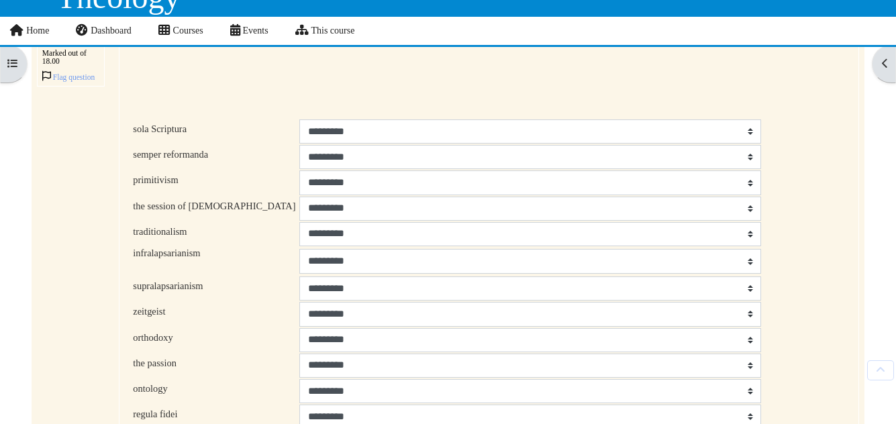
scroll to position [146, 0]
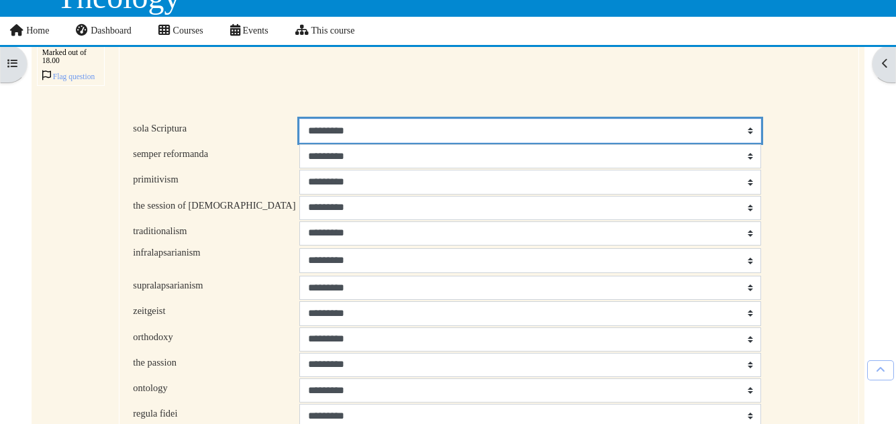
click at [403, 130] on select "**********" at bounding box center [530, 131] width 462 height 24
select select "*"
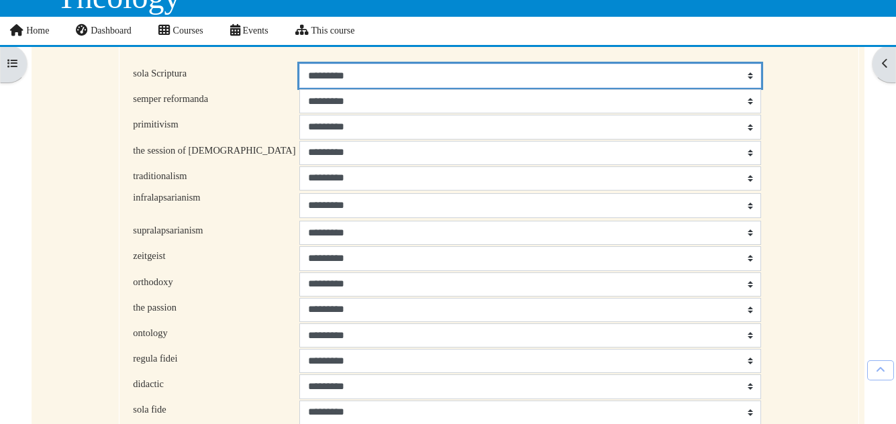
scroll to position [202, 0]
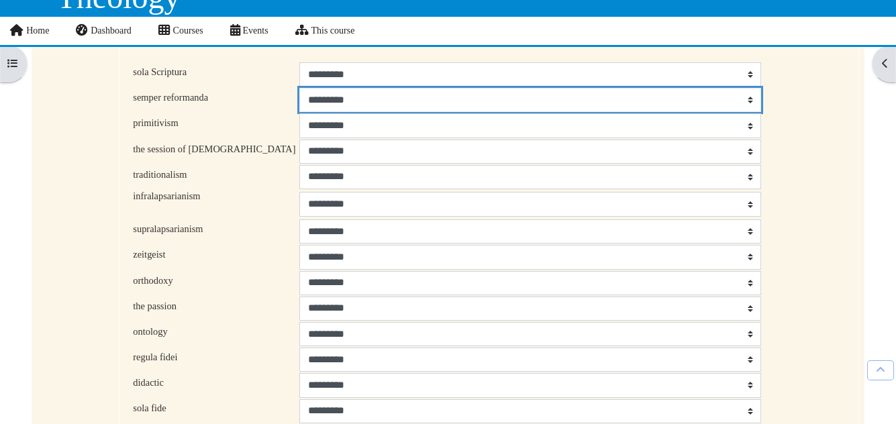
click at [339, 104] on select "**********" at bounding box center [530, 100] width 462 height 24
select select "*"
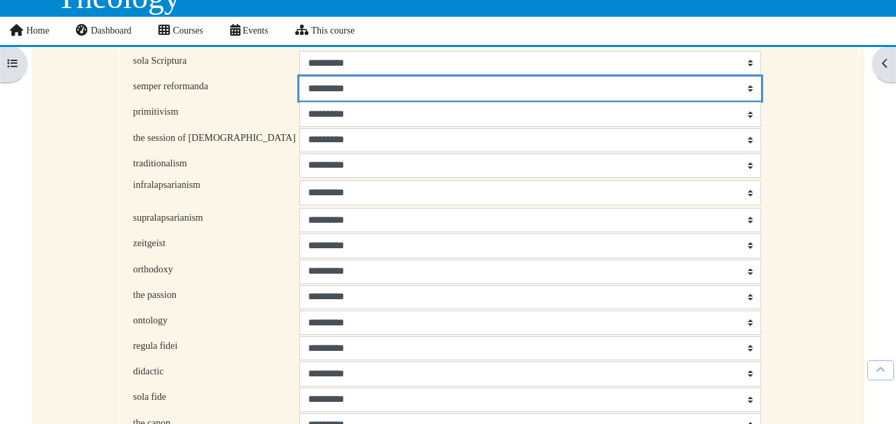
scroll to position [218, 0]
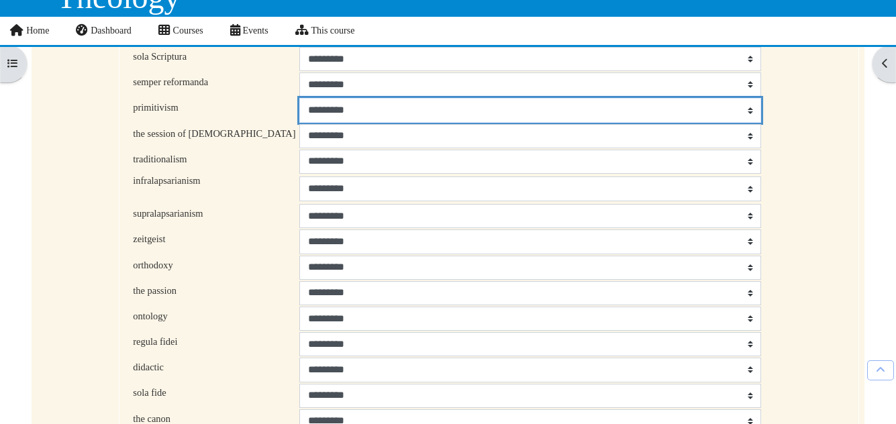
click at [299, 115] on select "**********" at bounding box center [530, 110] width 462 height 24
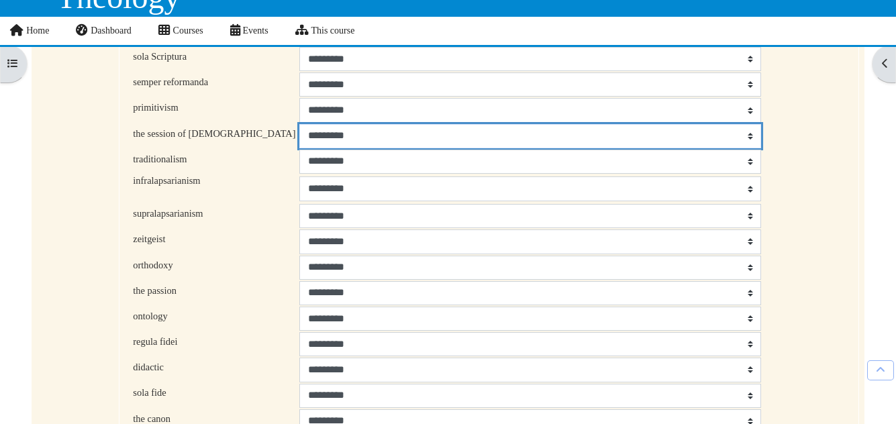
click at [299, 140] on select "**********" at bounding box center [530, 136] width 462 height 24
select select "**"
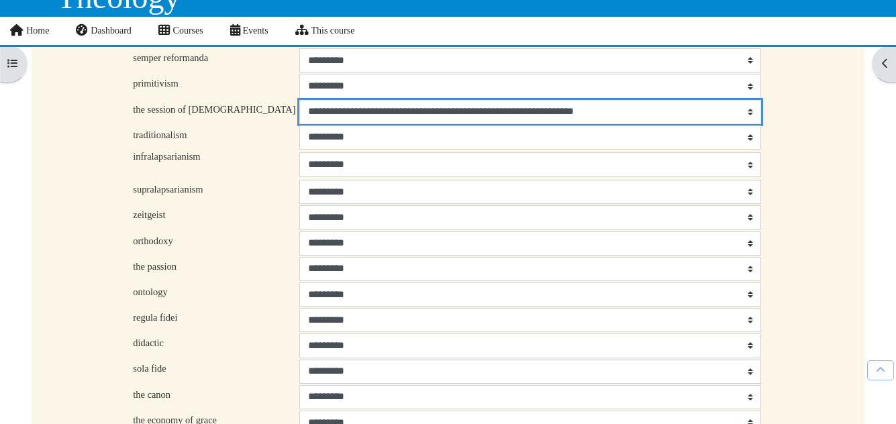
scroll to position [252, 0]
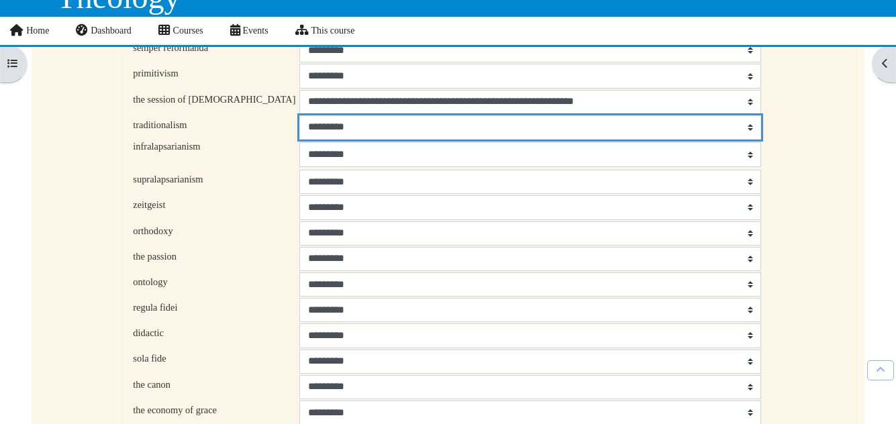
click at [299, 135] on select "**********" at bounding box center [530, 127] width 462 height 24
select select "**"
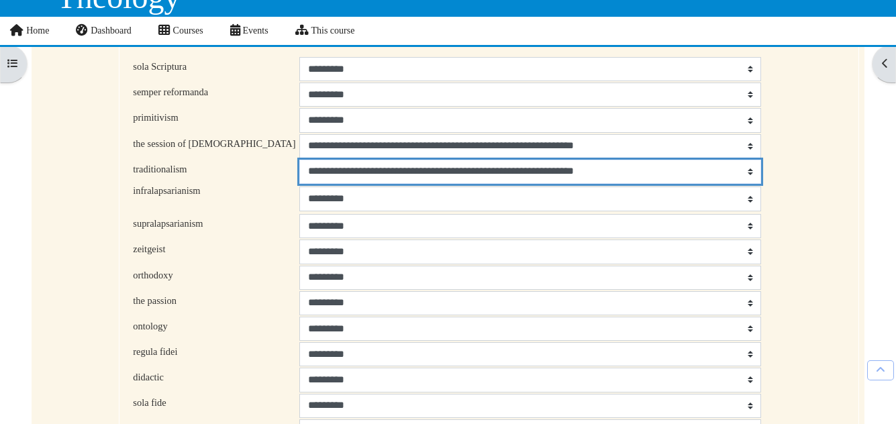
scroll to position [205, 0]
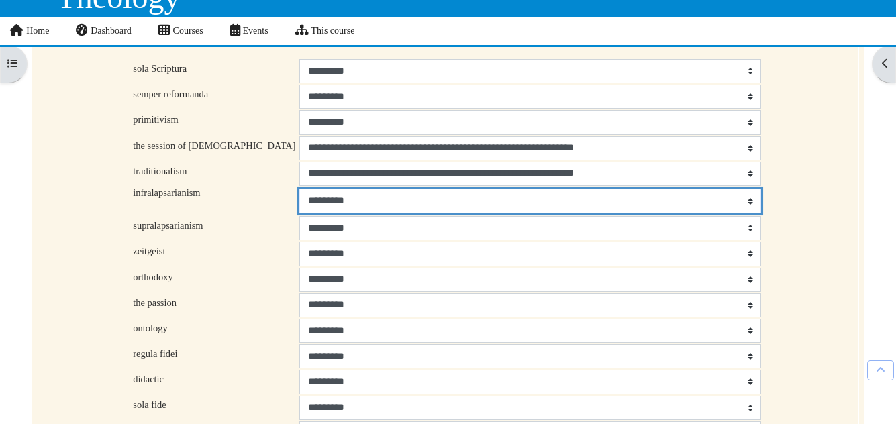
click at [299, 206] on select "**********" at bounding box center [530, 201] width 462 height 24
select select "*"
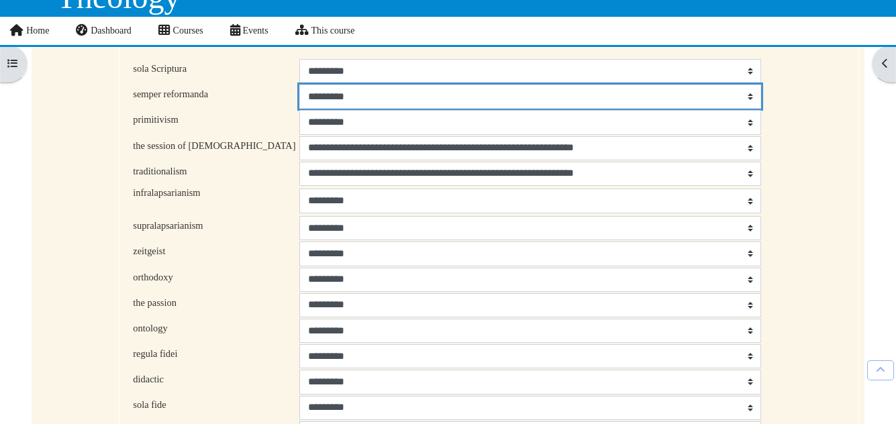
click at [395, 103] on select "**********" at bounding box center [530, 97] width 462 height 24
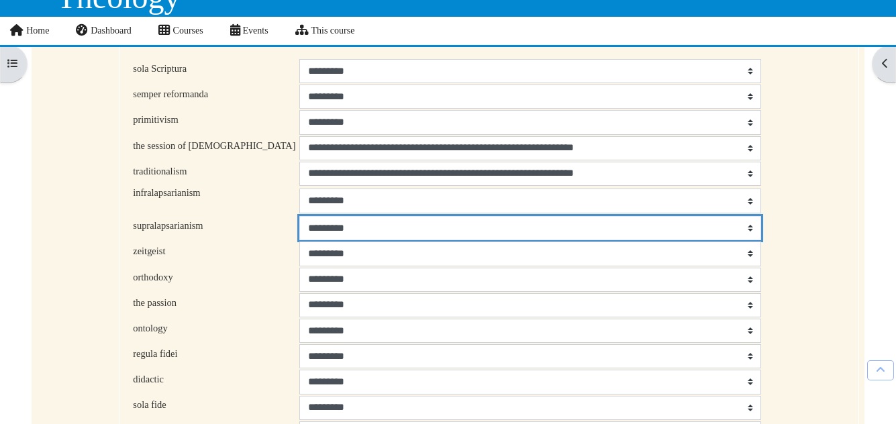
click at [299, 234] on select "**********" at bounding box center [530, 228] width 462 height 24
select select "*"
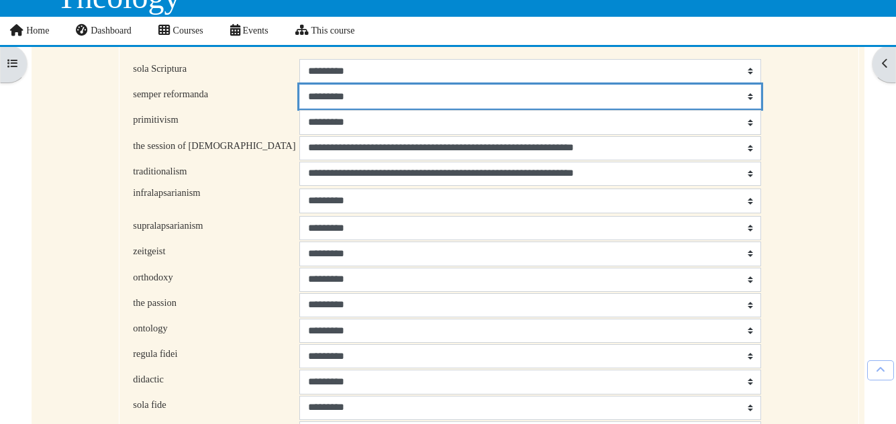
click at [408, 101] on select "**********" at bounding box center [530, 97] width 462 height 24
select select "*"
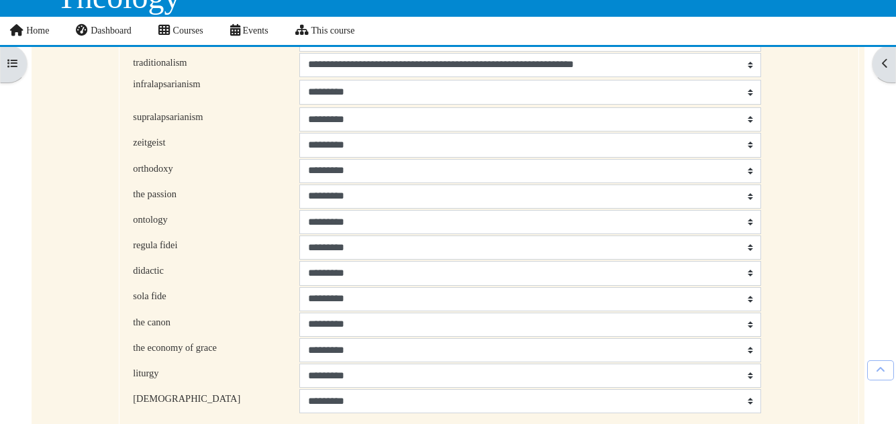
scroll to position [322, 0]
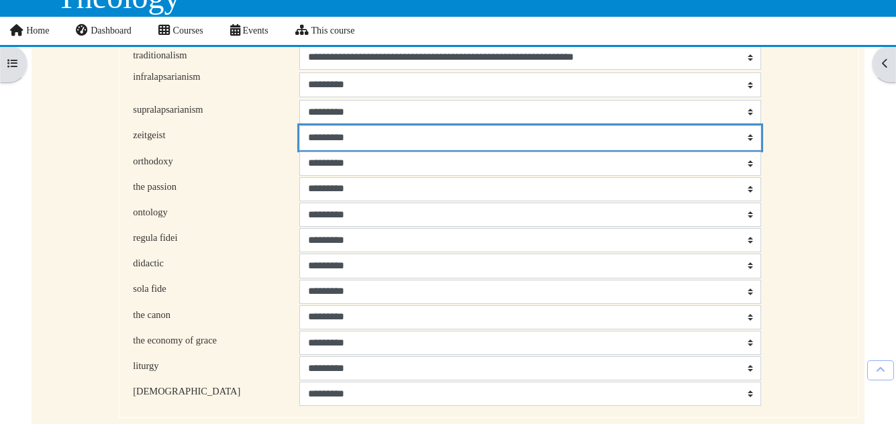
click at [299, 144] on select "**********" at bounding box center [530, 138] width 462 height 24
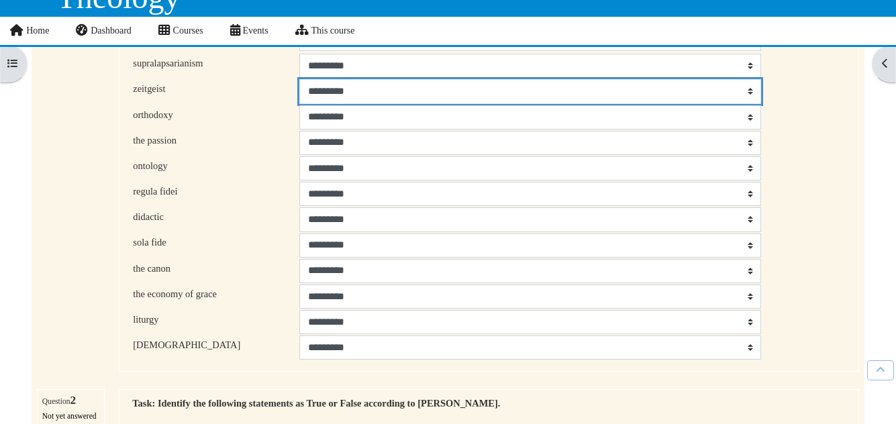
scroll to position [378, 0]
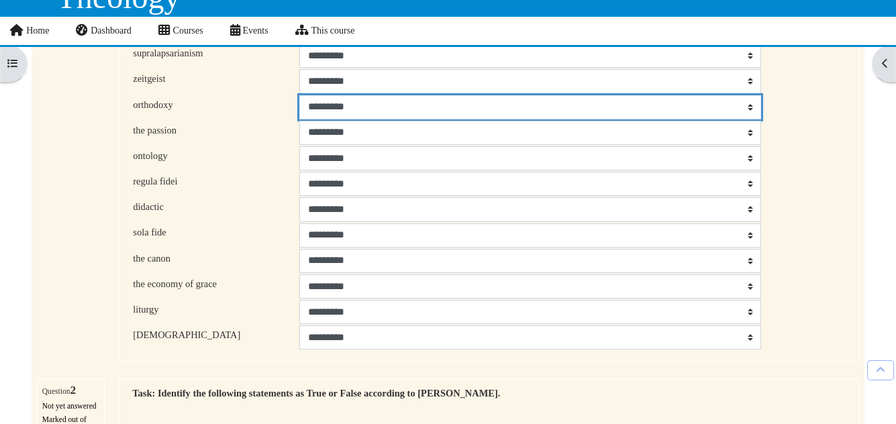
click at [299, 113] on select "**********" at bounding box center [530, 107] width 462 height 24
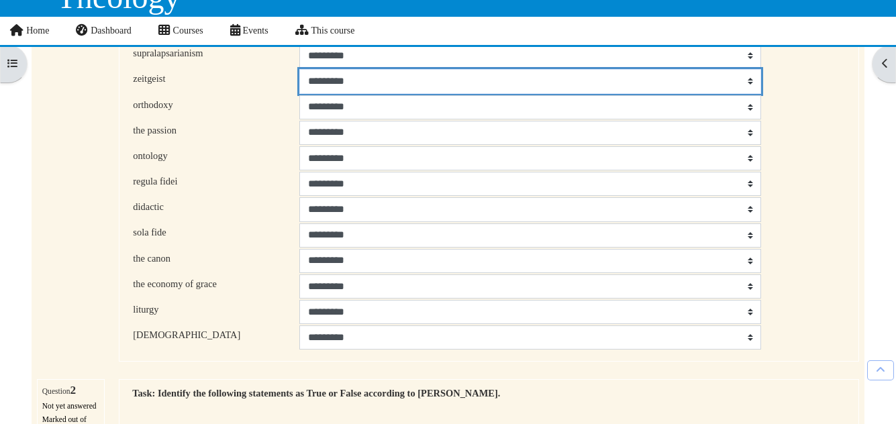
click at [299, 82] on select "**********" at bounding box center [530, 81] width 462 height 24
select select "*"
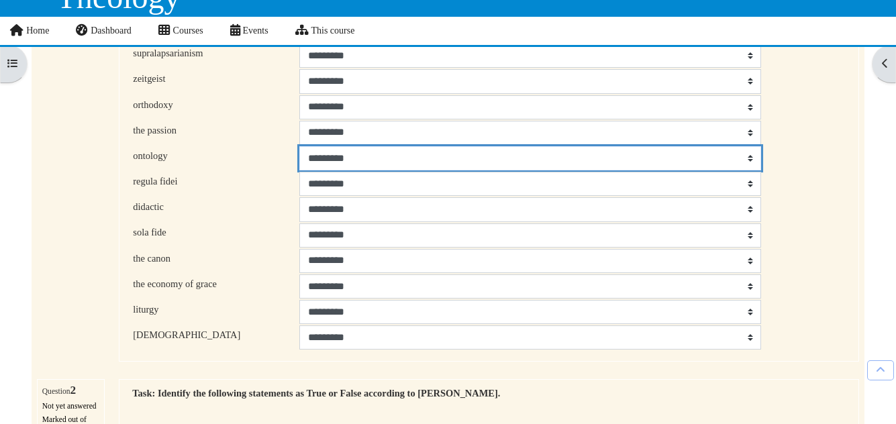
click at [303, 165] on select "**********" at bounding box center [530, 158] width 462 height 24
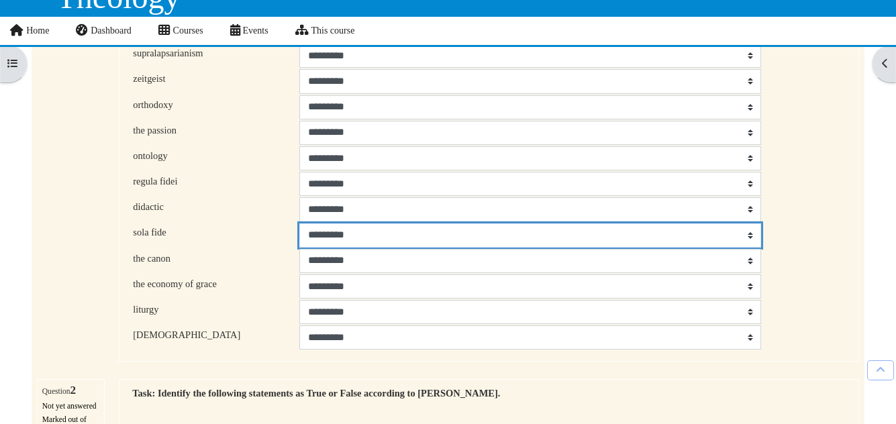
click at [299, 244] on select "**********" at bounding box center [530, 236] width 462 height 24
select select "*"
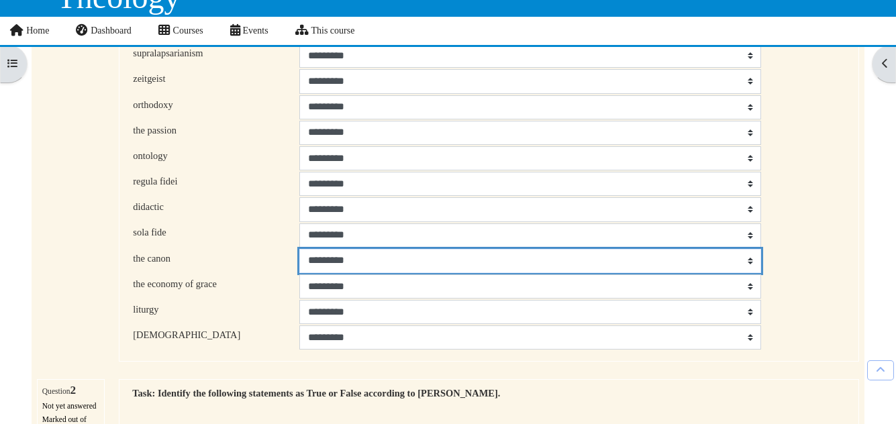
click at [363, 269] on select "**********" at bounding box center [530, 261] width 462 height 24
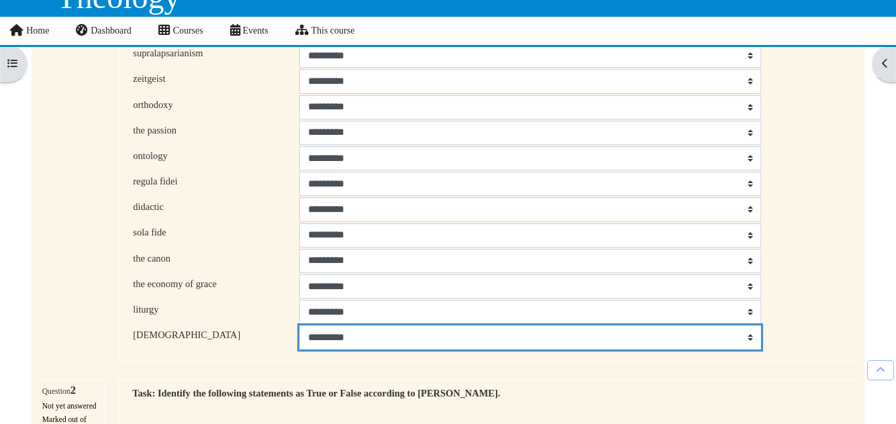
click at [309, 347] on select "**********" at bounding box center [530, 338] width 462 height 24
select select "**"
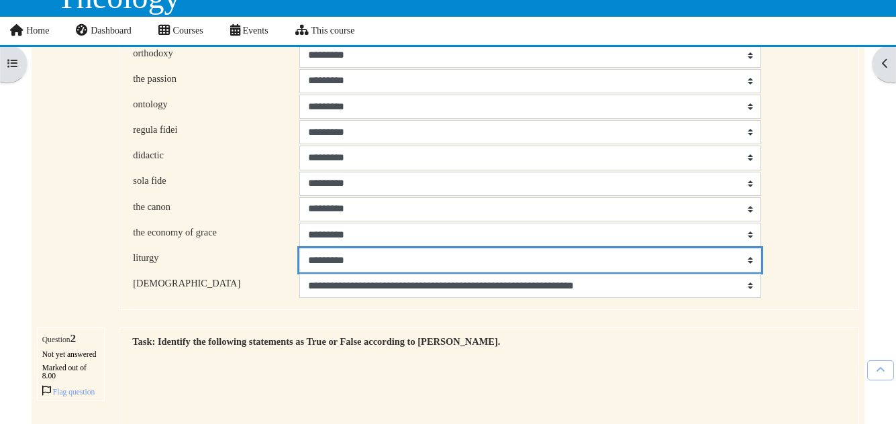
click at [299, 258] on select "**********" at bounding box center [530, 260] width 462 height 24
select select "**"
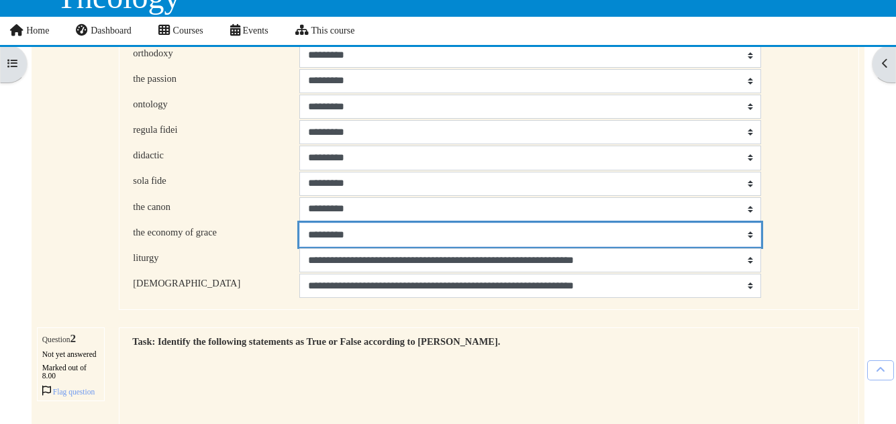
click at [397, 233] on select "**********" at bounding box center [530, 235] width 462 height 24
select select "*"
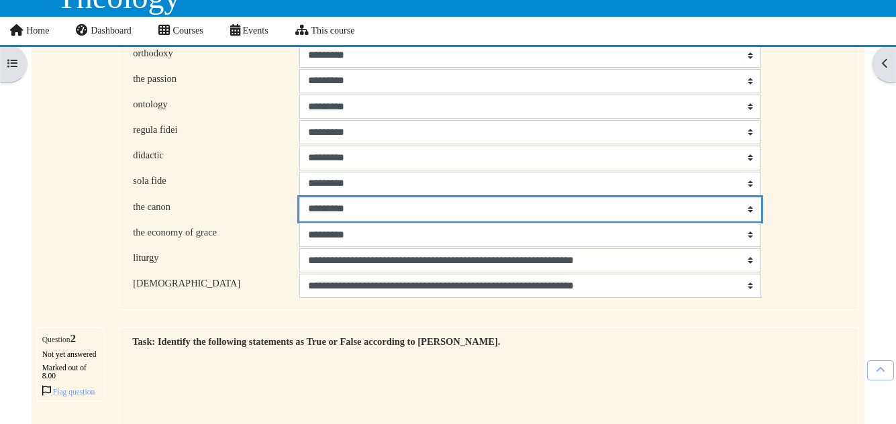
click at [299, 214] on select "**********" at bounding box center [530, 209] width 462 height 24
select select "**"
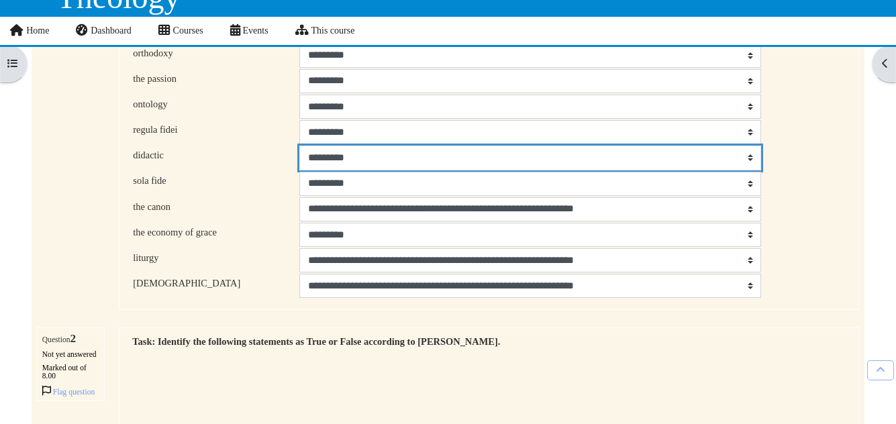
click at [361, 160] on select "**********" at bounding box center [530, 158] width 462 height 24
select select "*"
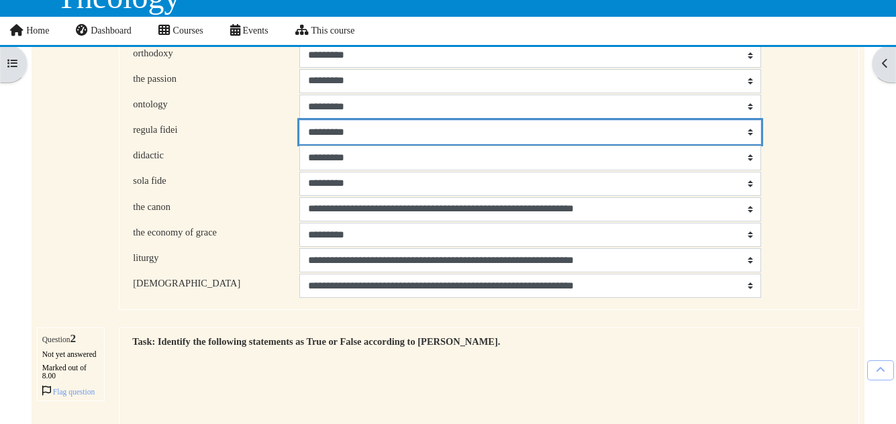
click at [355, 132] on select "**********" at bounding box center [530, 132] width 462 height 24
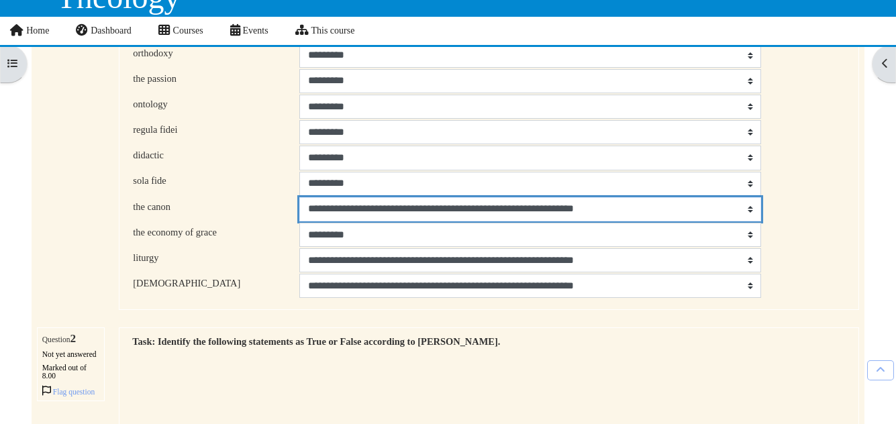
click at [331, 216] on select "**********" at bounding box center [530, 209] width 462 height 24
select select "*"
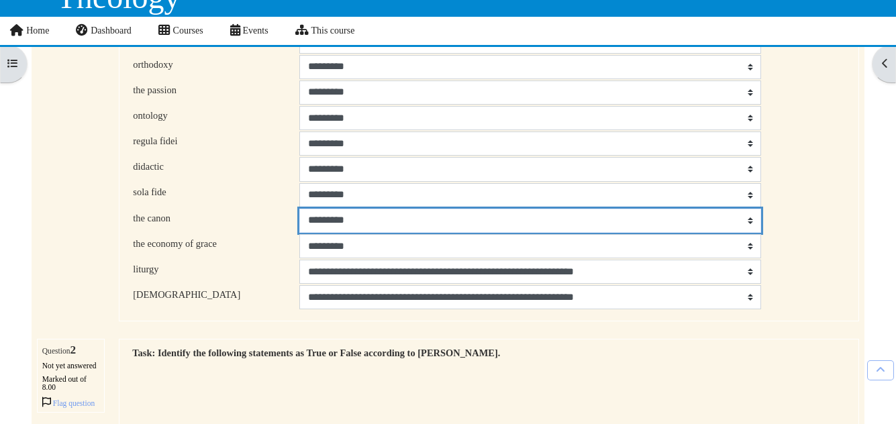
scroll to position [415, 0]
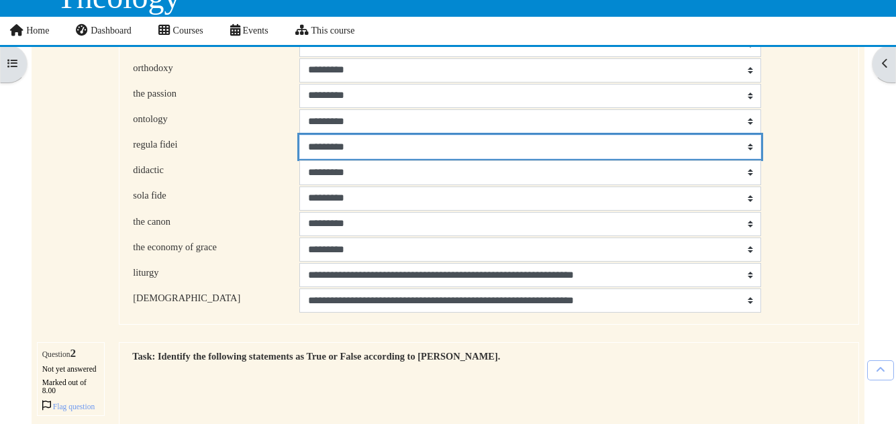
click at [339, 145] on select "**********" at bounding box center [530, 147] width 462 height 24
click at [536, 147] on select "**********" at bounding box center [530, 147] width 462 height 24
select select "**"
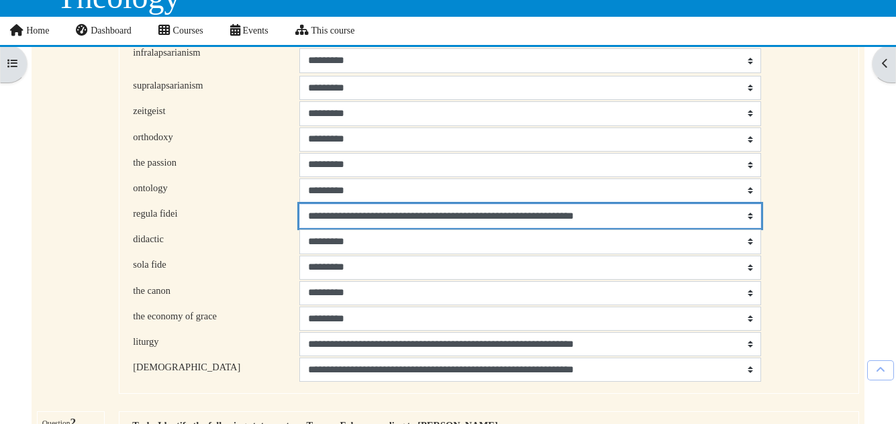
scroll to position [345, 0]
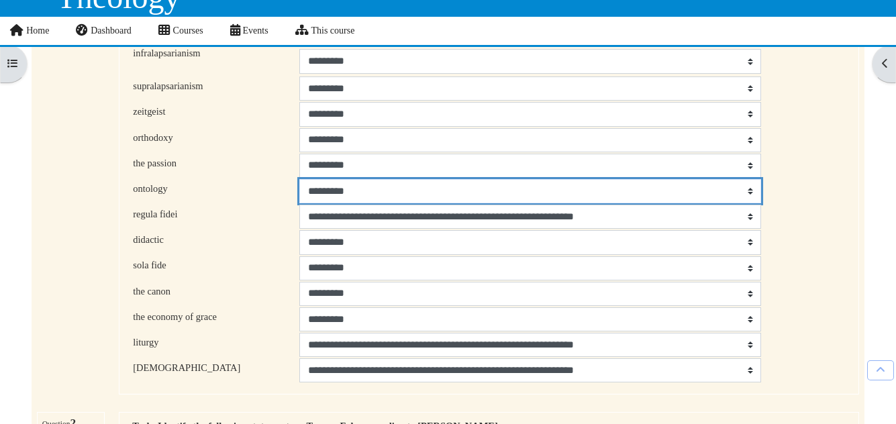
click at [443, 193] on select "**********" at bounding box center [530, 191] width 462 height 24
select select "**"
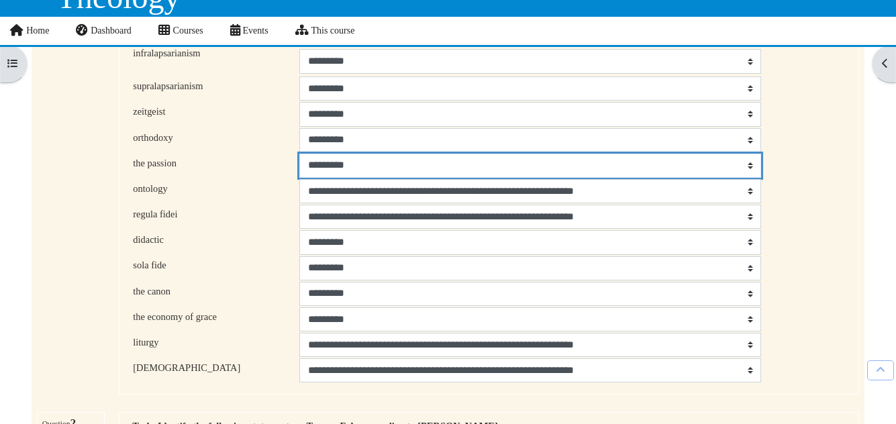
click at [397, 171] on select "**********" at bounding box center [530, 166] width 462 height 24
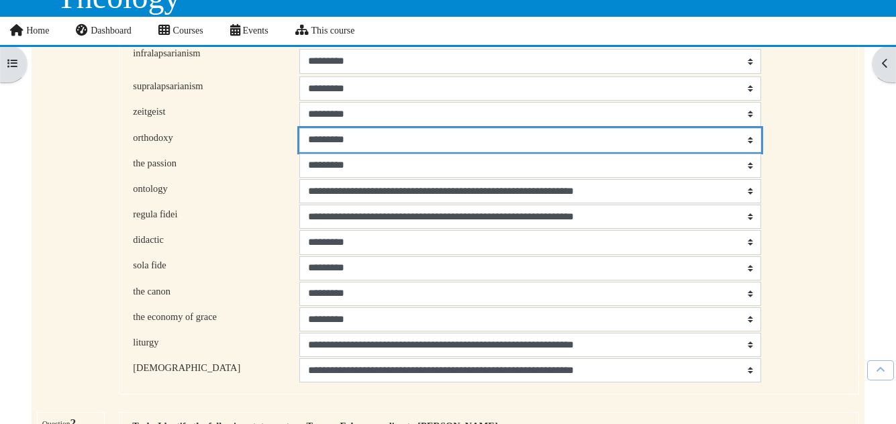
click at [399, 140] on select "**********" at bounding box center [530, 140] width 462 height 24
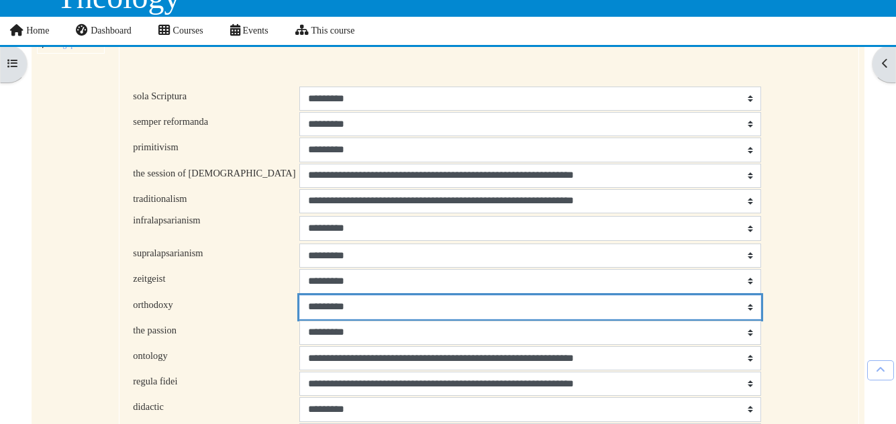
scroll to position [177, 0]
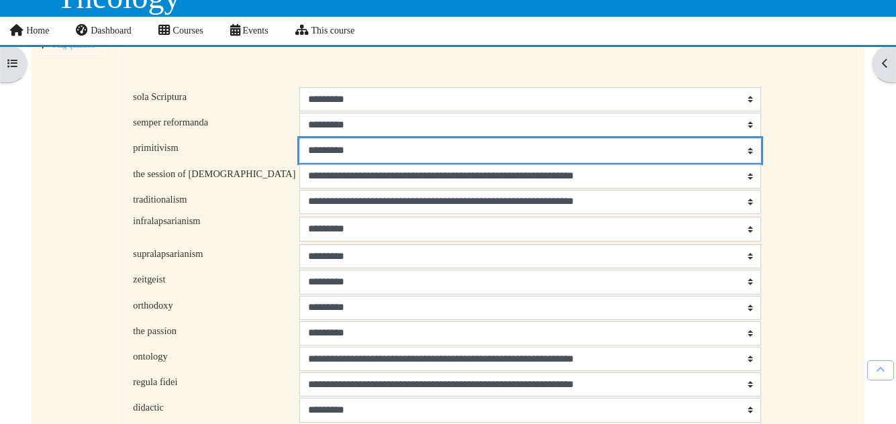
click at [317, 153] on select "**********" at bounding box center [530, 150] width 462 height 24
select select "*"
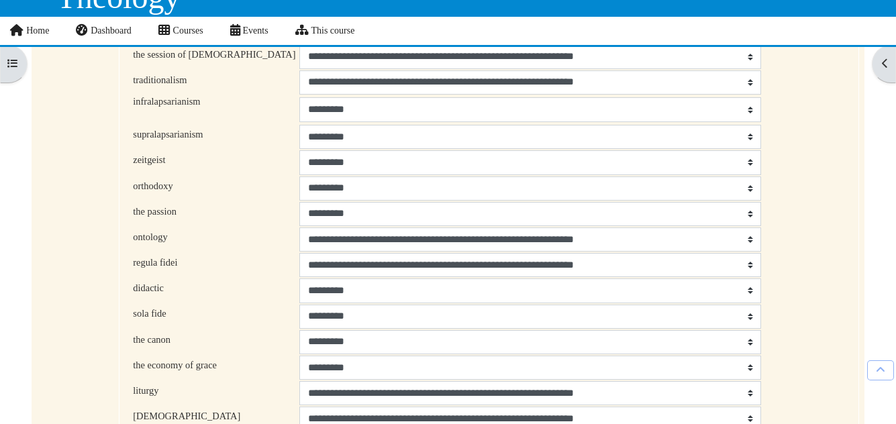
scroll to position [299, 0]
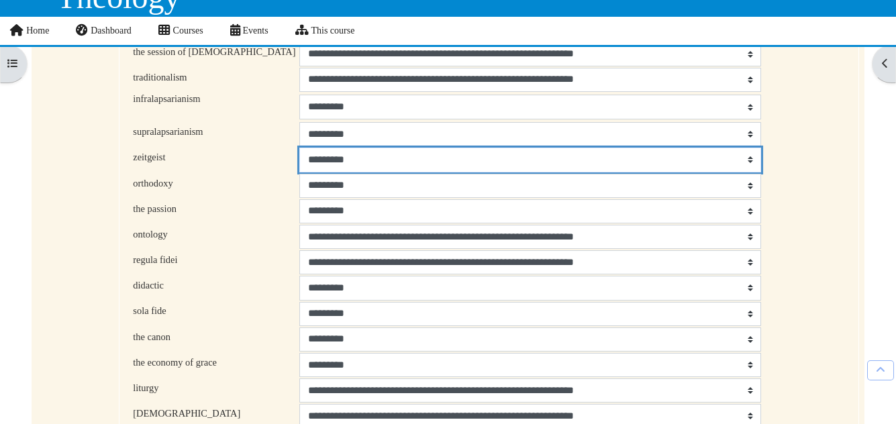
click at [323, 162] on select "**********" at bounding box center [530, 160] width 462 height 24
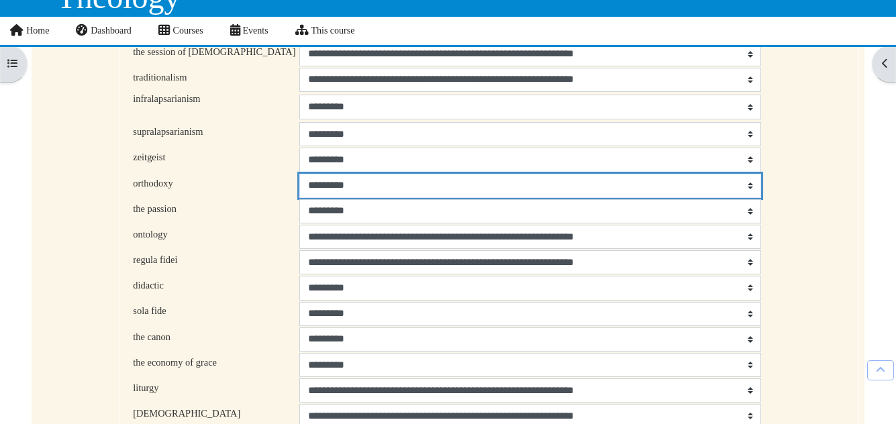
click at [299, 188] on select "**********" at bounding box center [530, 186] width 462 height 24
select select "**"
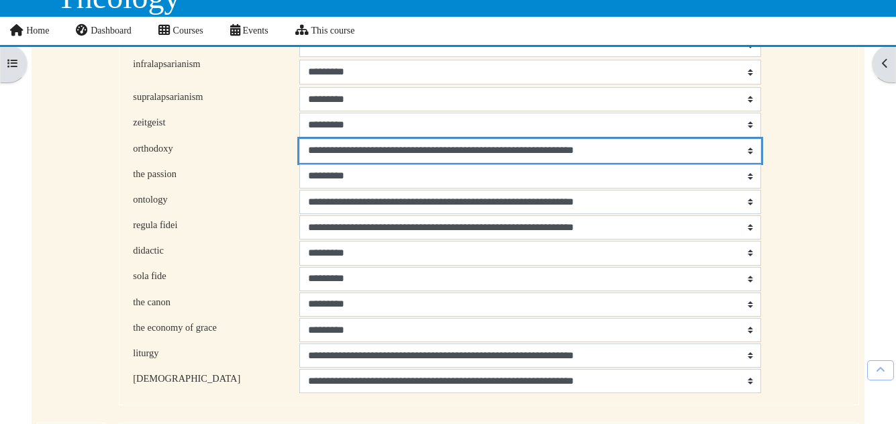
scroll to position [342, 0]
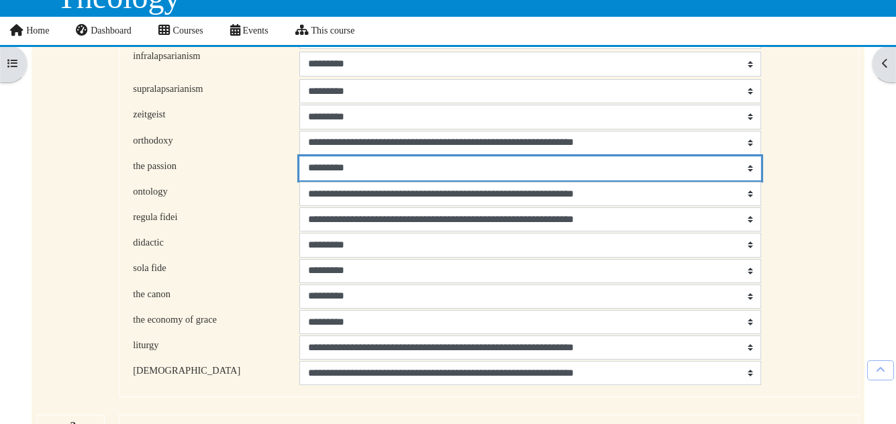
click at [299, 175] on select "**********" at bounding box center [530, 168] width 462 height 24
select select "**"
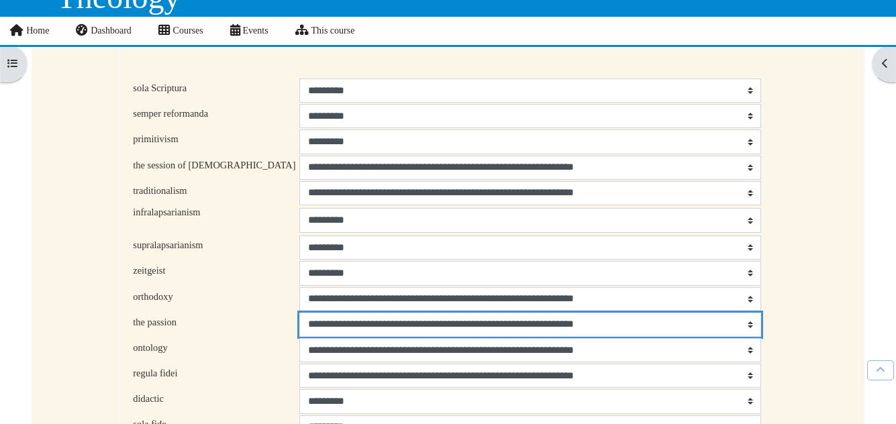
scroll to position [180, 0]
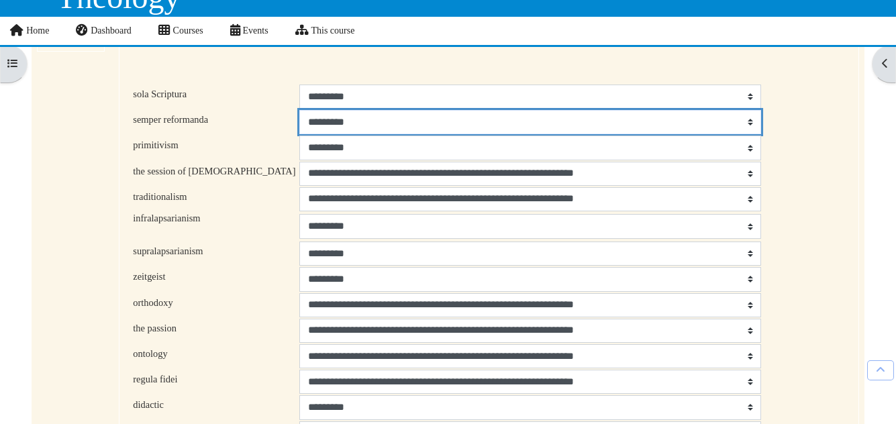
click at [358, 124] on select "**********" at bounding box center [530, 122] width 462 height 24
select select "**"
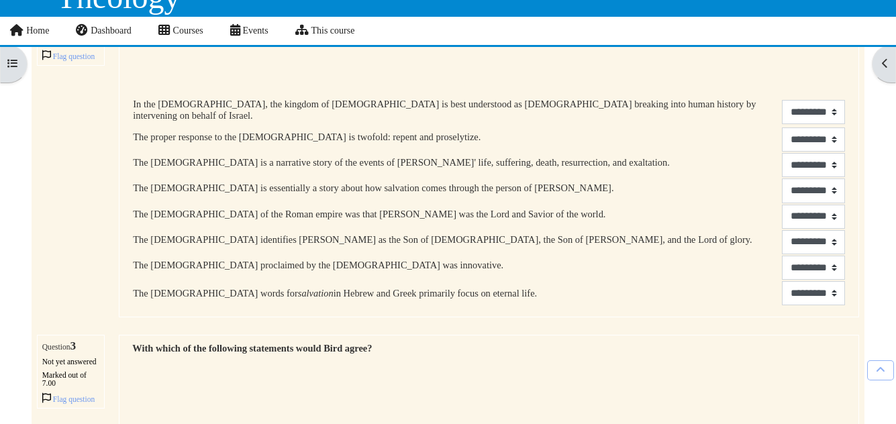
scroll to position [767, 0]
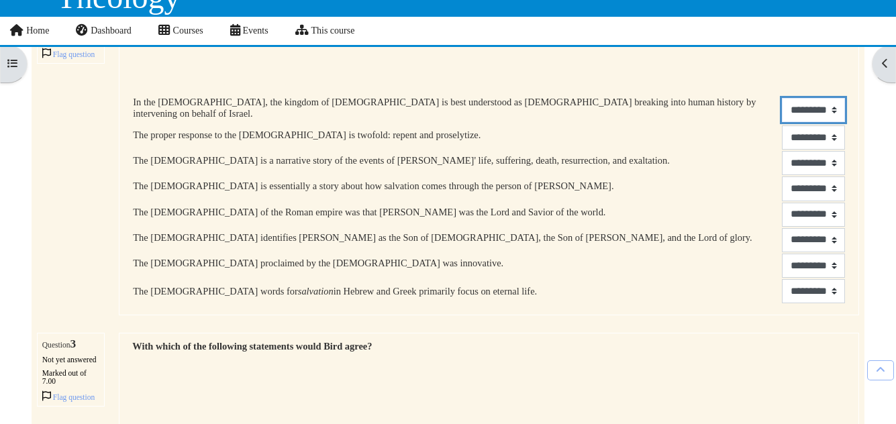
click at [782, 117] on select "********* **** *****" at bounding box center [813, 110] width 63 height 24
click at [782, 141] on select "********* **** *****" at bounding box center [813, 138] width 63 height 24
select select "*"
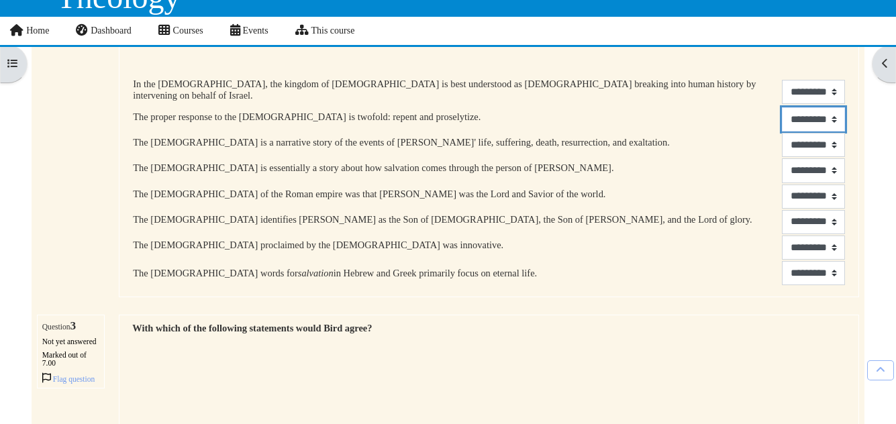
scroll to position [786, 0]
click at [782, 153] on select "********* **** *****" at bounding box center [813, 144] width 63 height 24
select select "*"
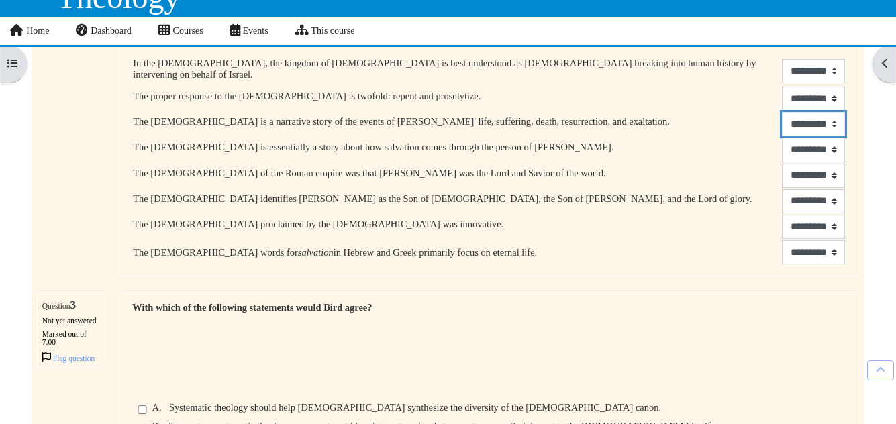
scroll to position [808, 0]
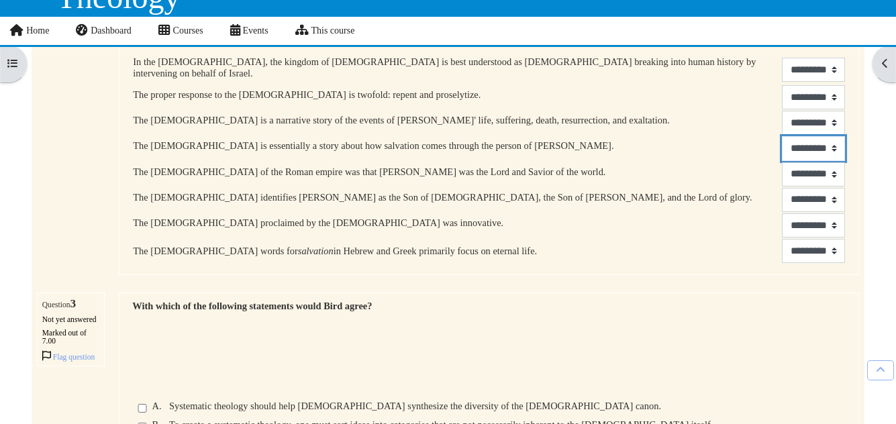
click at [782, 149] on select "********* **** *****" at bounding box center [813, 148] width 63 height 24
select select "*"
click at [782, 178] on select "********* **** *****" at bounding box center [813, 174] width 63 height 24
select select "*"
click at [782, 207] on select "********* **** *****" at bounding box center [813, 200] width 63 height 24
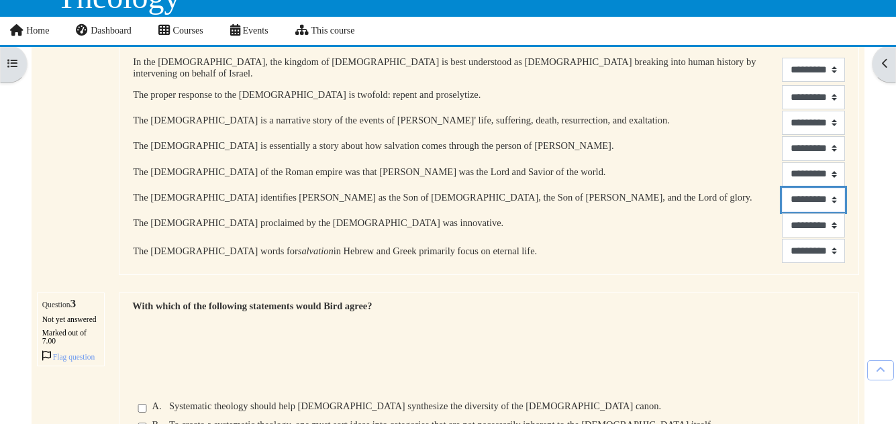
select select "*"
click at [782, 232] on select "********* **** *****" at bounding box center [813, 225] width 63 height 24
select select "*"
click at [782, 261] on select "********* **** *****" at bounding box center [813, 251] width 63 height 24
select select "*"
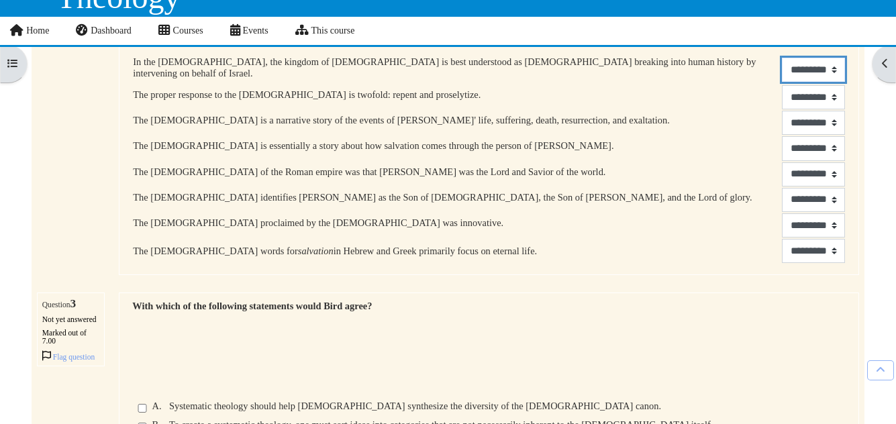
click at [782, 73] on select "********* **** *****" at bounding box center [813, 70] width 63 height 24
select select "*"
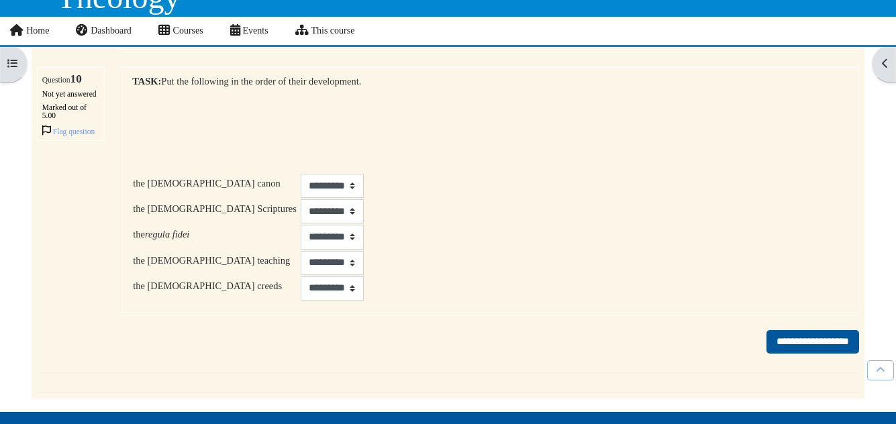
scroll to position [2658, 0]
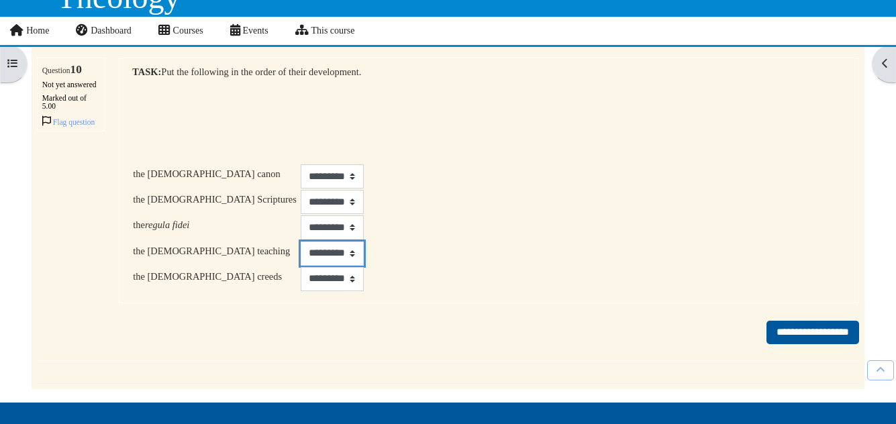
click at [301, 266] on select "********* * * * * *" at bounding box center [332, 254] width 63 height 24
select select "*"
click at [301, 214] on select "********* * * * * *" at bounding box center [332, 202] width 63 height 24
select select "*"
click at [301, 240] on select "********* * * * * *" at bounding box center [332, 227] width 63 height 24
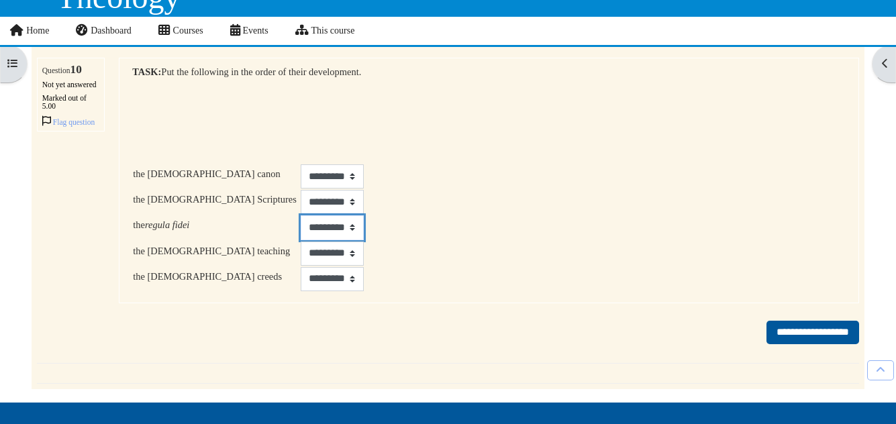
select select "*"
click at [301, 189] on select "********* * * * * *" at bounding box center [332, 176] width 63 height 24
select select "*"
click at [301, 291] on select "********* * * * * *" at bounding box center [332, 279] width 63 height 24
select select "*"
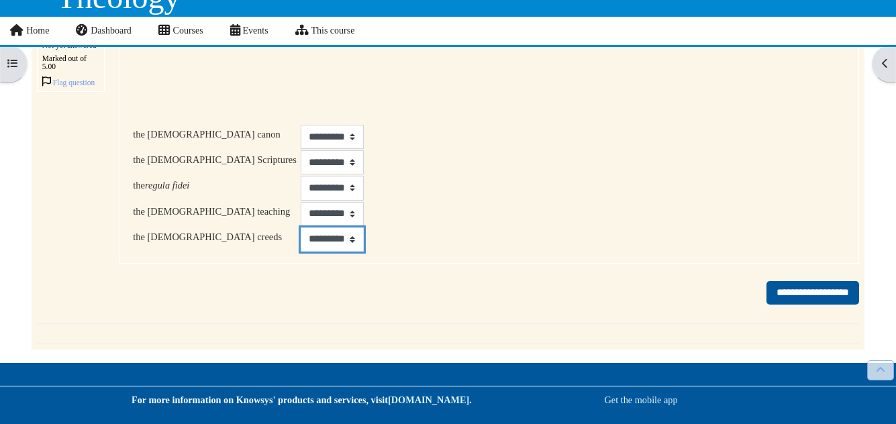
scroll to position [2718, 0]
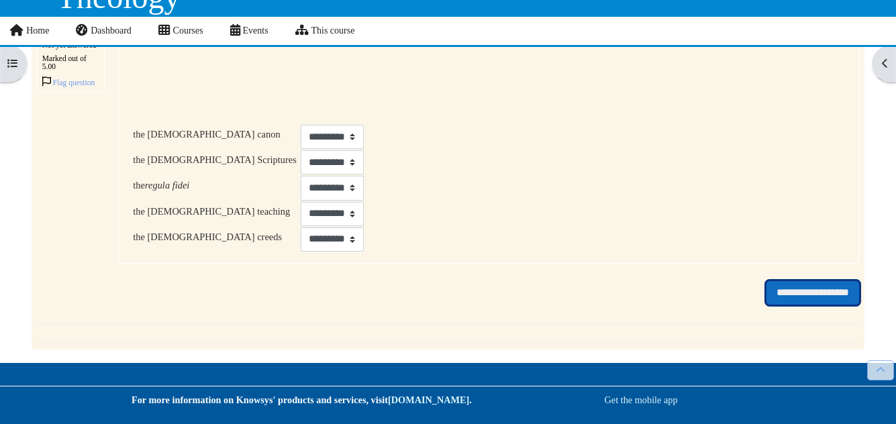
click at [800, 305] on input "**********" at bounding box center [813, 292] width 93 height 23
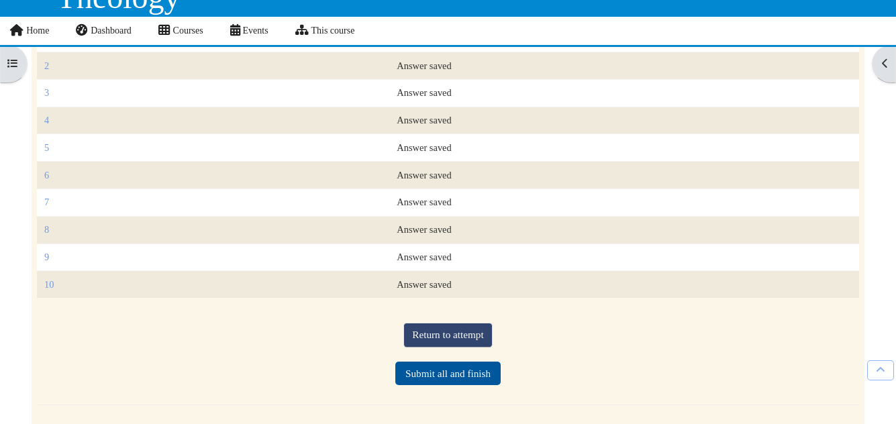
scroll to position [250, 0]
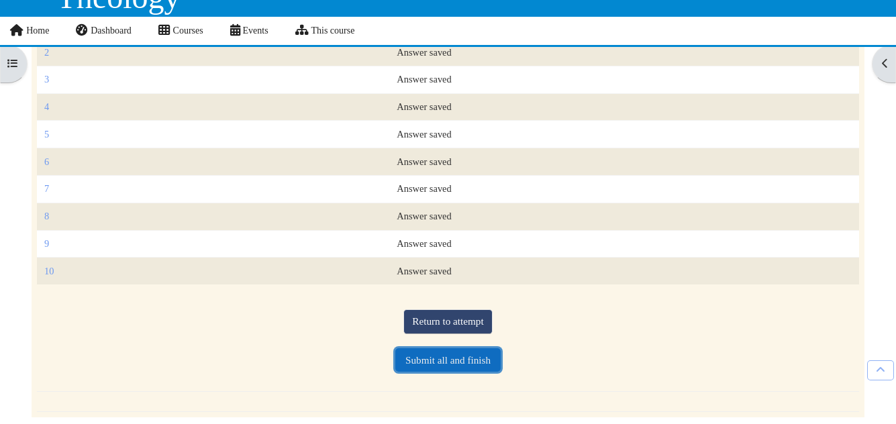
click at [473, 359] on button "Submit all and finish" at bounding box center [447, 359] width 105 height 23
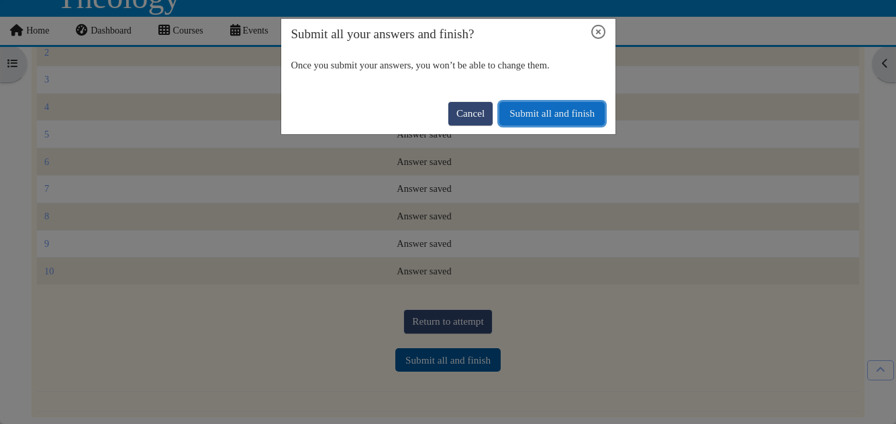
click at [565, 118] on button "Submit all and finish" at bounding box center [551, 113] width 105 height 23
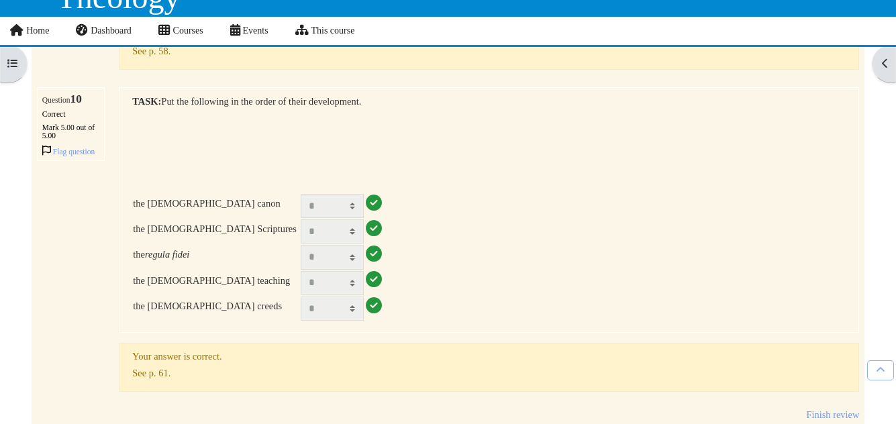
scroll to position [3353, 0]
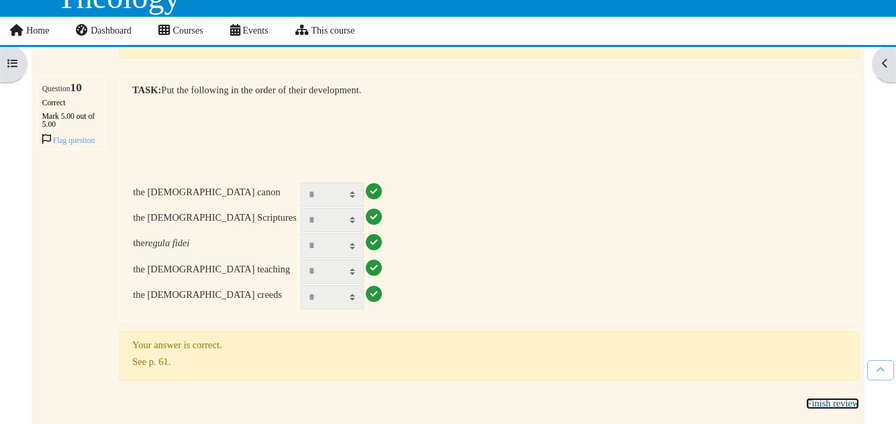
click at [826, 398] on link "Finish review" at bounding box center [832, 403] width 53 height 11
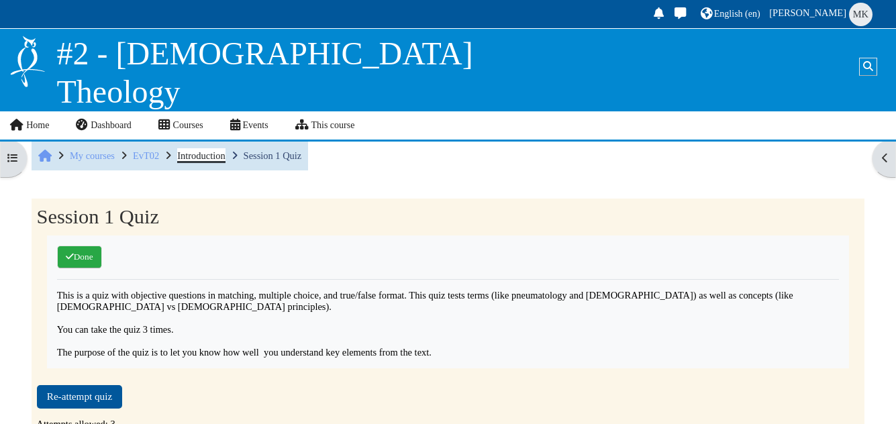
click at [201, 156] on span "Introduction" at bounding box center [201, 155] width 48 height 11
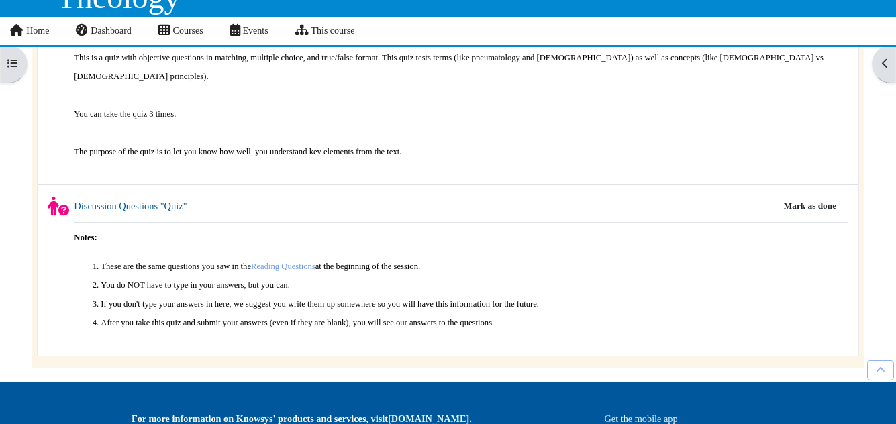
scroll to position [821, 0]
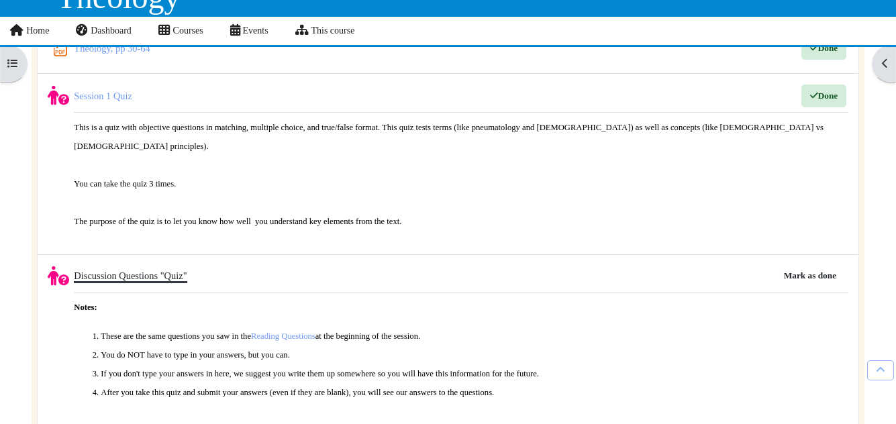
click at [145, 271] on link "Discussion Questions "Quiz"" at bounding box center [130, 276] width 113 height 11
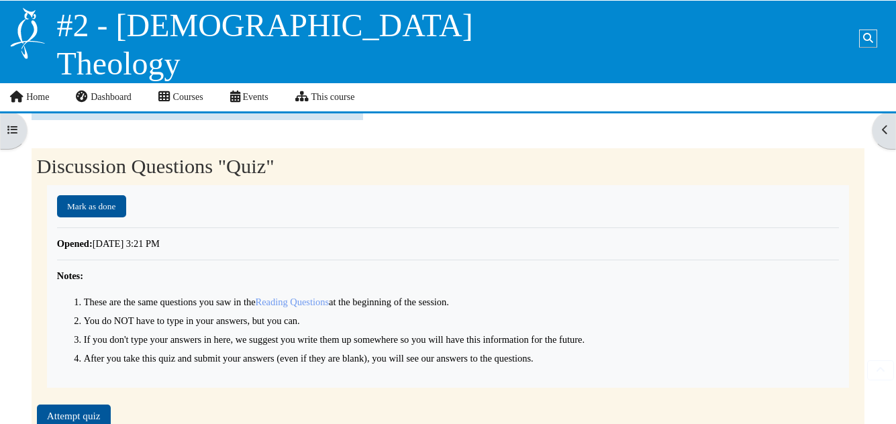
scroll to position [21, 0]
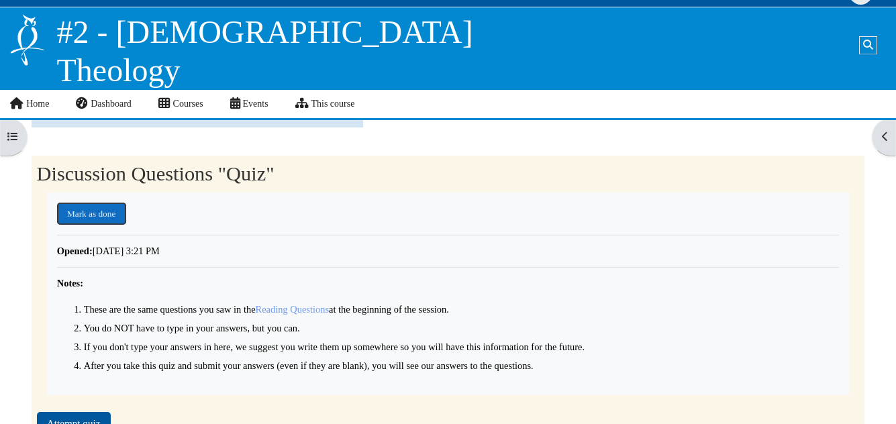
click at [93, 211] on button "Mark as done" at bounding box center [91, 213] width 69 height 21
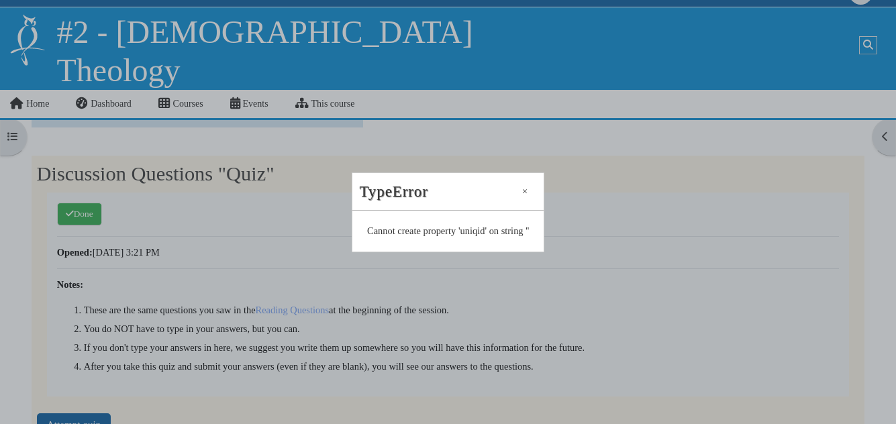
click at [523, 184] on span at bounding box center [524, 193] width 17 height 19
click at [524, 188] on button "Close" at bounding box center [524, 191] width 17 height 12
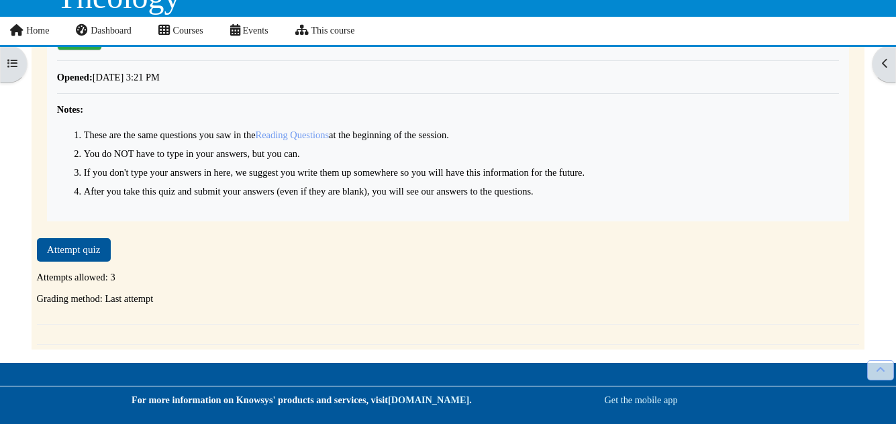
scroll to position [105, 0]
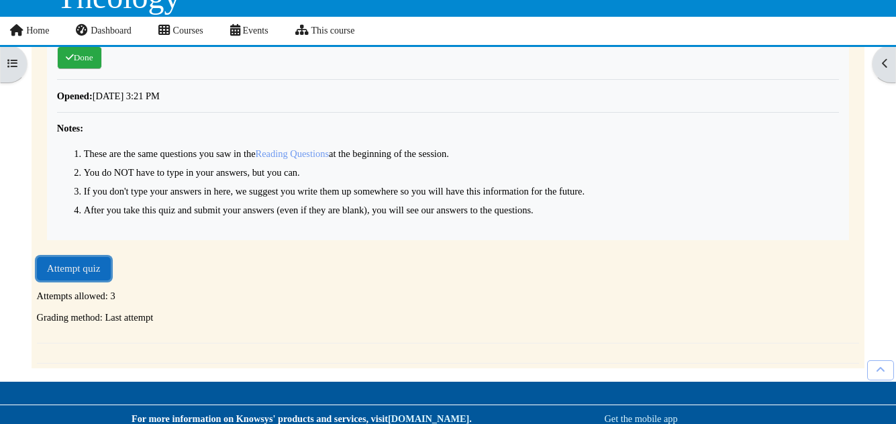
click at [97, 264] on button "Attempt quiz" at bounding box center [74, 268] width 74 height 23
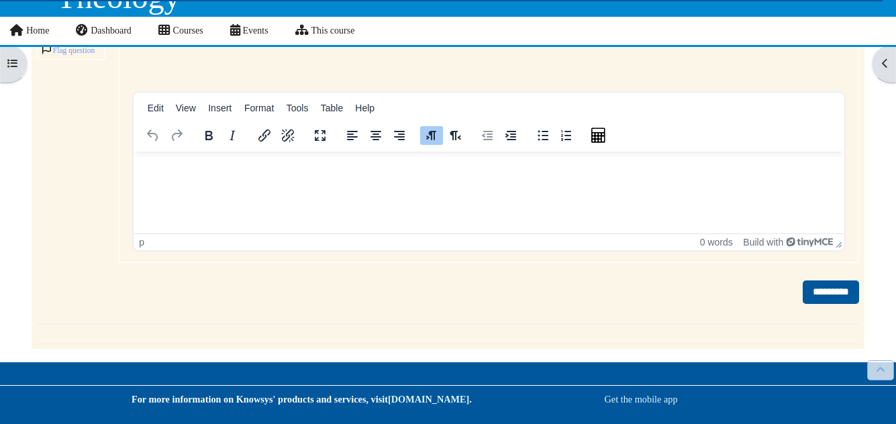
scroll to position [1372, 0]
click at [824, 287] on input "*********" at bounding box center [831, 292] width 56 height 23
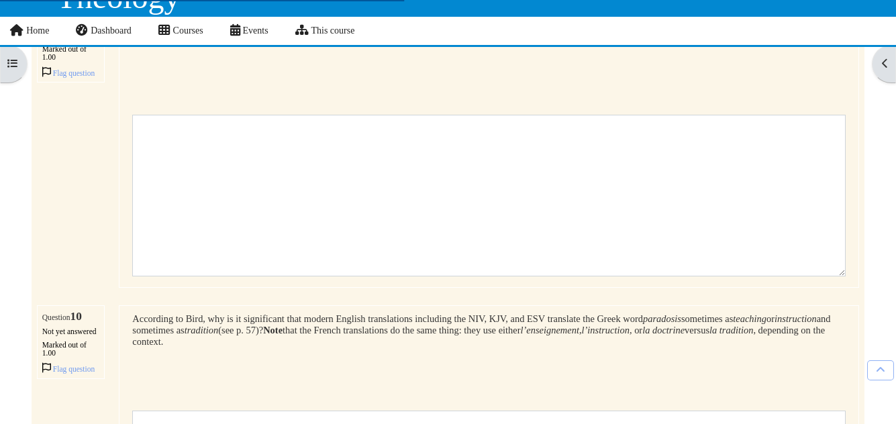
scroll to position [1380, 0]
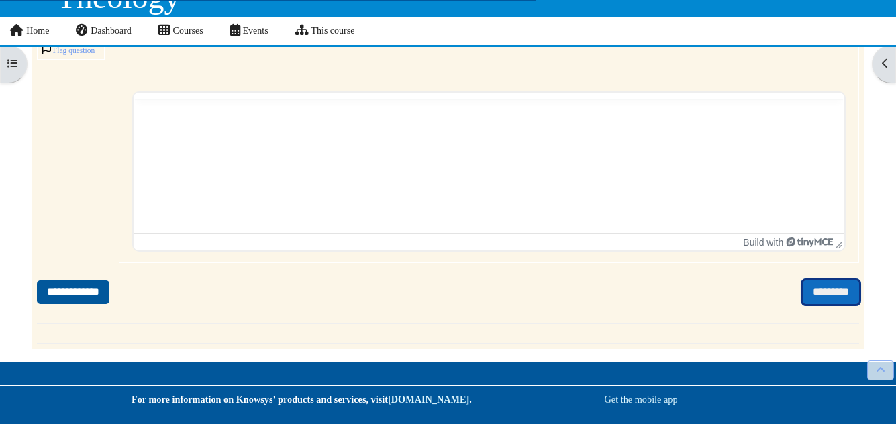
click at [818, 290] on input "*********" at bounding box center [831, 292] width 56 height 23
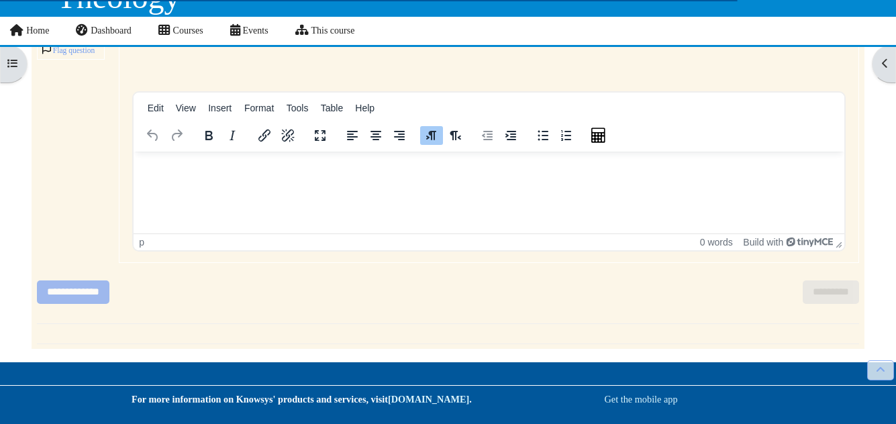
scroll to position [0, 0]
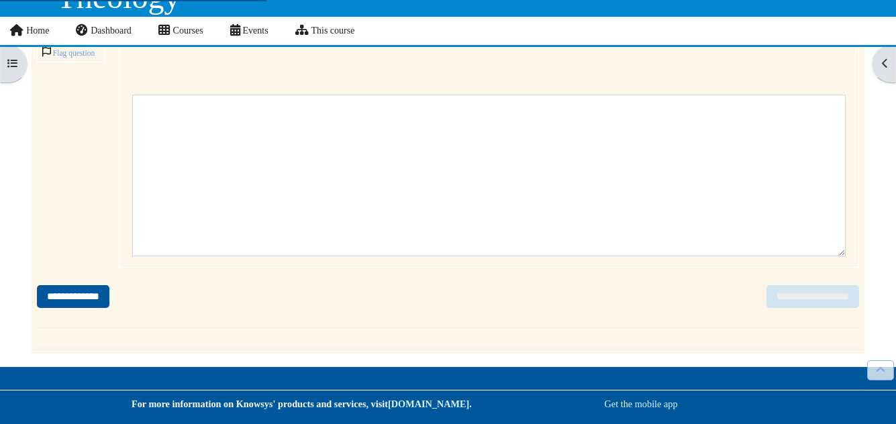
scroll to position [188, 0]
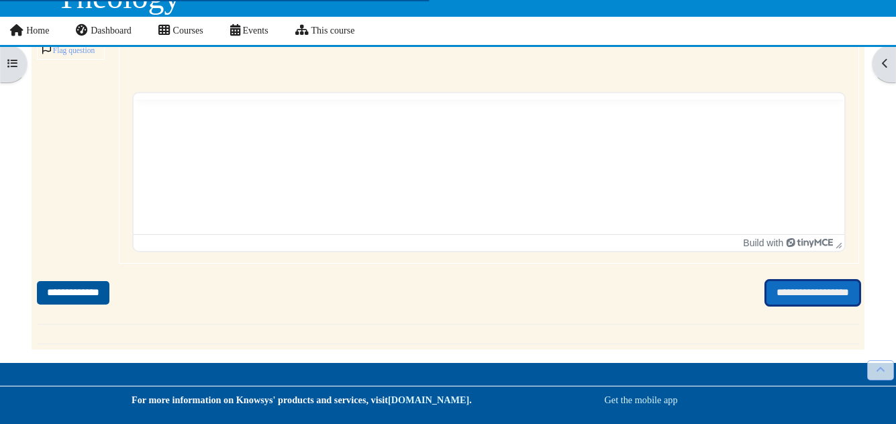
click at [819, 305] on input "**********" at bounding box center [813, 292] width 93 height 23
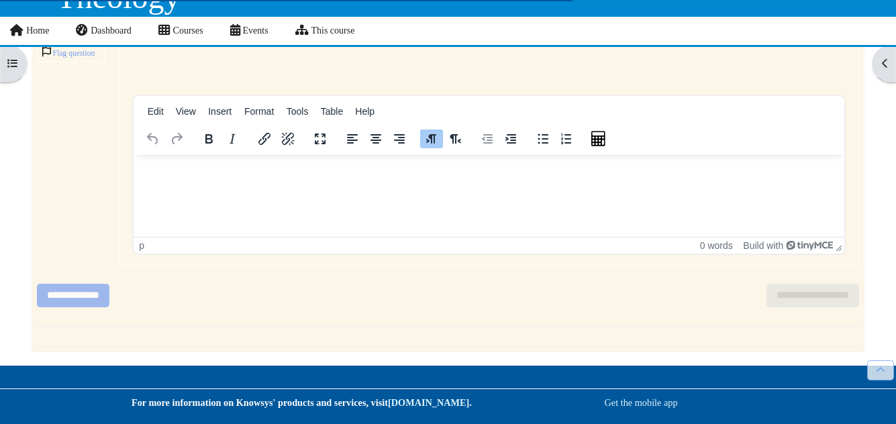
scroll to position [0, 0]
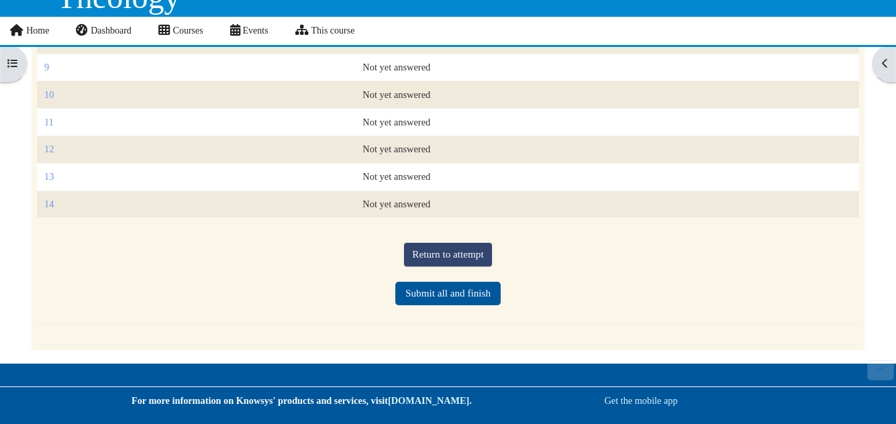
scroll to position [236, 0]
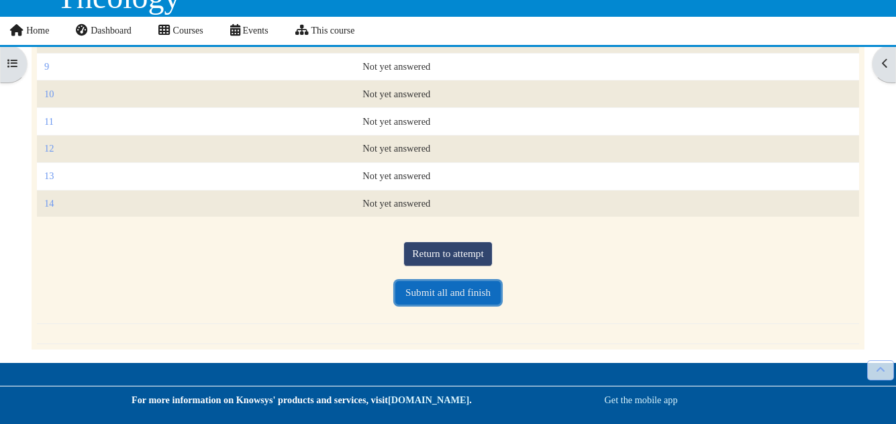
click at [477, 291] on button "Submit all and finish" at bounding box center [447, 292] width 105 height 23
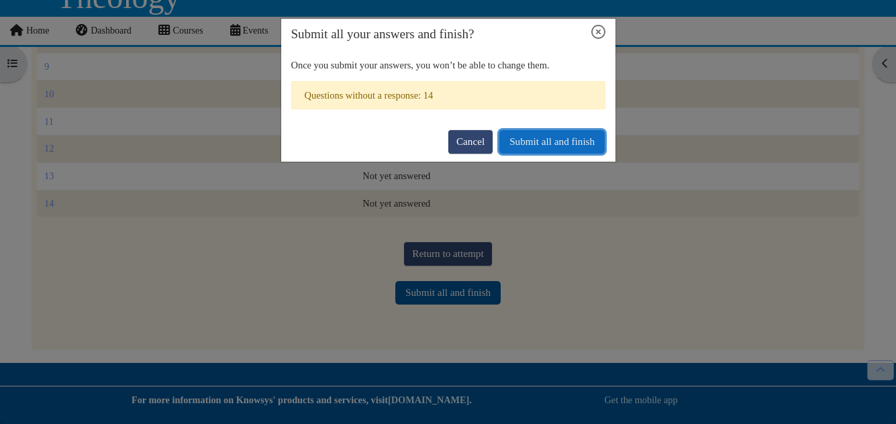
click at [570, 136] on button "Submit all and finish" at bounding box center [551, 141] width 105 height 23
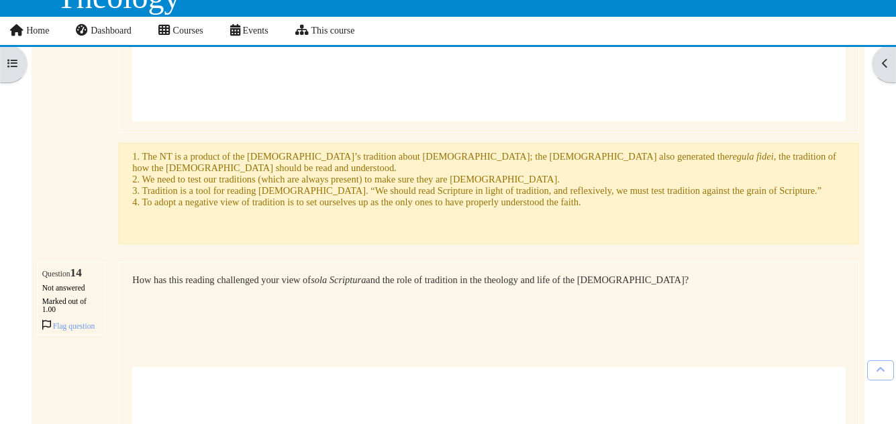
scroll to position [5264, 0]
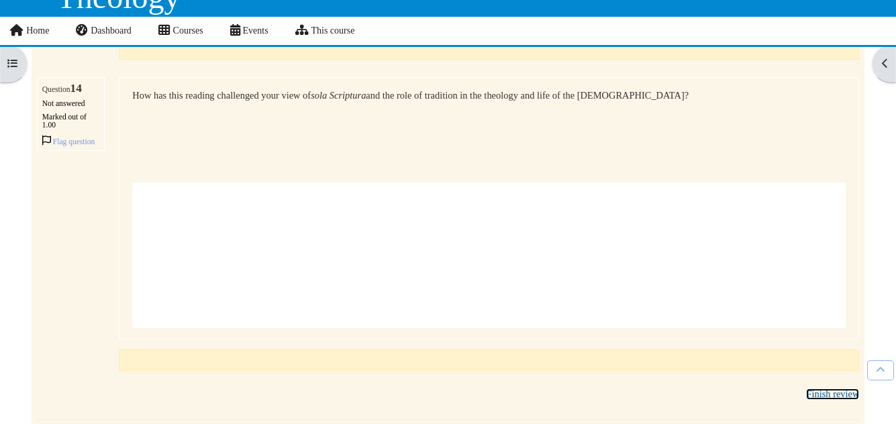
click at [838, 389] on link "Finish review" at bounding box center [832, 394] width 53 height 11
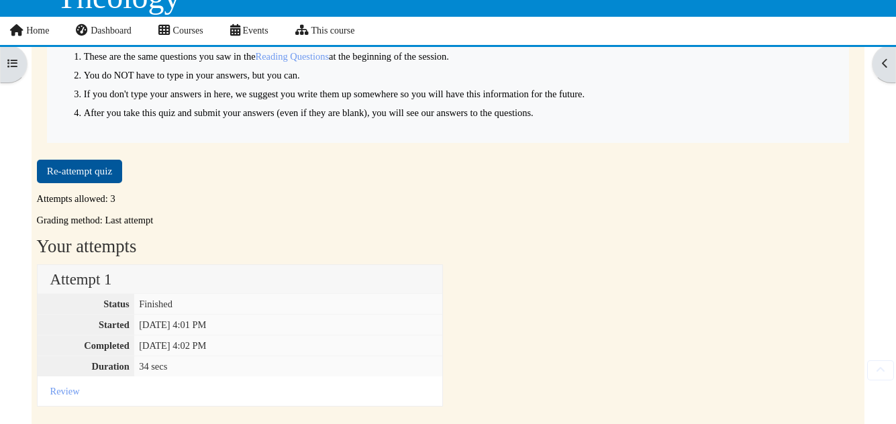
scroll to position [309, 0]
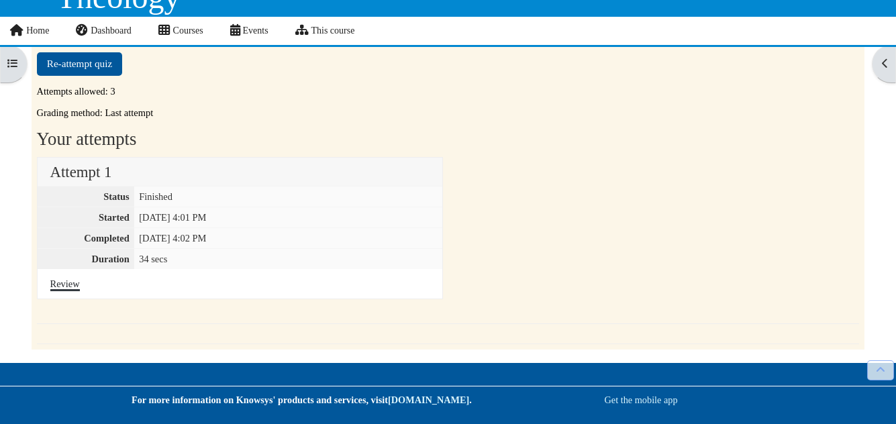
click at [65, 281] on link "Review" at bounding box center [65, 284] width 30 height 11
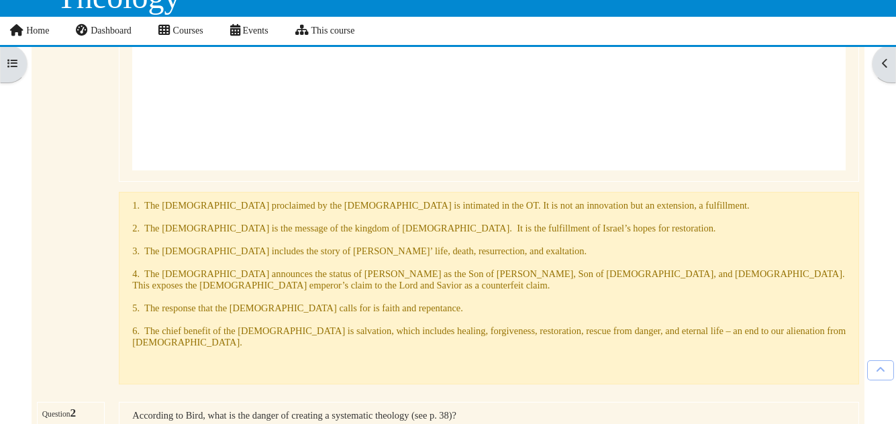
scroll to position [256, 0]
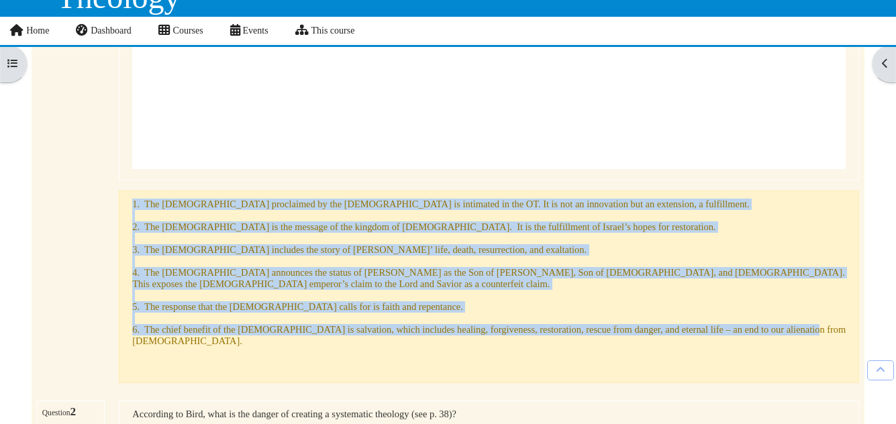
drag, startPoint x: 128, startPoint y: 210, endPoint x: 811, endPoint y: 324, distance: 692.1
click at [811, 324] on div "Feedback 1. The [DEMOGRAPHIC_DATA] proclaimed by the [DEMOGRAPHIC_DATA] is inti…" at bounding box center [489, 287] width 740 height 193
copy p "1. The [DEMOGRAPHIC_DATA] proclaimed by the [DEMOGRAPHIC_DATA] is intimated in …"
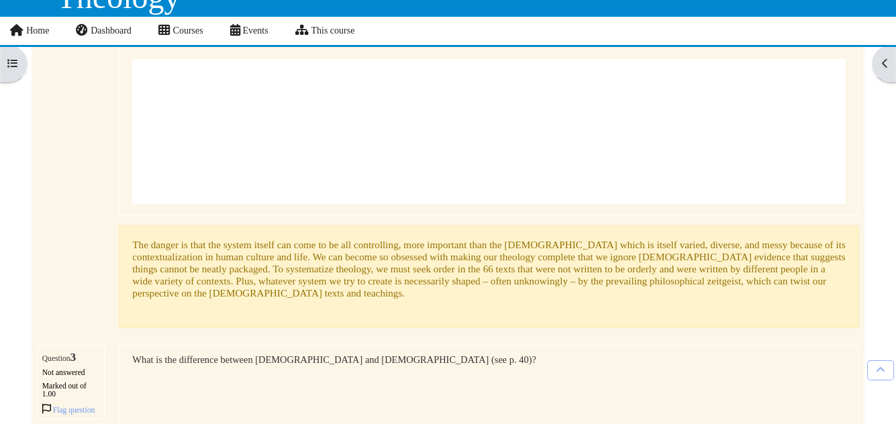
scroll to position [707, 0]
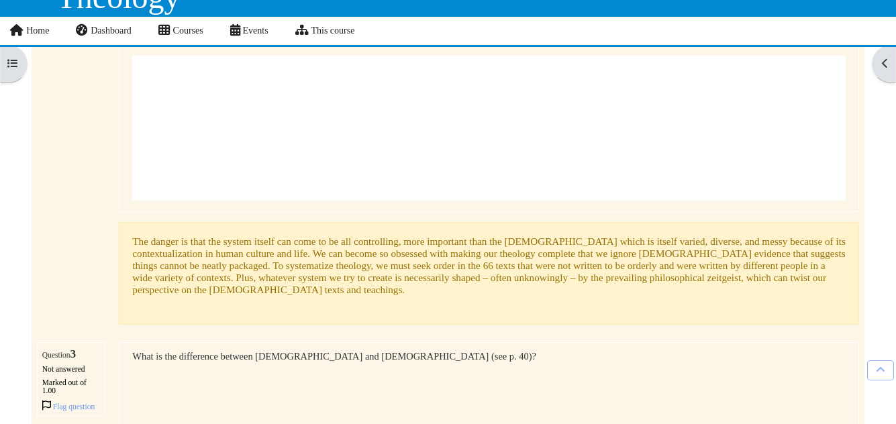
drag, startPoint x: 132, startPoint y: 226, endPoint x: 308, endPoint y: 286, distance: 185.8
click at [313, 287] on div "The danger is that the system itself can come to be all controlling, more impor…" at bounding box center [489, 274] width 714 height 77
copy span
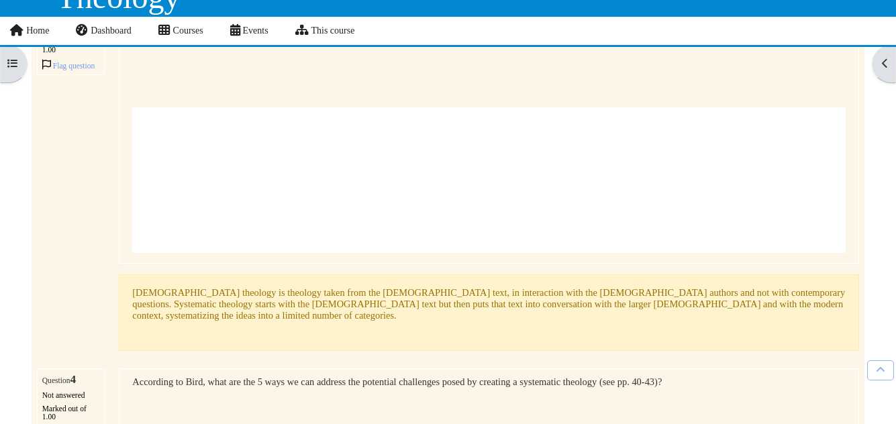
scroll to position [1080, 0]
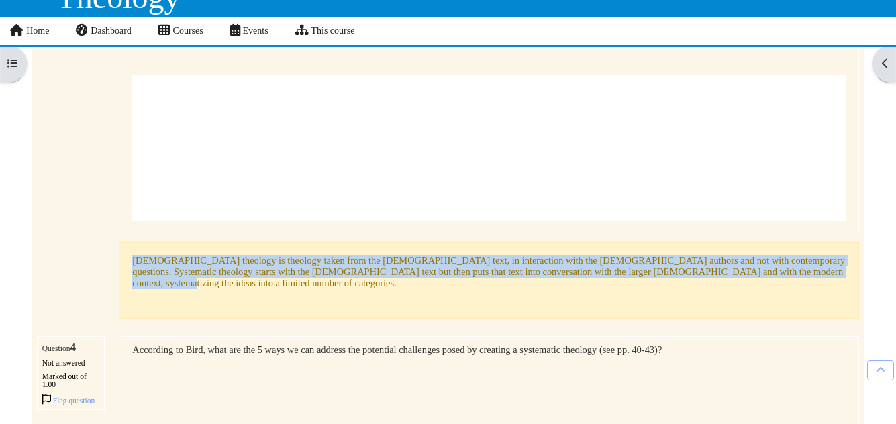
drag, startPoint x: 131, startPoint y: 248, endPoint x: 785, endPoint y: 259, distance: 654.0
click at [785, 259] on div "Feedback Biblical theology is theology taken from the biblical text, in interac…" at bounding box center [489, 280] width 740 height 77
copy p "Biblical theology is theology taken from the biblical text, in interaction with…"
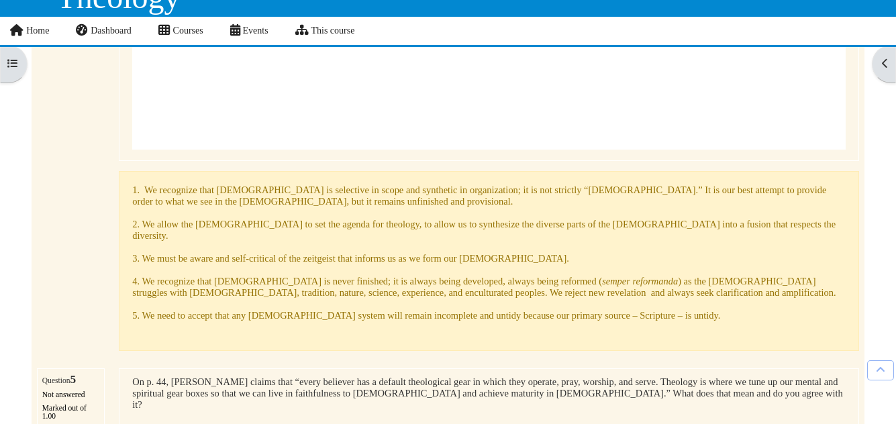
scroll to position [1525, 0]
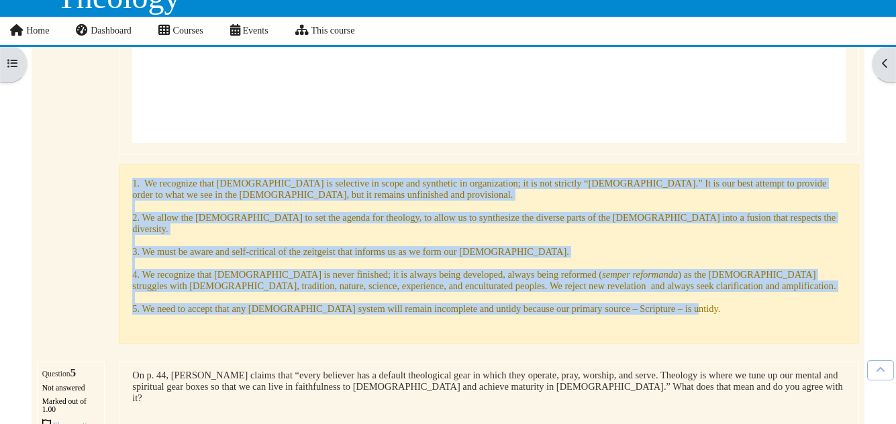
drag, startPoint x: 128, startPoint y: 160, endPoint x: 720, endPoint y: 281, distance: 604.3
click at [720, 281] on div "Feedback 1. We recognize that ST is selective in scope and synthetic in organiz…" at bounding box center [489, 253] width 740 height 179
copy p "1. We recognize that ST is selective in scope and synthetic in organization; it…"
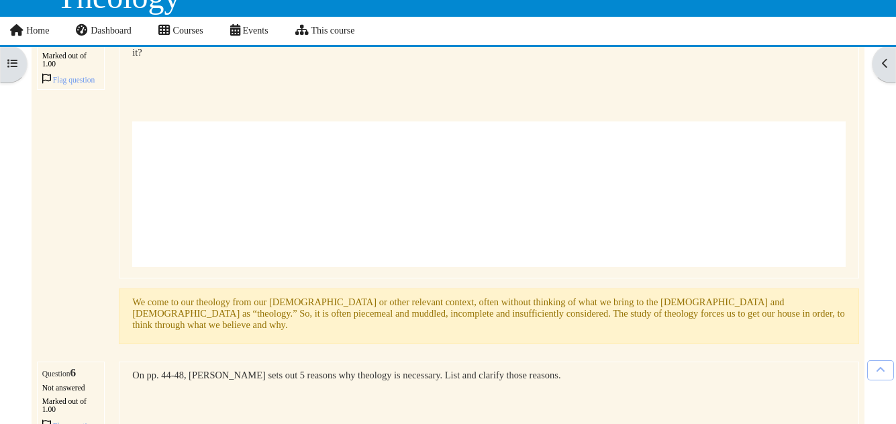
scroll to position [1901, 0]
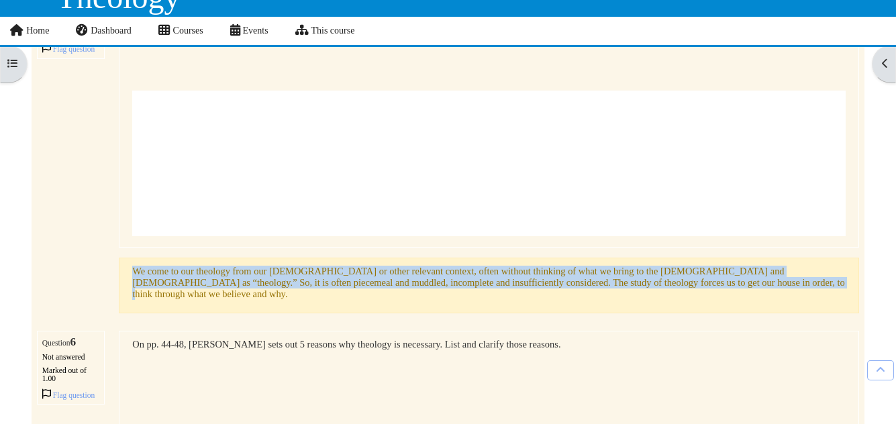
drag, startPoint x: 131, startPoint y: 244, endPoint x: 768, endPoint y: 255, distance: 637.2
click at [768, 258] on div "Feedback We come to our theology from our church or other relevant context, oft…" at bounding box center [489, 286] width 740 height 56
copy p "We come to our theology from our church or other relevant context, often withou…"
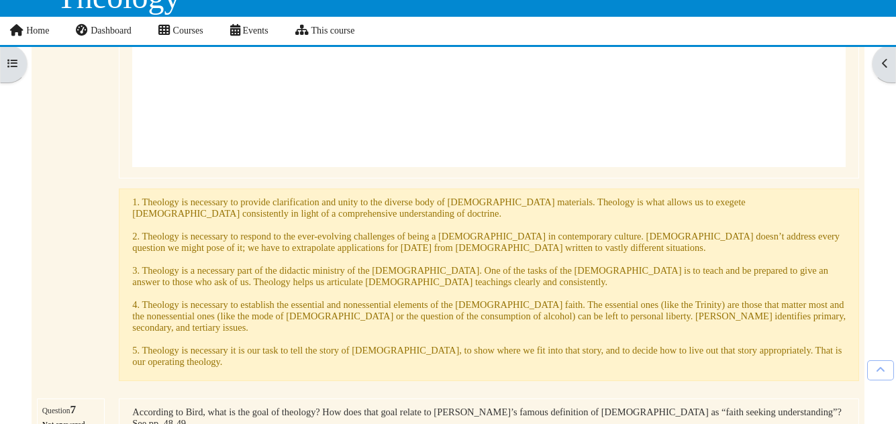
scroll to position [2317, 0]
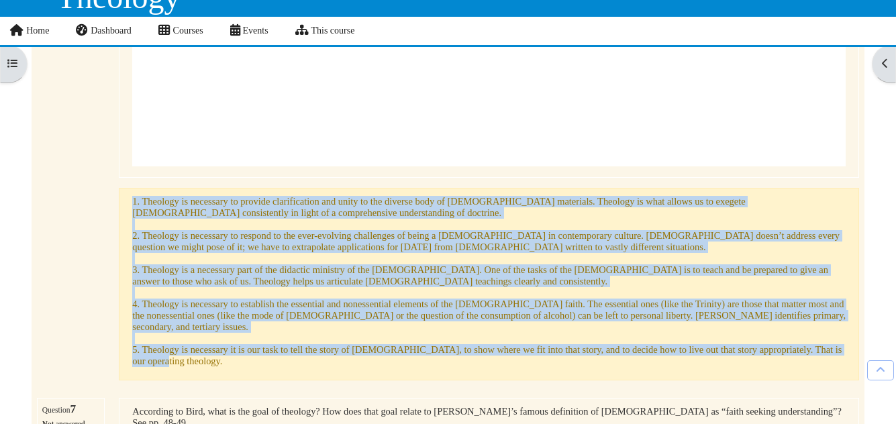
drag, startPoint x: 132, startPoint y: 166, endPoint x: 850, endPoint y: 308, distance: 732.1
click at [850, 309] on div "Feedback 1. Theology is necessary to provide clarification and unity to the div…" at bounding box center [489, 284] width 740 height 193
copy p "1. Theology is necessary to provide clarification and unity to the diverse body…"
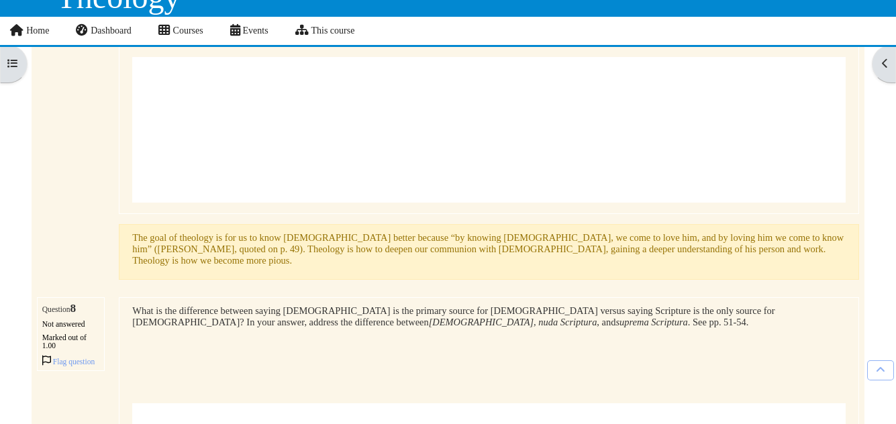
scroll to position [2766, 0]
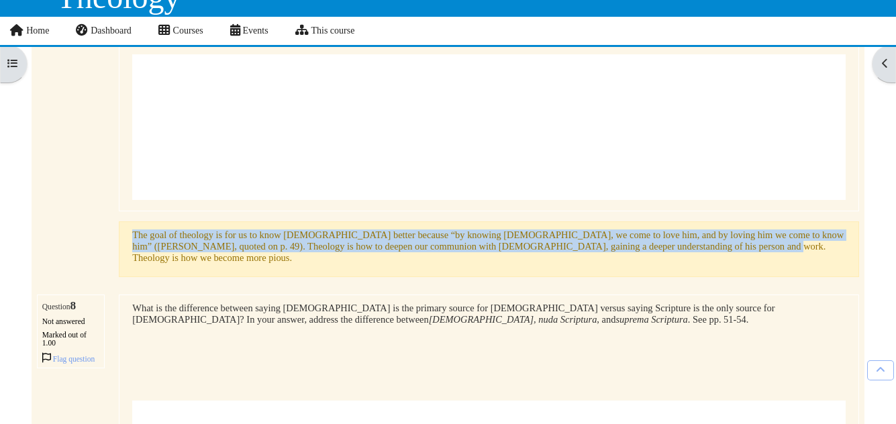
drag, startPoint x: 128, startPoint y: 178, endPoint x: 759, endPoint y: 189, distance: 631.8
click at [759, 222] on div "Feedback The goal of theology is for us to know God better because “by knowing …" at bounding box center [489, 250] width 740 height 56
copy p "The goal of theology is for us to know God better because “by knowing God, we c…"
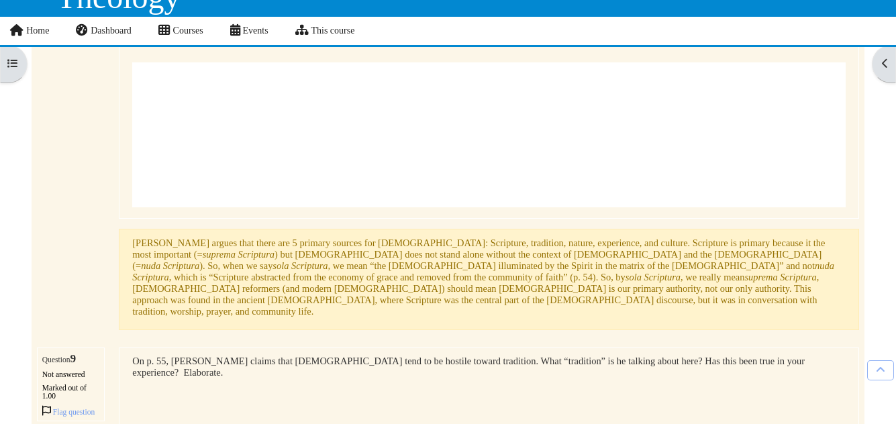
scroll to position [3114, 0]
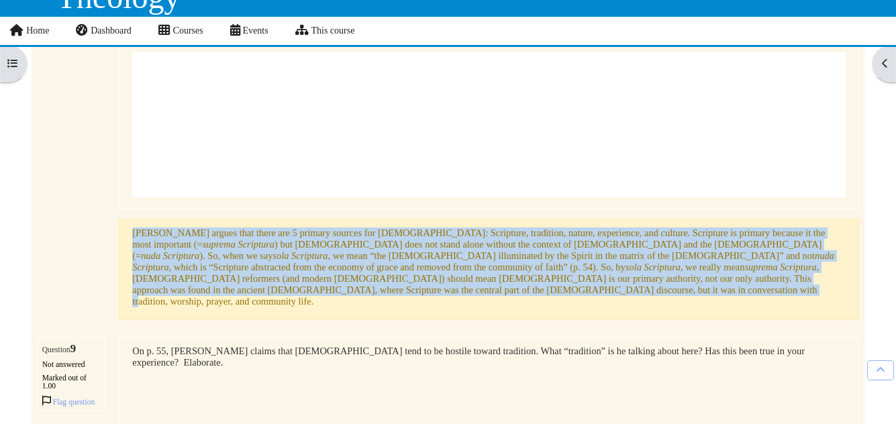
drag, startPoint x: 130, startPoint y: 172, endPoint x: 806, endPoint y: 219, distance: 677.6
click at [806, 219] on div "Feedback Bird argues that there are 5 primary sources for theology: Scripture, …" at bounding box center [489, 269] width 740 height 101
copy p "Bird argues that there are 5 primary sources for theology: Scripture, tradition…"
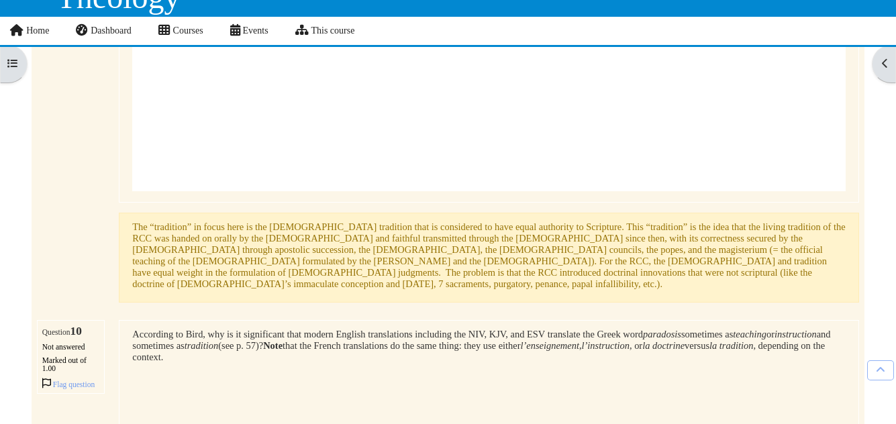
scroll to position [3513, 0]
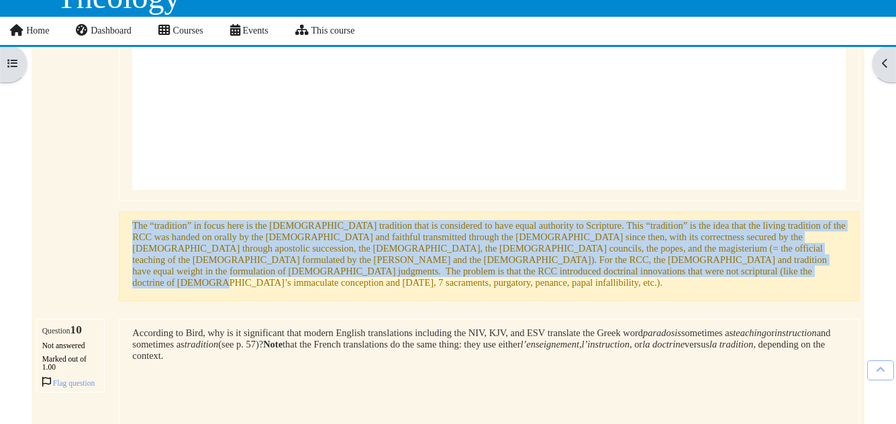
drag, startPoint x: 132, startPoint y: 142, endPoint x: 468, endPoint y: 191, distance: 339.9
click at [468, 220] on p "The “tradition” in focus here is the Roman Catholic tradition that is considere…" at bounding box center [489, 254] width 714 height 68
copy p "The “tradition” in focus here is the Roman Catholic tradition that is considere…"
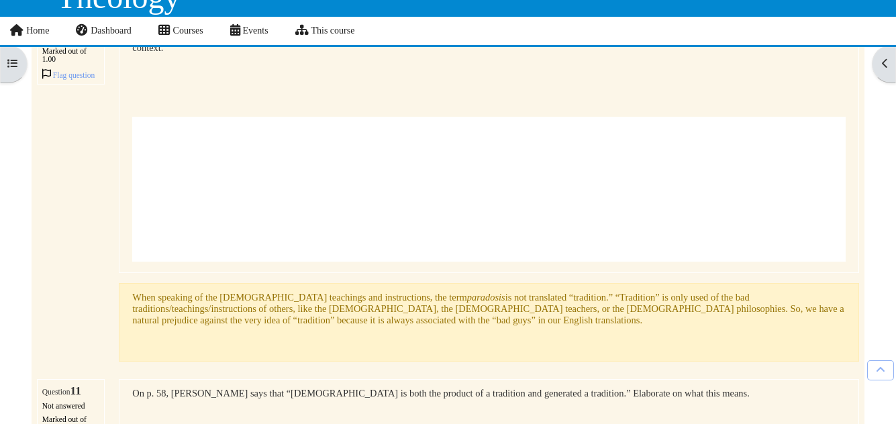
scroll to position [3823, 0]
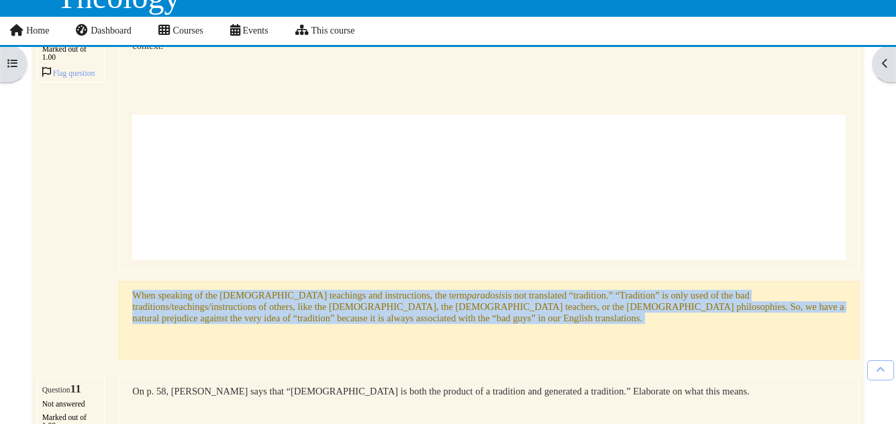
drag, startPoint x: 130, startPoint y: 205, endPoint x: 280, endPoint y: 235, distance: 153.2
click at [286, 281] on div "Feedback When speaking of the Christian teachings and instructions, the term pa…" at bounding box center [489, 320] width 740 height 79
copy p "When speaking of the Christian teachings and instructions, the term paradosis i…"
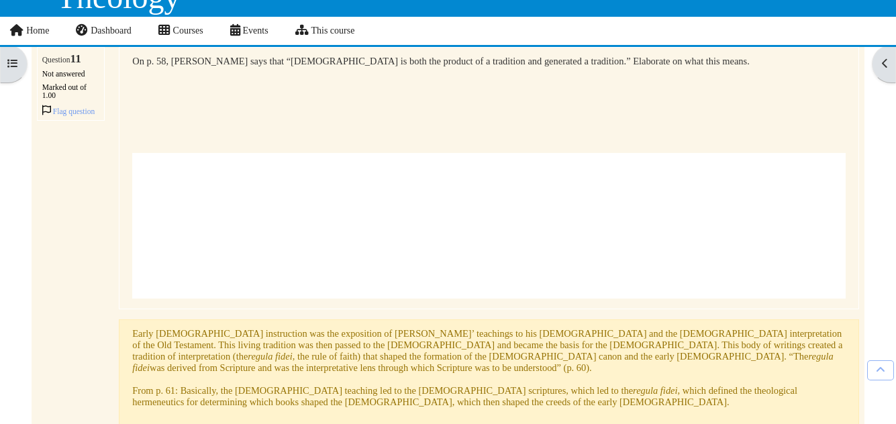
scroll to position [4229, 0]
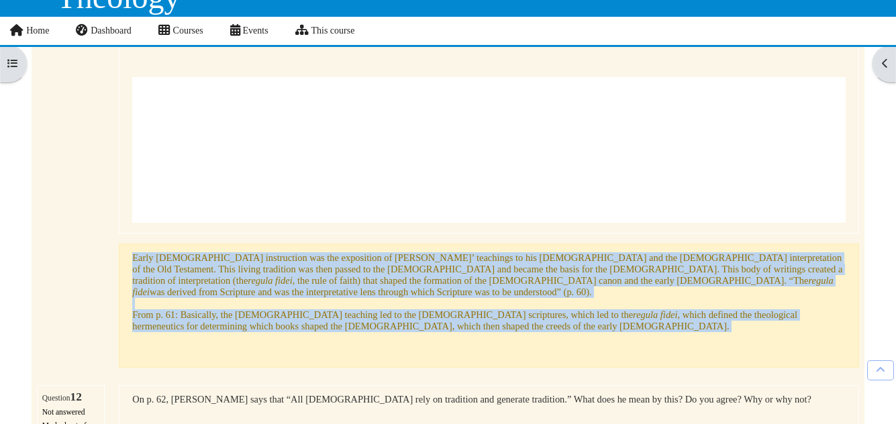
drag, startPoint x: 130, startPoint y: 173, endPoint x: 381, endPoint y: 237, distance: 259.9
click at [381, 244] on div "Feedback Early Christian instruction was the exposition of Jesus’ teachings to …" at bounding box center [489, 306] width 740 height 124
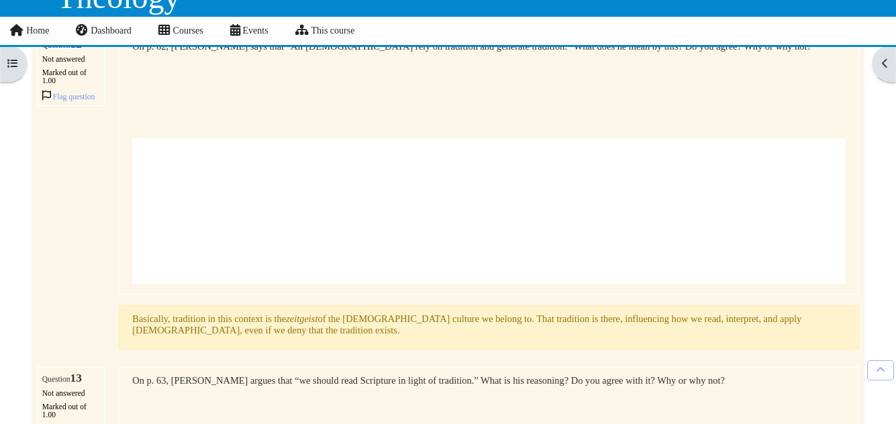
scroll to position [4636, 0]
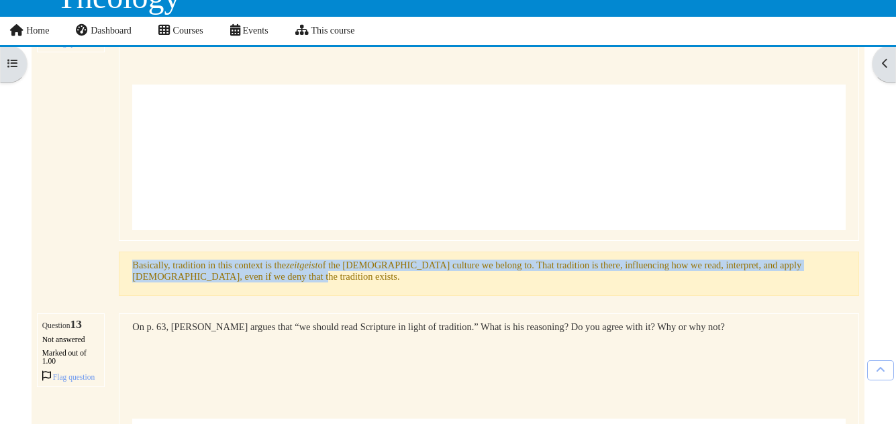
drag, startPoint x: 129, startPoint y: 171, endPoint x: 244, endPoint y: 195, distance: 117.8
click at [244, 252] on div "Feedback Basically, tradition in this context is the zeitgeist of the church cu…" at bounding box center [489, 274] width 740 height 44
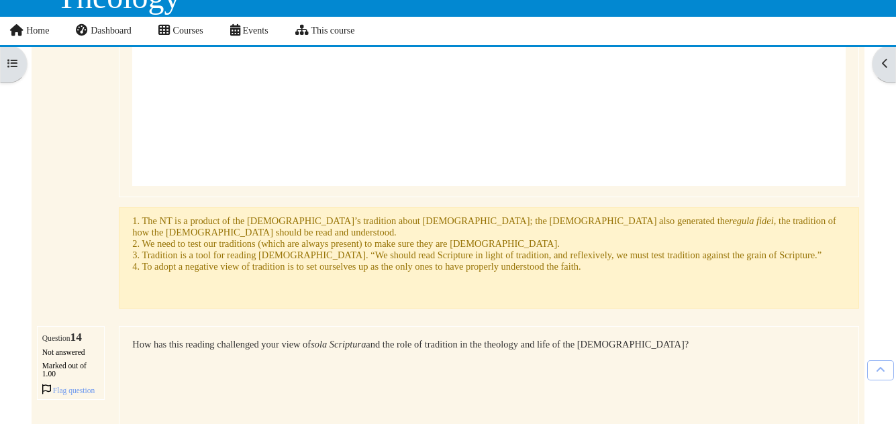
scroll to position [5017, 0]
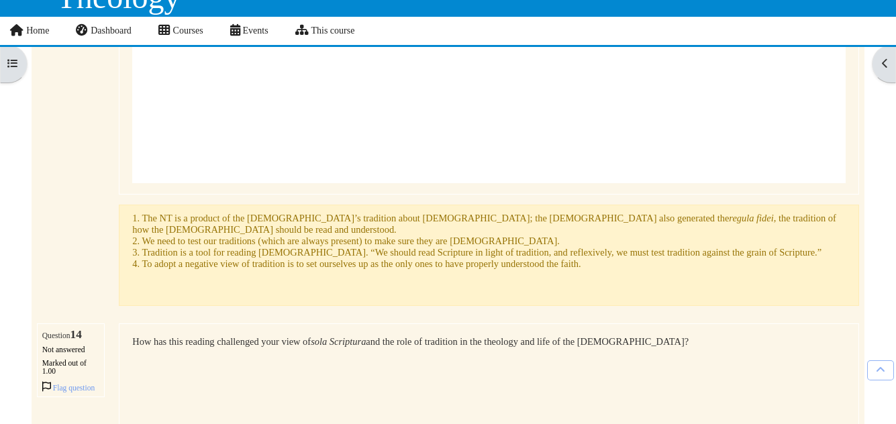
drag, startPoint x: 129, startPoint y: 130, endPoint x: 610, endPoint y: 166, distance: 482.7
click at [610, 205] on div "Feedback 1. The NT is a product of the church’s tradition about Jesus; the NT a…" at bounding box center [489, 255] width 740 height 101
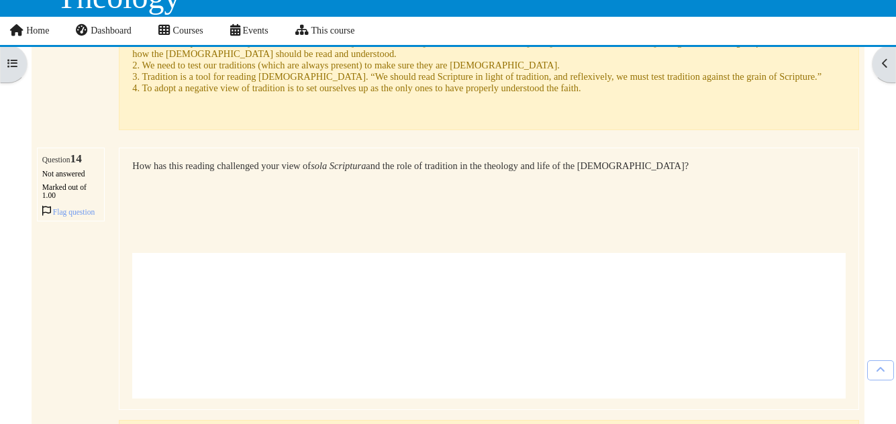
scroll to position [5264, 0]
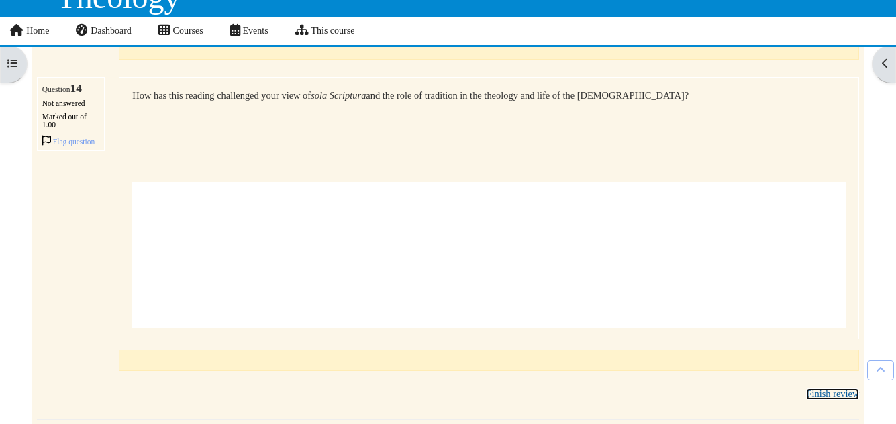
click at [828, 389] on link "Finish review" at bounding box center [832, 394] width 53 height 11
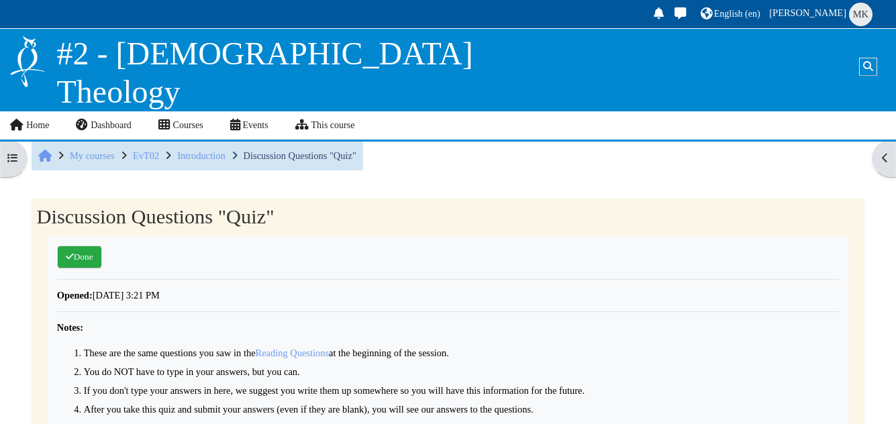
scroll to position [236, 0]
click at [150, 154] on span "EvT02" at bounding box center [146, 155] width 26 height 11
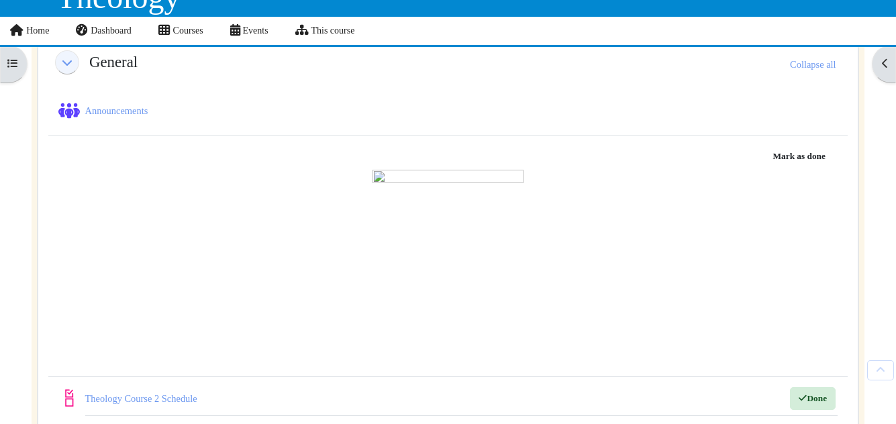
scroll to position [127, 0]
click at [786, 153] on button "Mark as done" at bounding box center [799, 155] width 73 height 21
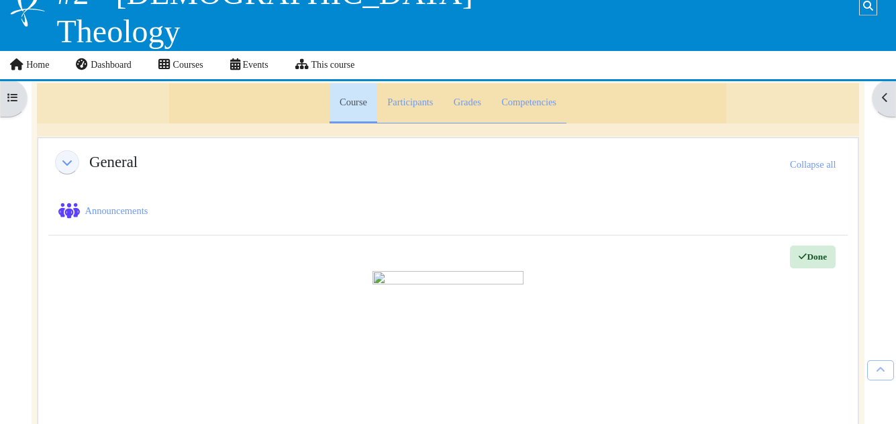
scroll to position [0, 0]
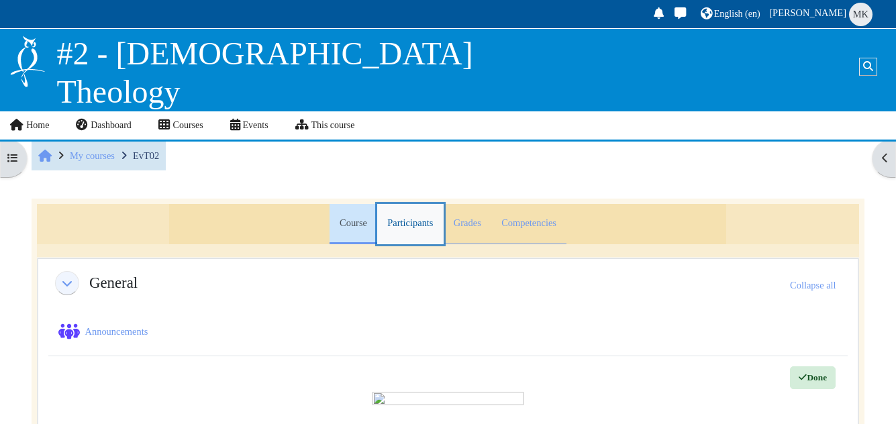
click at [412, 222] on link "Participants" at bounding box center [410, 224] width 66 height 40
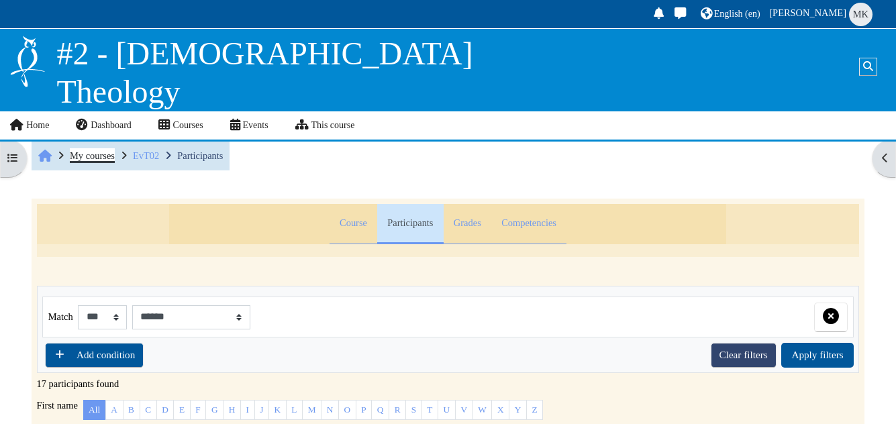
click at [101, 154] on span "My courses" at bounding box center [92, 155] width 45 height 11
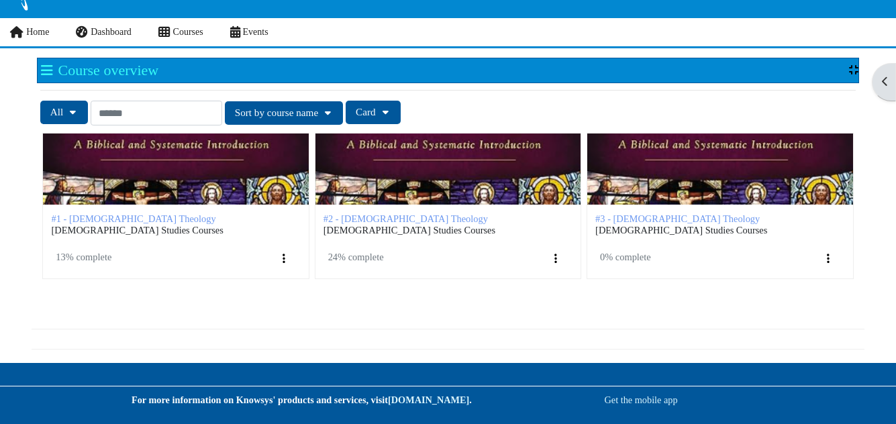
scroll to position [73, 0]
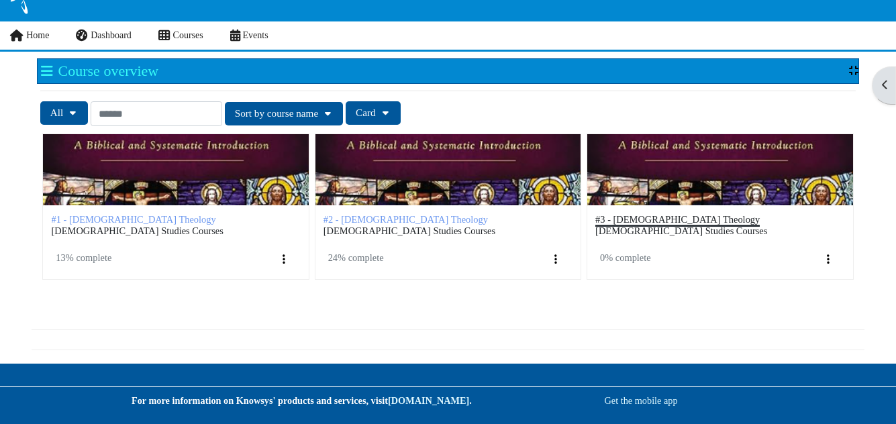
click at [638, 224] on span "#3 - [DEMOGRAPHIC_DATA] Theology" at bounding box center [677, 219] width 164 height 11
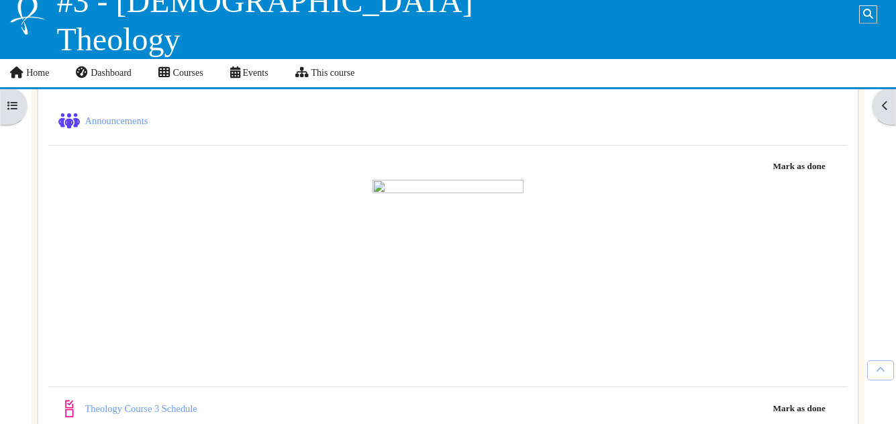
scroll to position [52, 0]
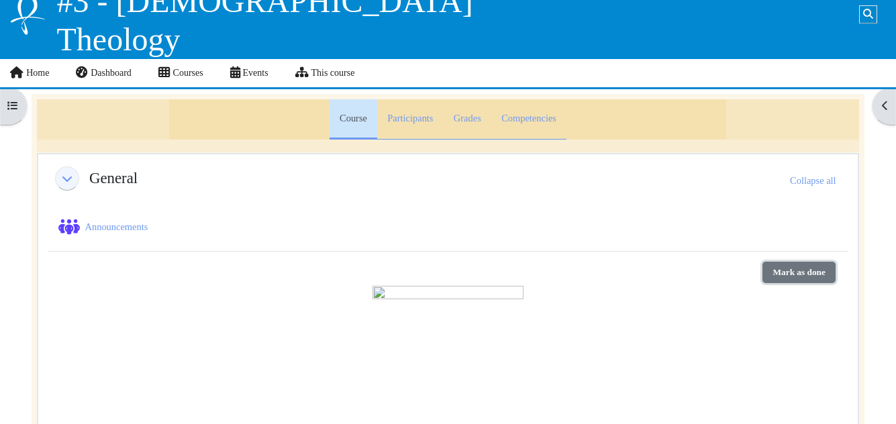
click at [785, 271] on button "Mark as done" at bounding box center [799, 272] width 73 height 21
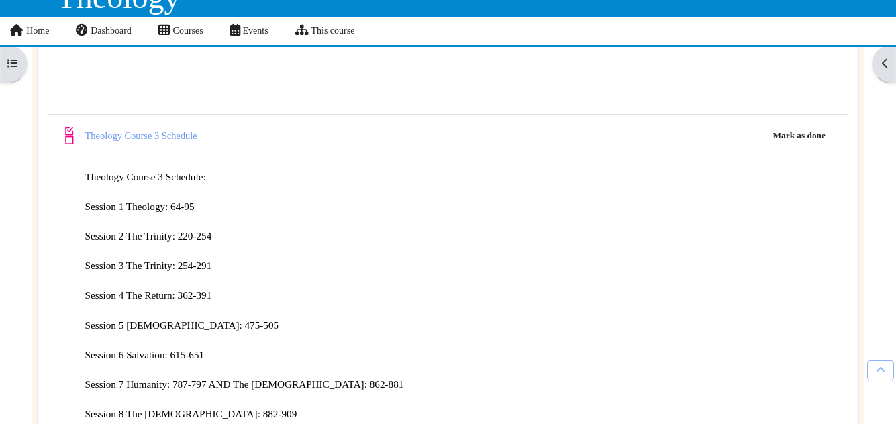
scroll to position [392, 0]
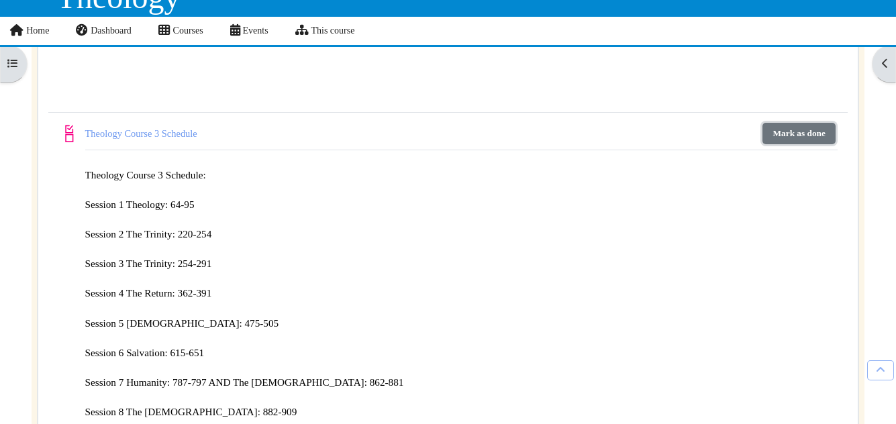
click at [805, 129] on button "Mark as done" at bounding box center [799, 133] width 73 height 21
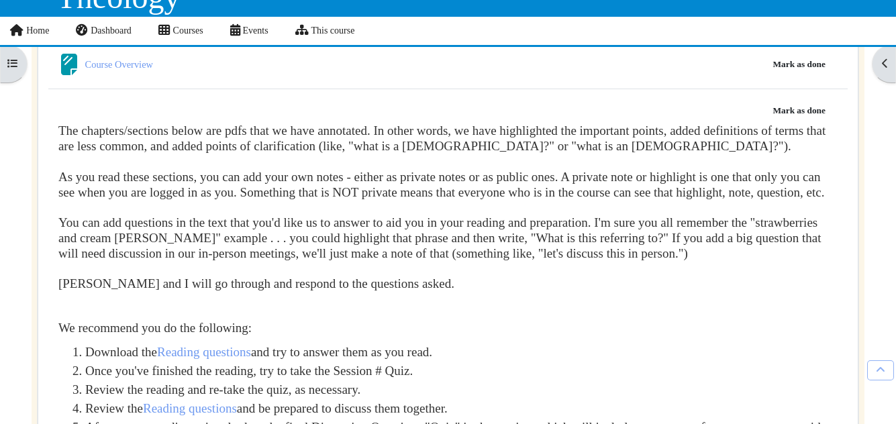
scroll to position [864, 0]
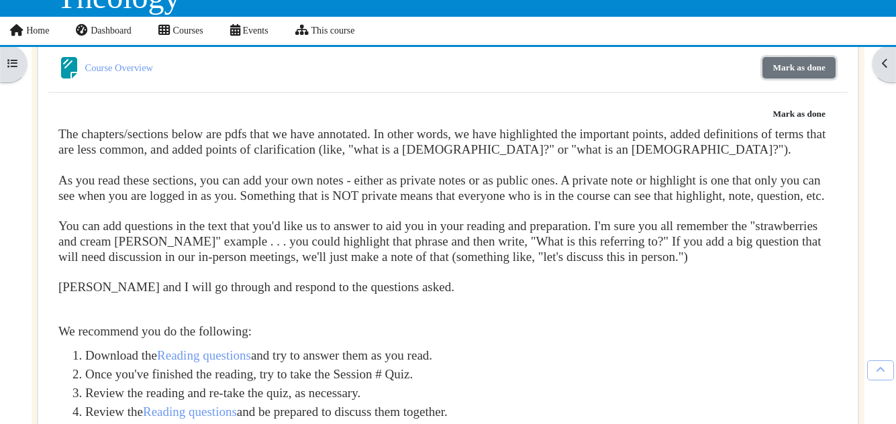
click at [790, 60] on button "Mark as done" at bounding box center [799, 67] width 73 height 21
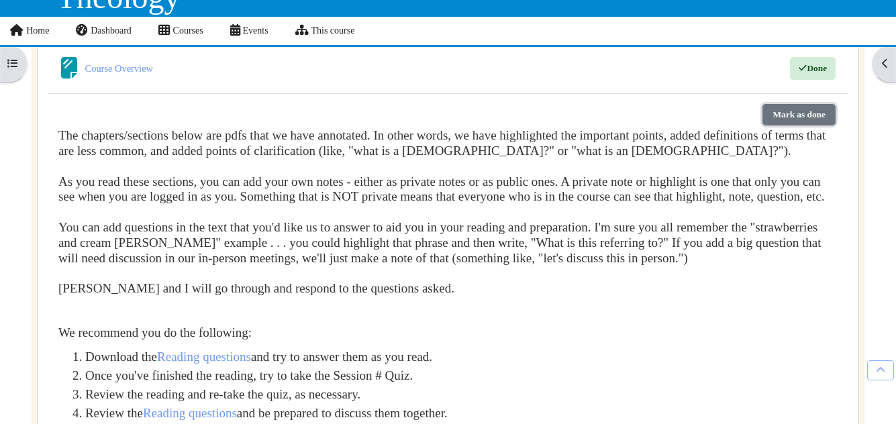
click at [794, 111] on button "Mark as done" at bounding box center [799, 114] width 73 height 21
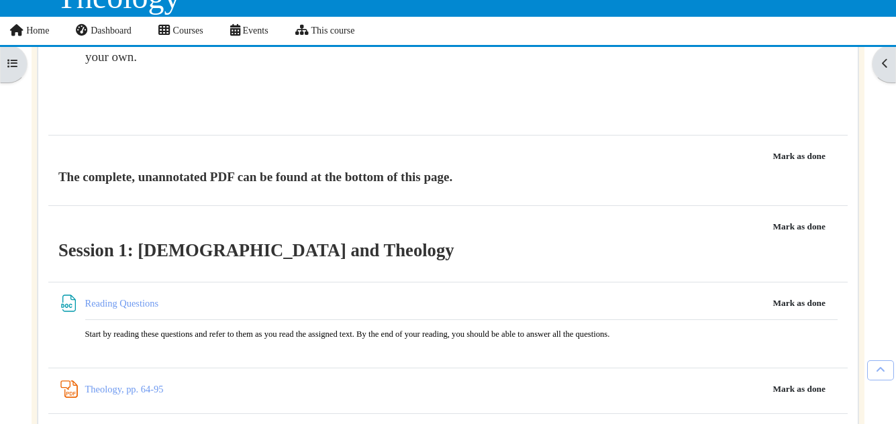
scroll to position [1263, 0]
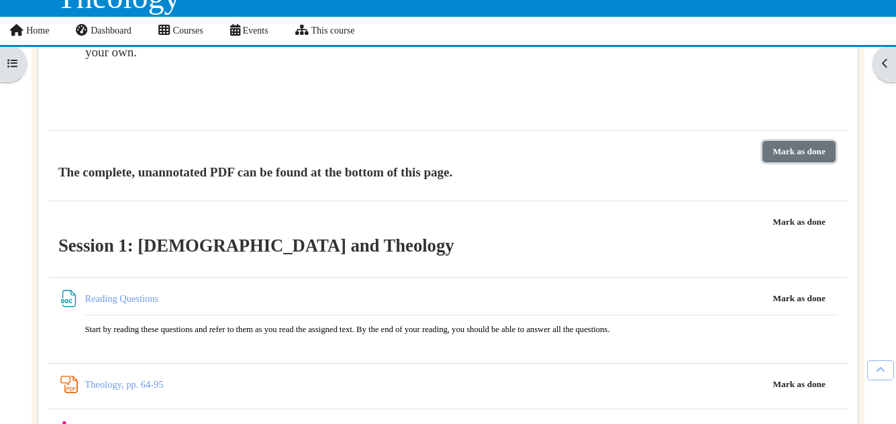
click at [798, 141] on button "Mark as done" at bounding box center [799, 151] width 73 height 21
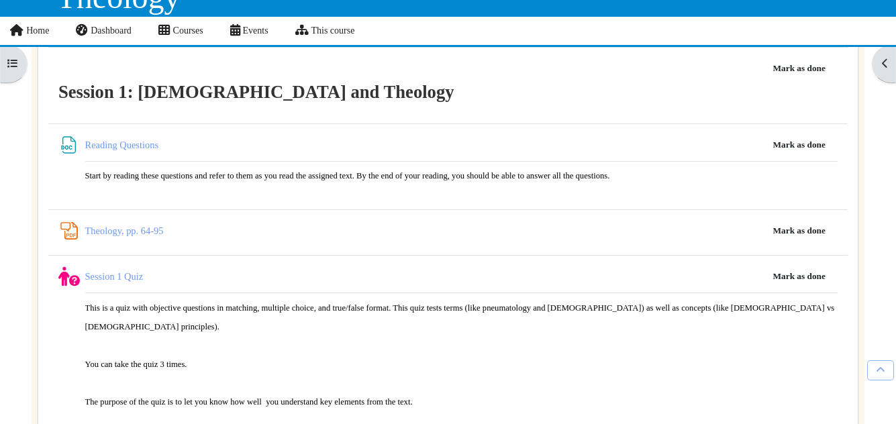
scroll to position [1366, 0]
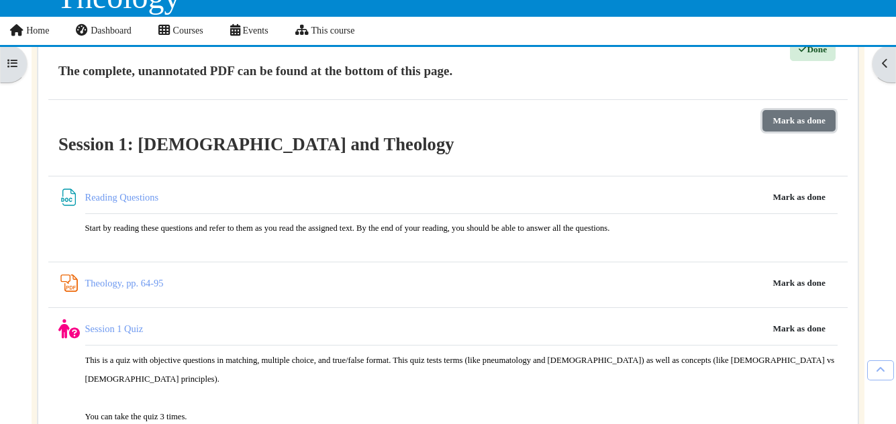
click at [787, 114] on button "Mark as done" at bounding box center [799, 120] width 73 height 21
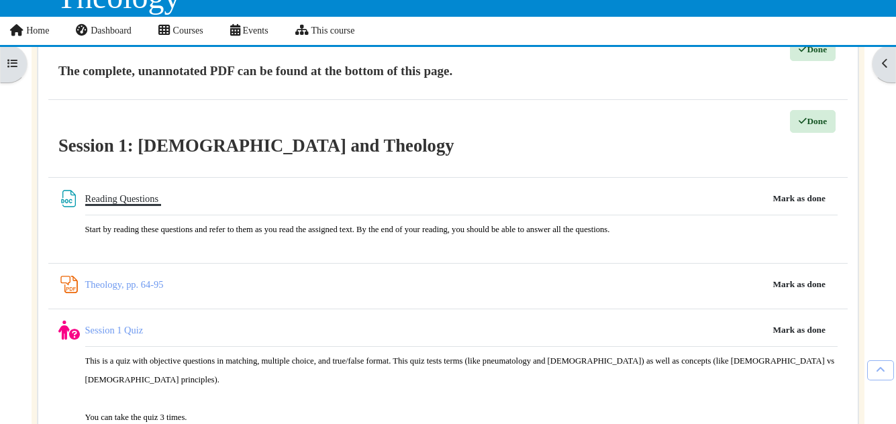
click at [115, 193] on link "Reading Questions File" at bounding box center [123, 198] width 76 height 11
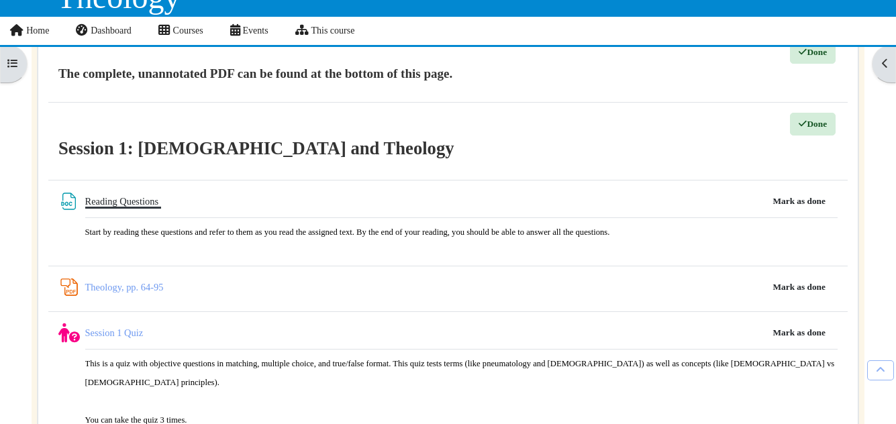
scroll to position [1371, 0]
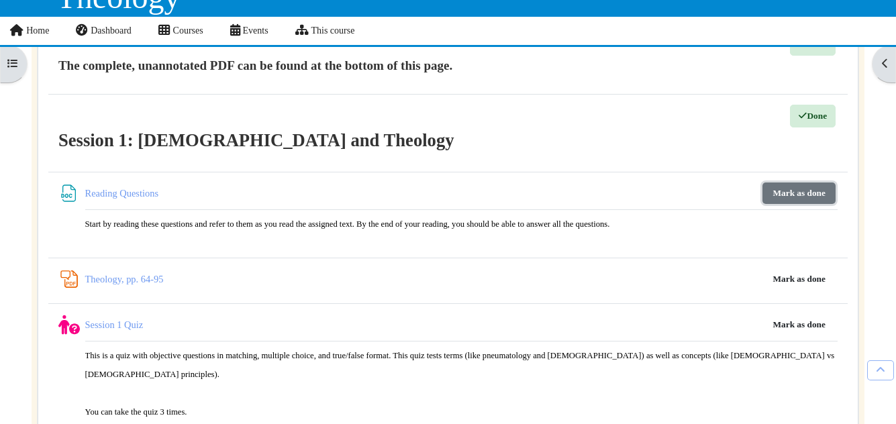
click at [802, 186] on button "Mark as done" at bounding box center [799, 193] width 73 height 21
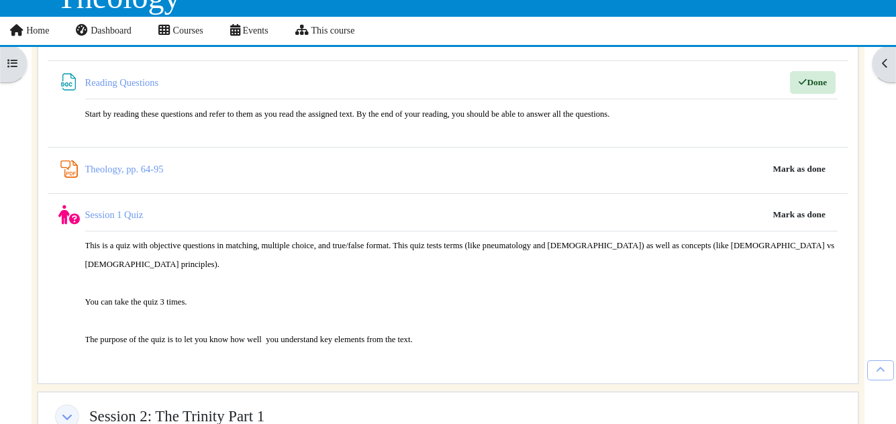
scroll to position [1473, 0]
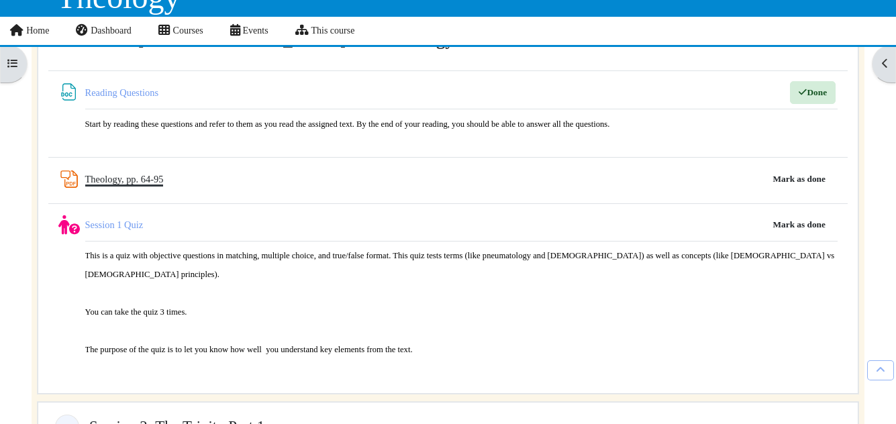
click at [140, 174] on link "Theology, pp. 64-95 PDF Annotation" at bounding box center [124, 179] width 79 height 11
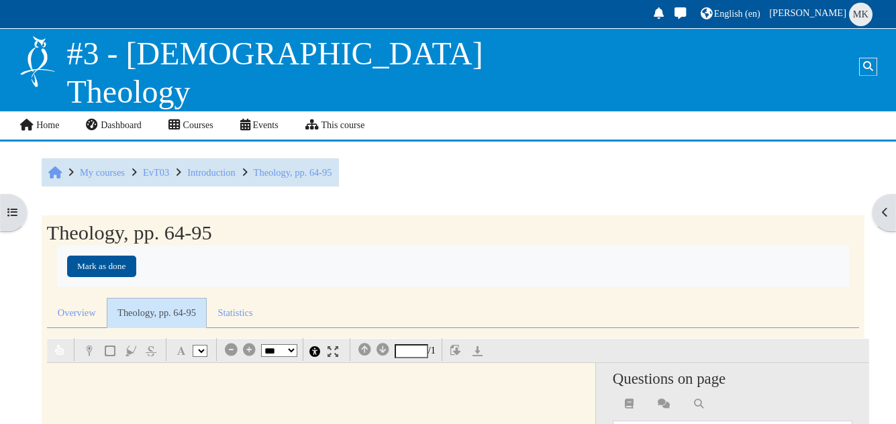
select select "*"
select select "**"
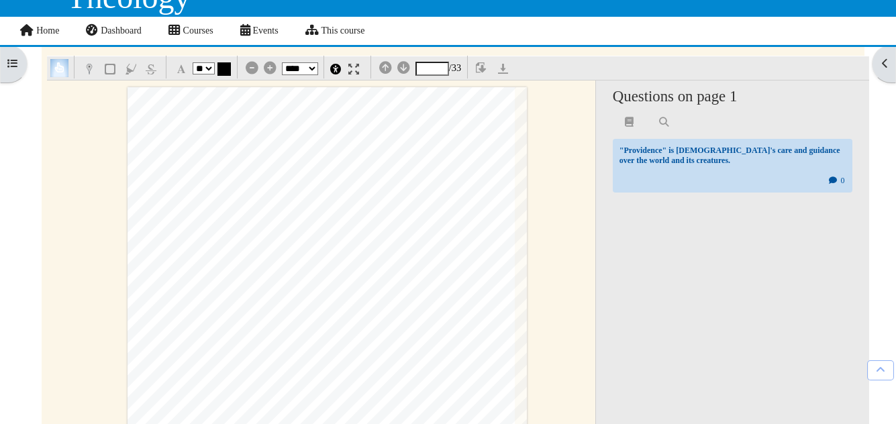
click at [309, 65] on select "*** *** **** **** **** ****" at bounding box center [300, 68] width 36 height 13
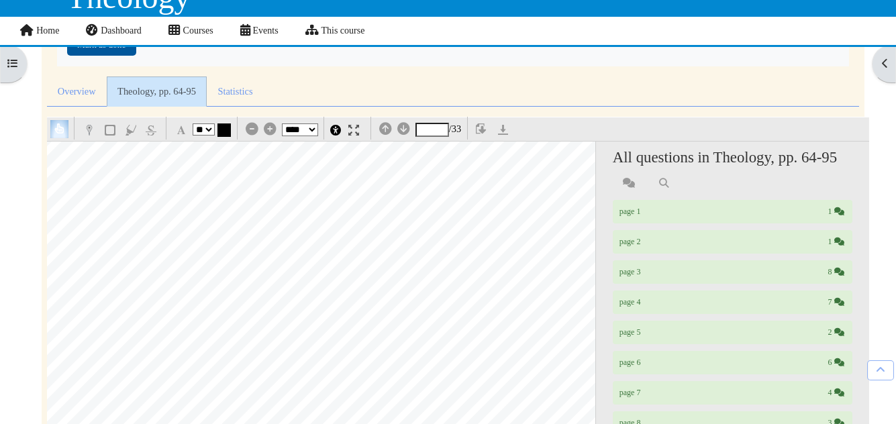
scroll to position [124, 150]
click at [313, 130] on select "*** *** **** **** **** ****" at bounding box center [300, 130] width 36 height 13
select select "***"
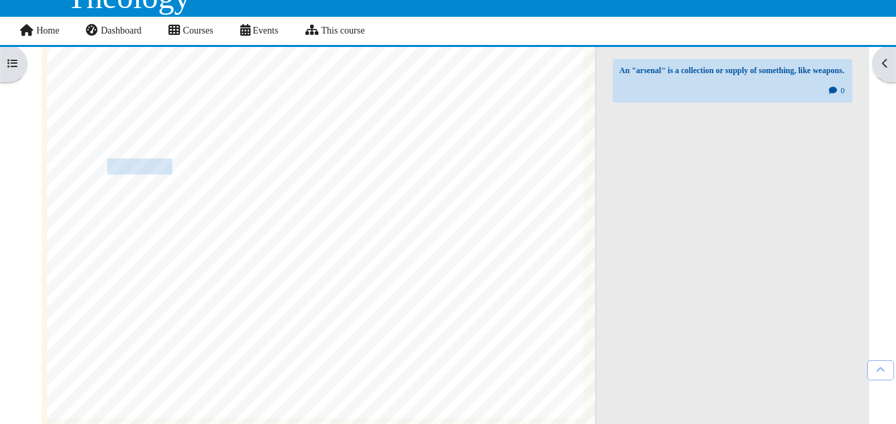
scroll to position [410, 66]
type input "*"
